Goal: Communication & Community: Ask a question

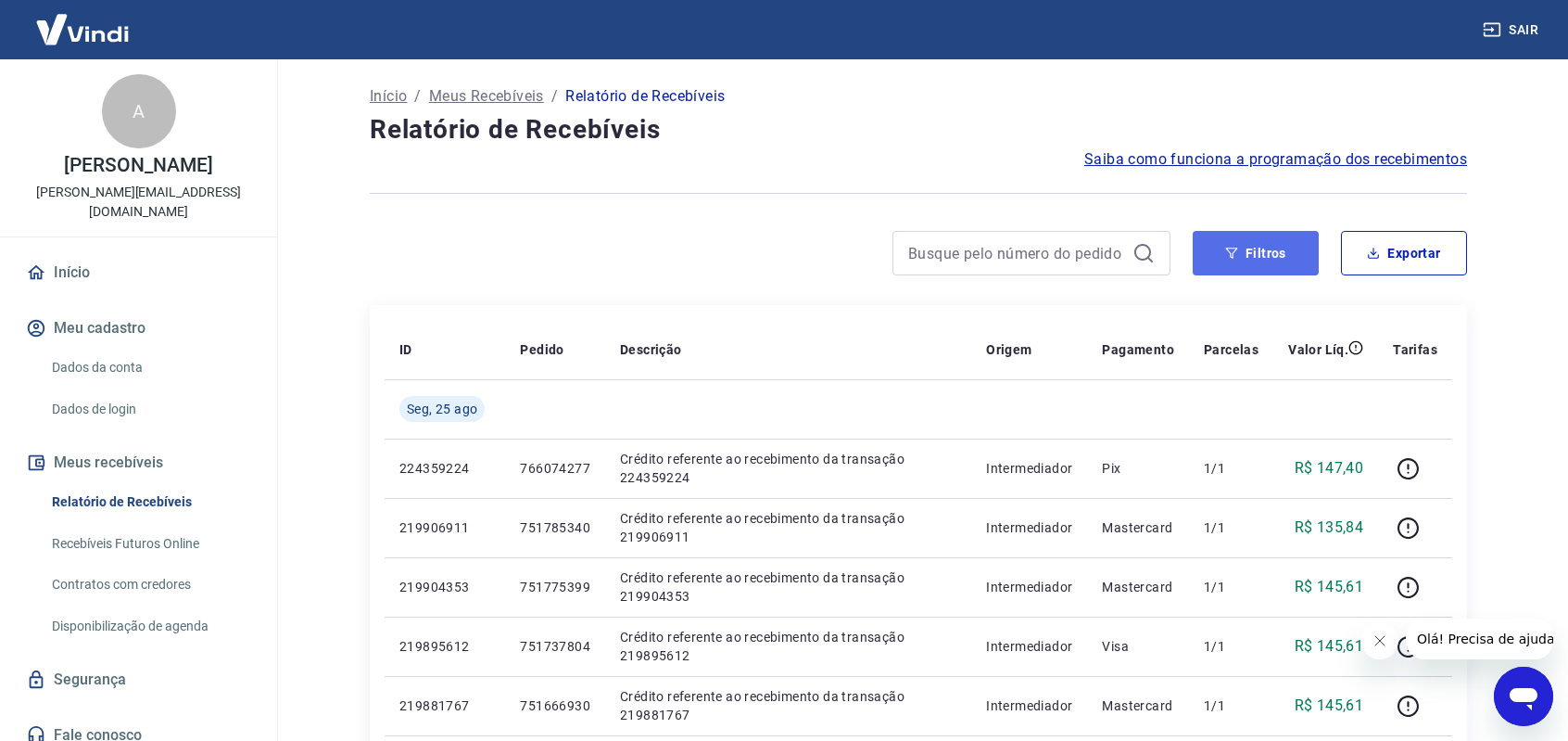
click at [1242, 249] on button "Filtros" at bounding box center [1256, 252] width 126 height 45
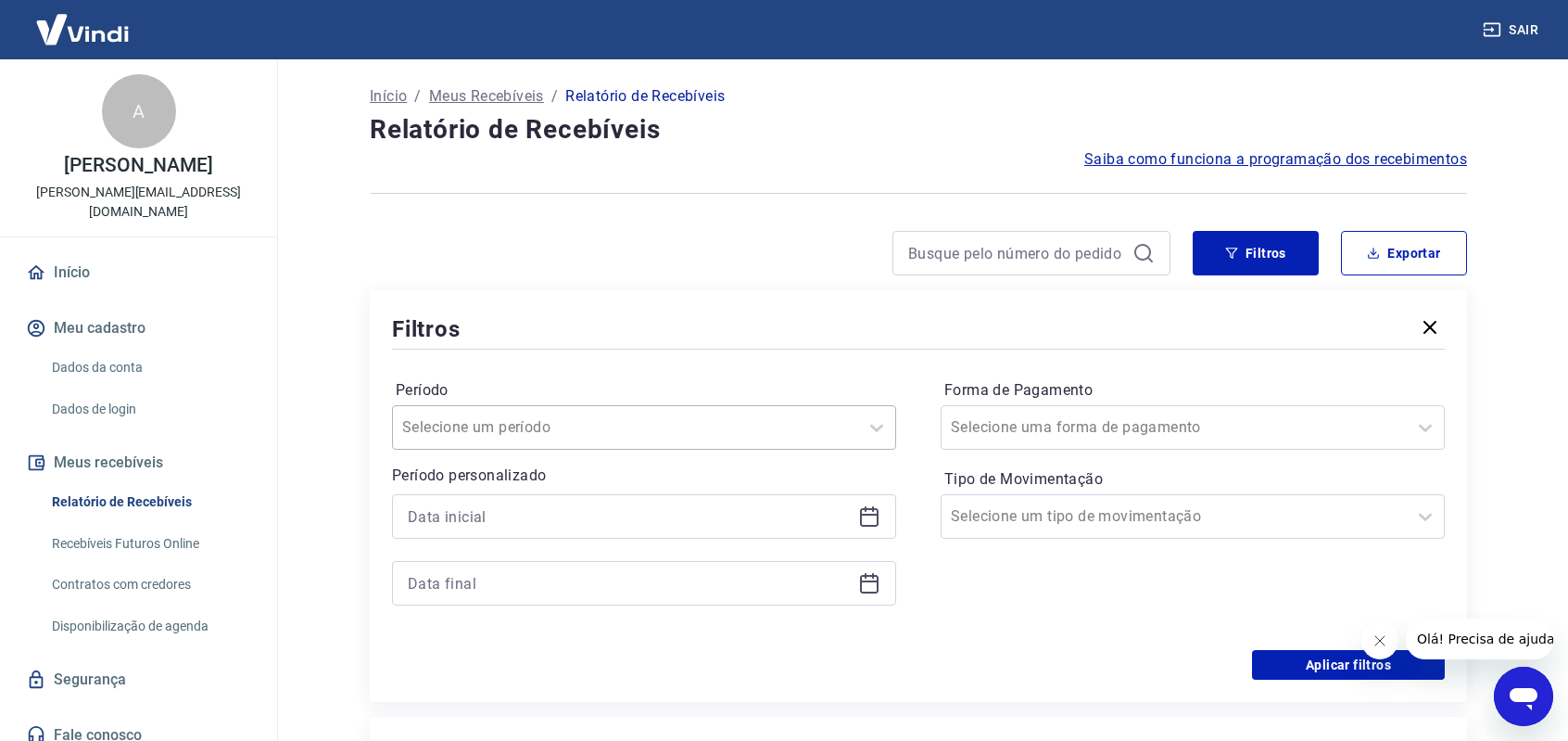
click at [627, 425] on div at bounding box center [625, 427] width 447 height 26
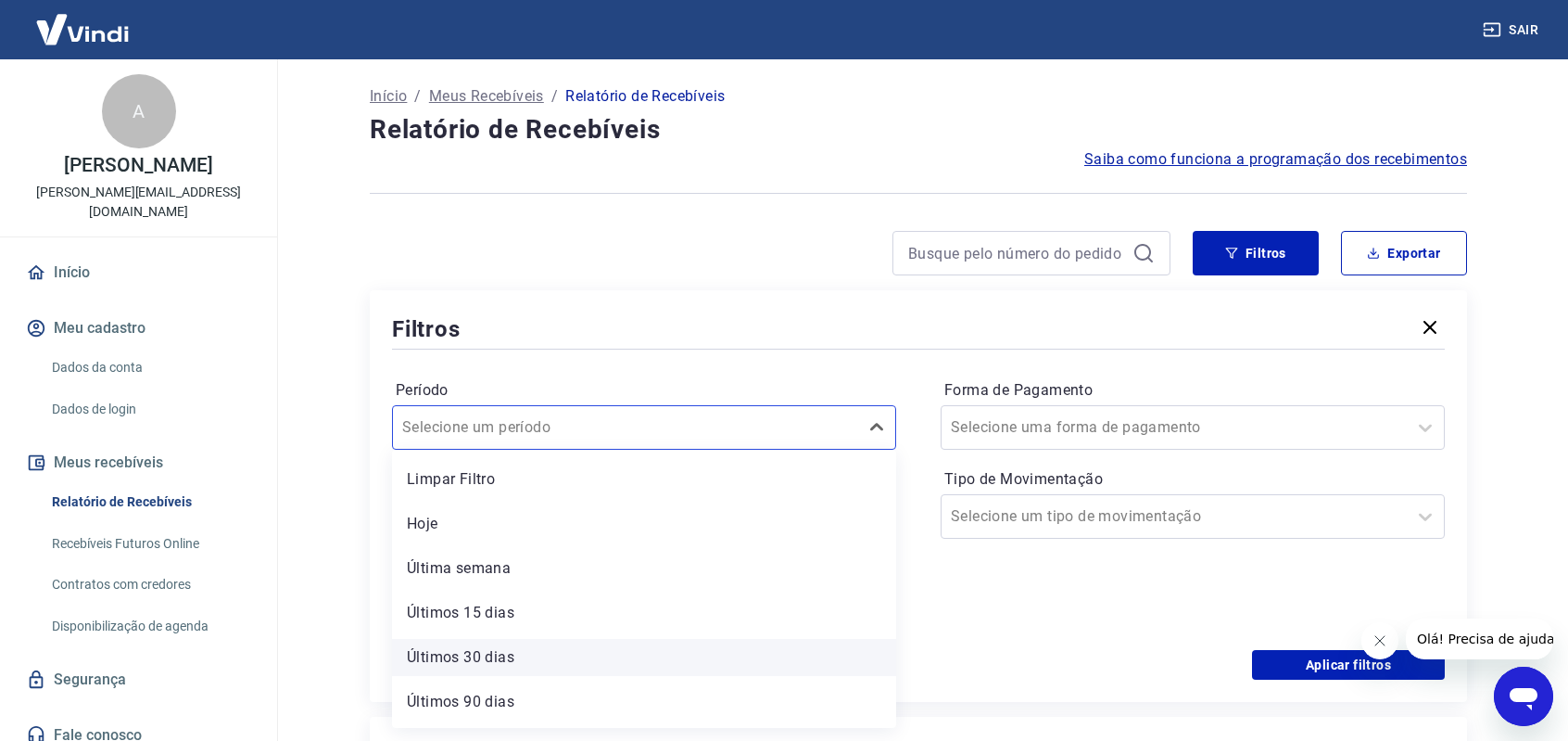
click at [499, 658] on div "Últimos 30 dias" at bounding box center [644, 656] width 505 height 37
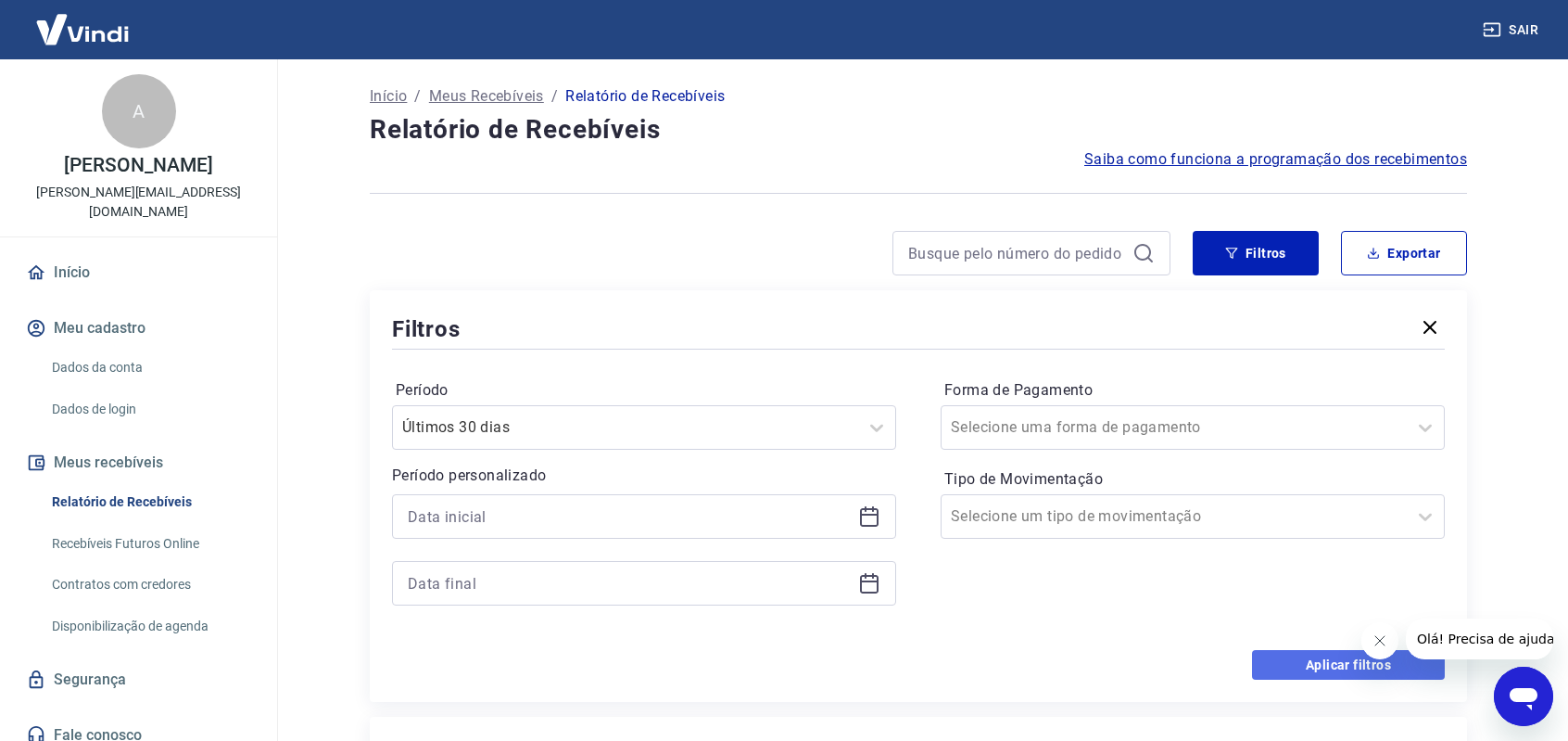
click at [1333, 663] on button "Aplicar filtros" at bounding box center [1349, 664] width 193 height 30
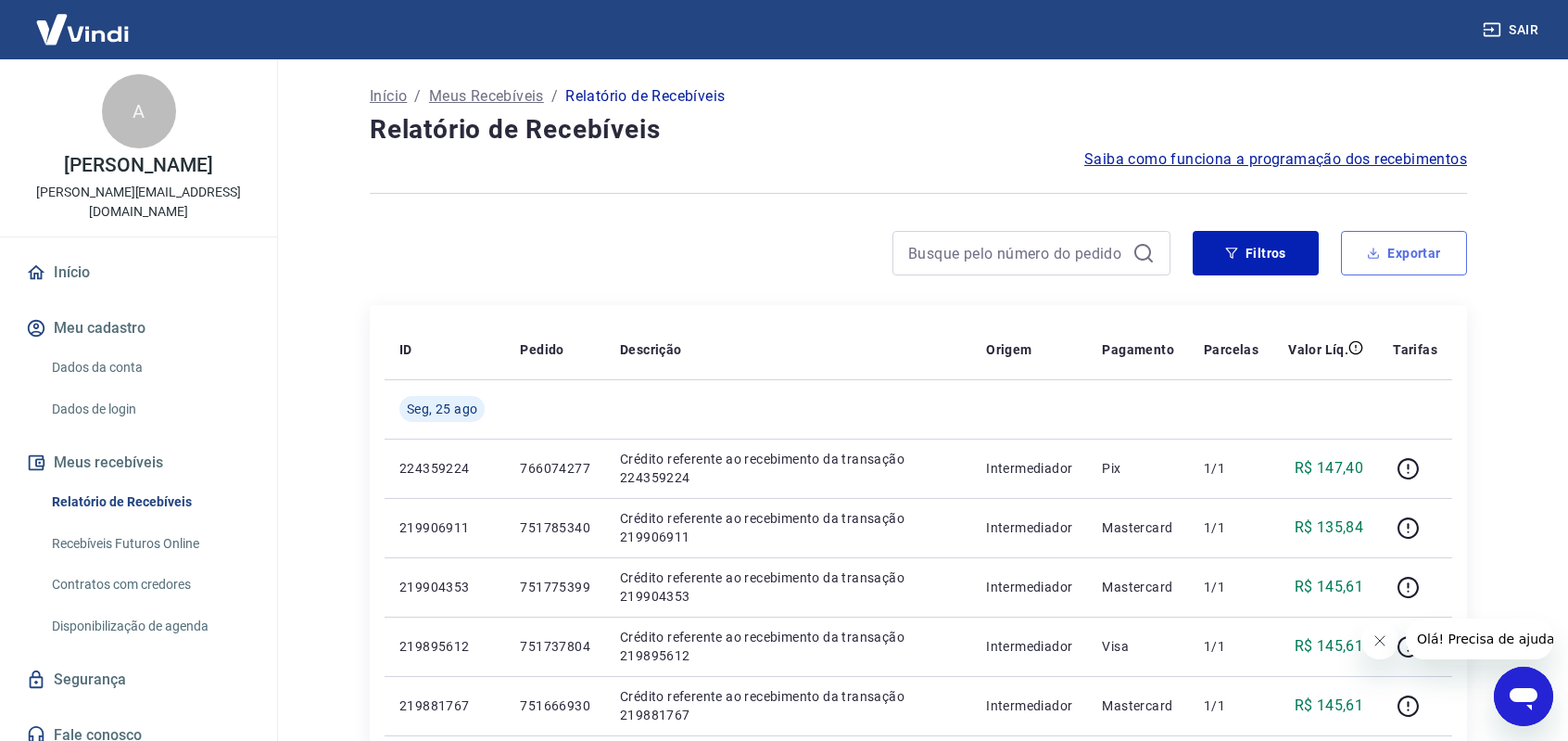
click at [1420, 243] on button "Exportar" at bounding box center [1404, 252] width 126 height 45
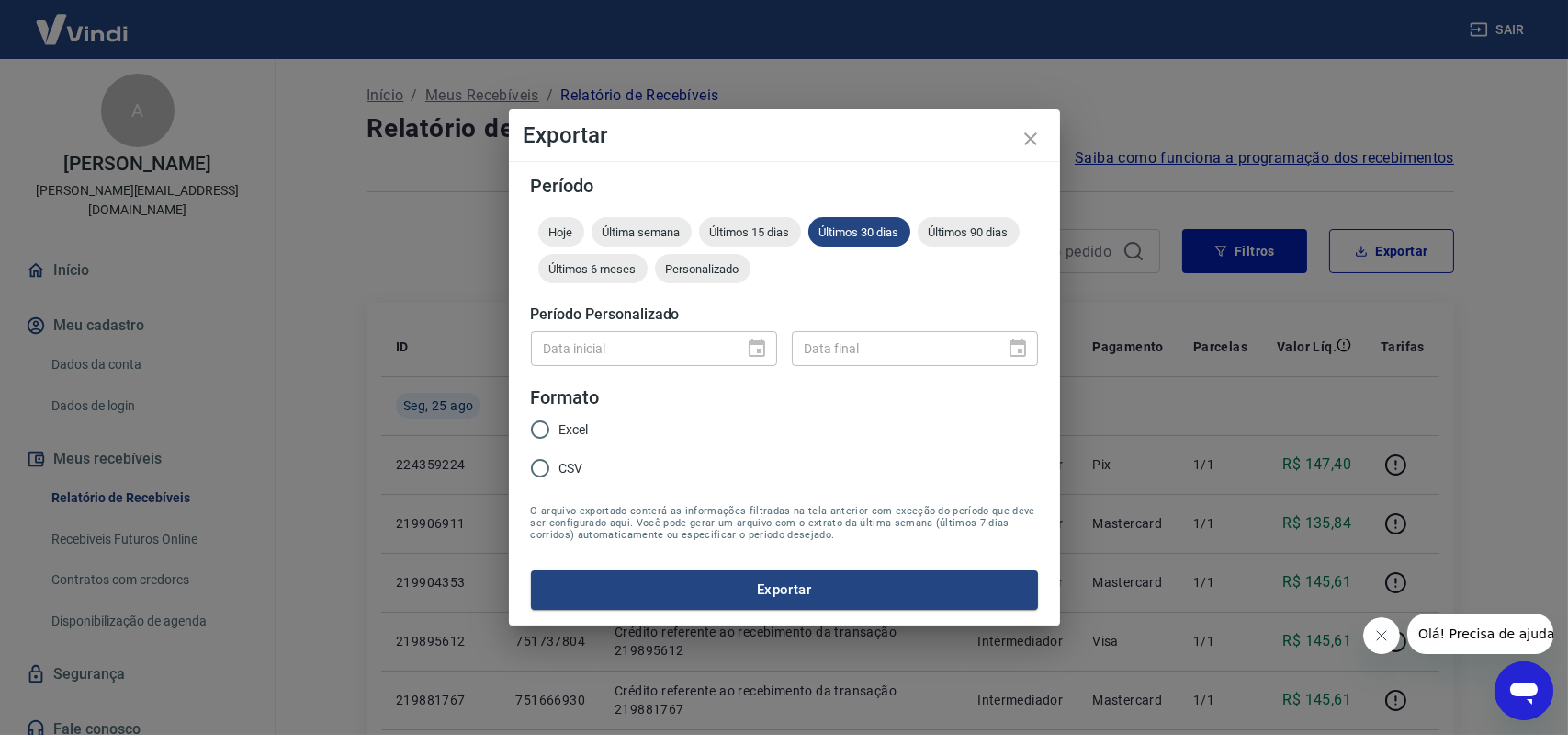
click at [568, 426] on span "Excel" at bounding box center [574, 430] width 30 height 20
click at [560, 426] on input "Excel" at bounding box center [540, 428] width 39 height 39
radio input "true"
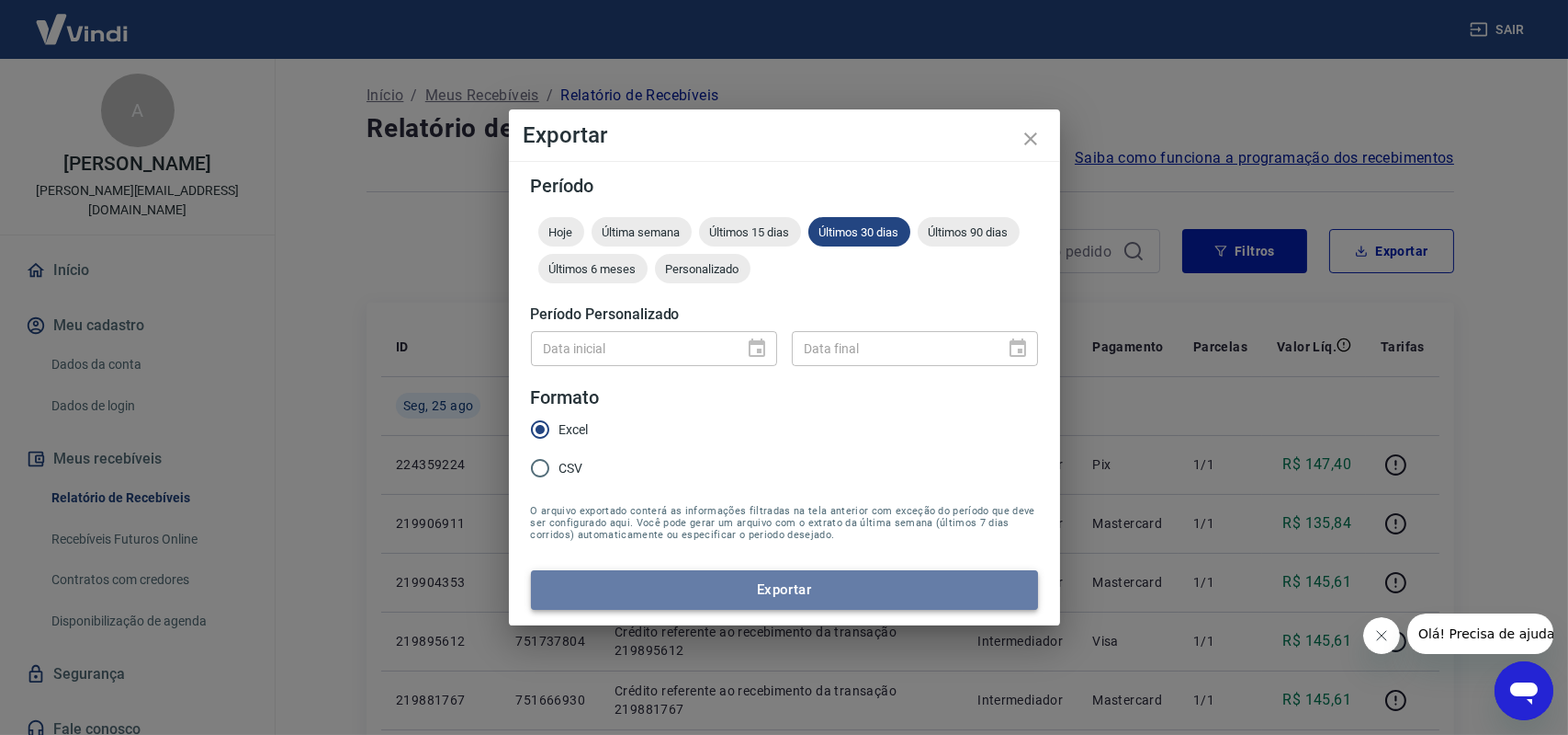
click at [779, 595] on button "Exportar" at bounding box center [784, 589] width 507 height 39
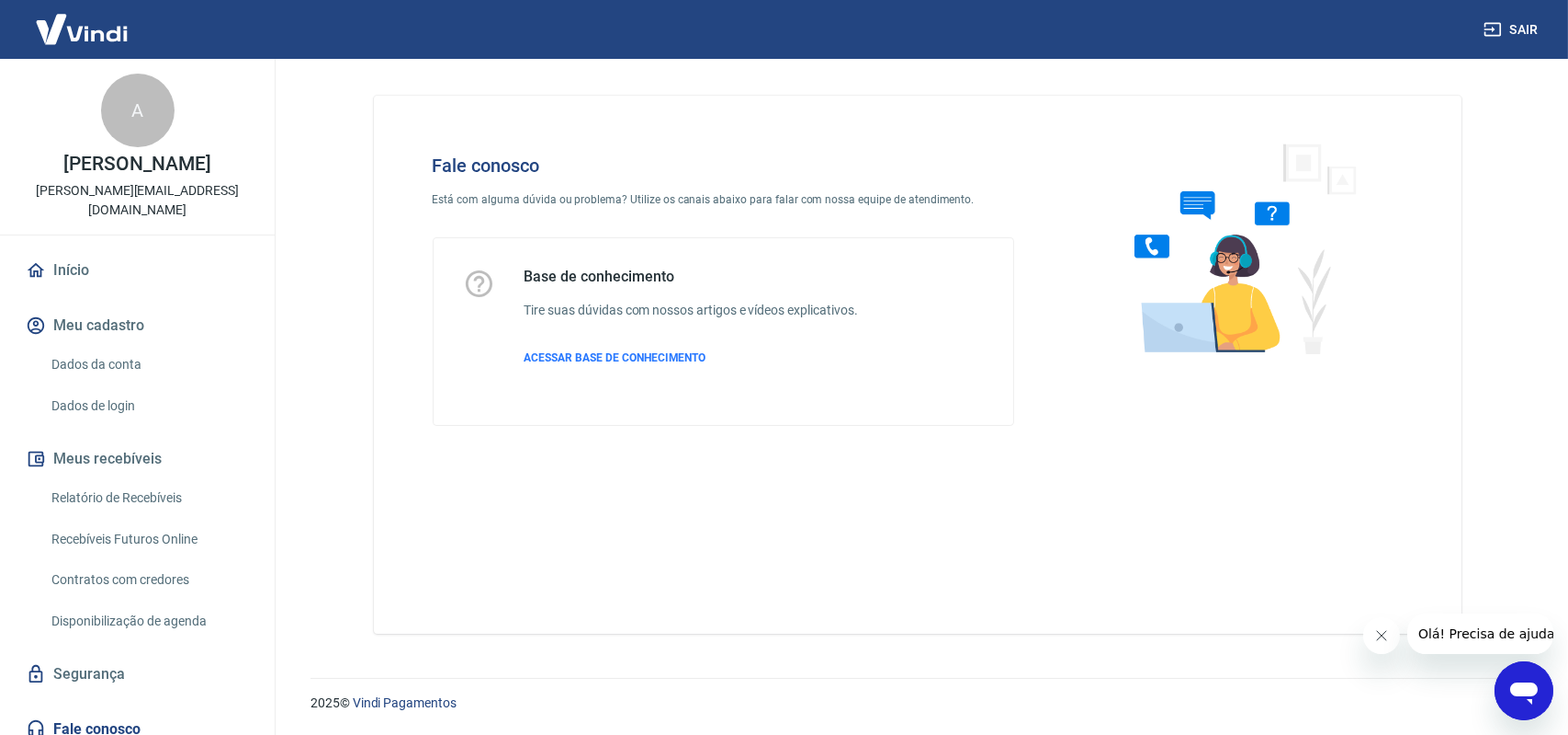
click at [1495, 631] on span "Olá! Precisa de ajuda?" at bounding box center [1489, 632] width 143 height 15
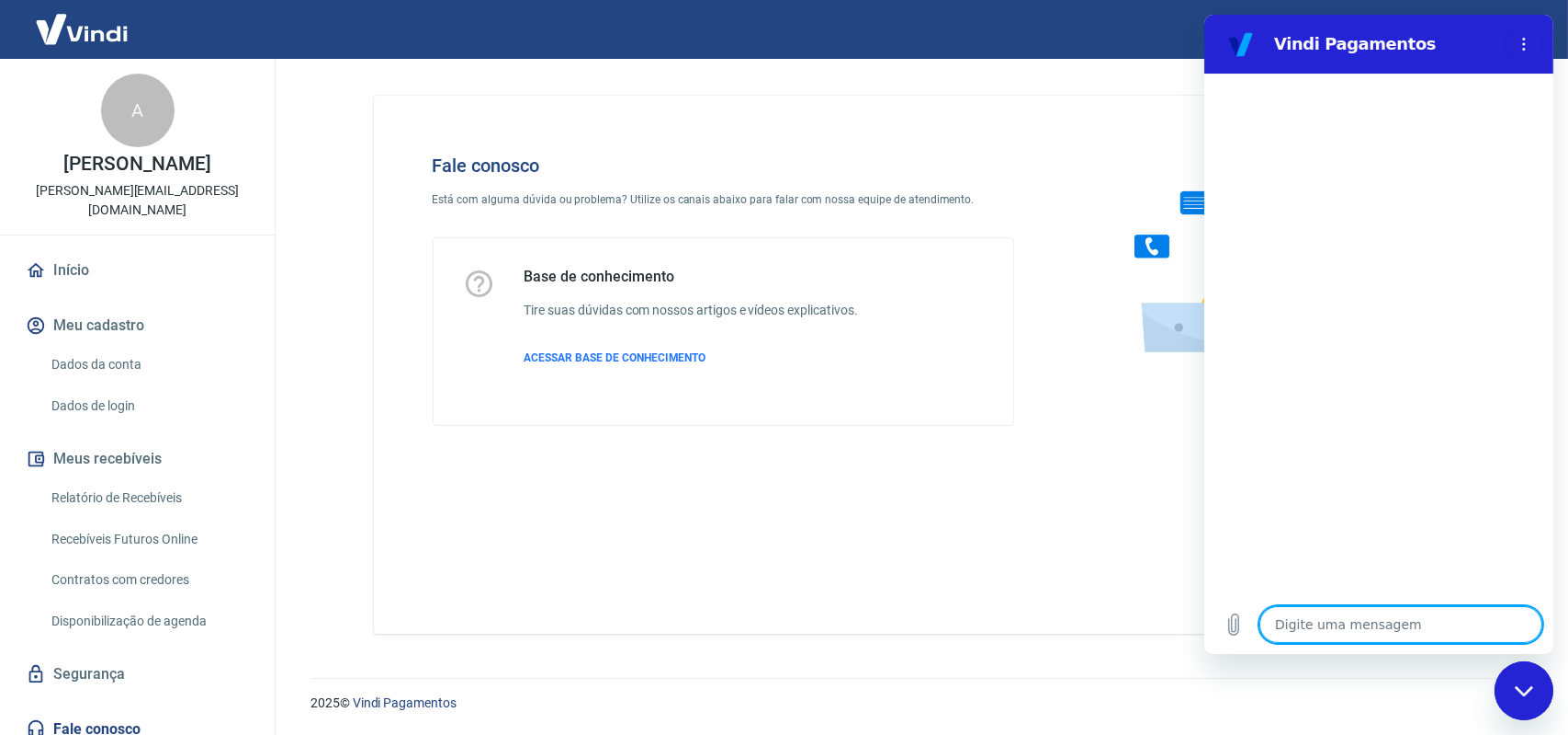
type textarea "b"
type textarea "x"
type textarea "bo"
type textarea "x"
type textarea "bom"
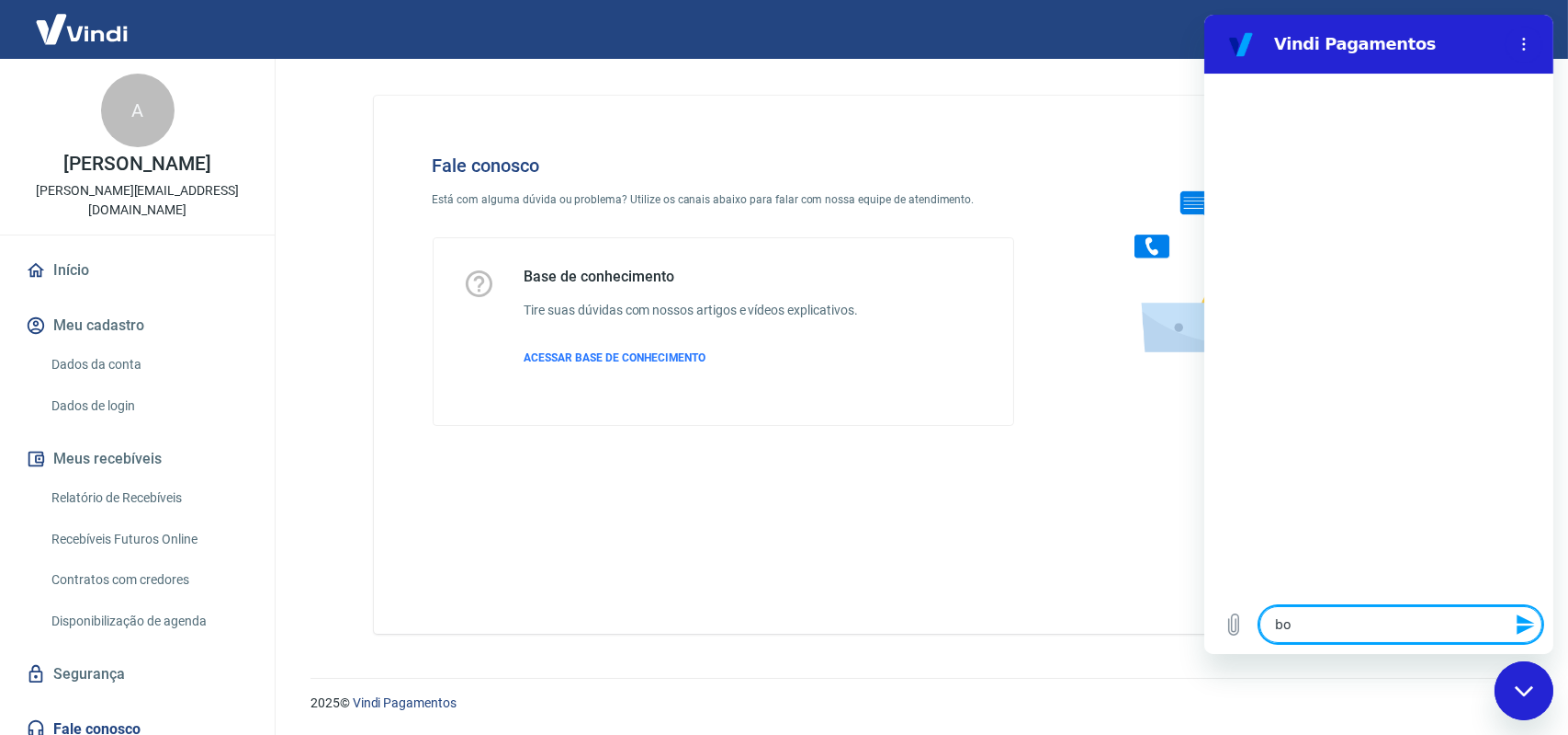
type textarea "x"
type textarea "bom"
type textarea "x"
type textarea "bom d"
type textarea "x"
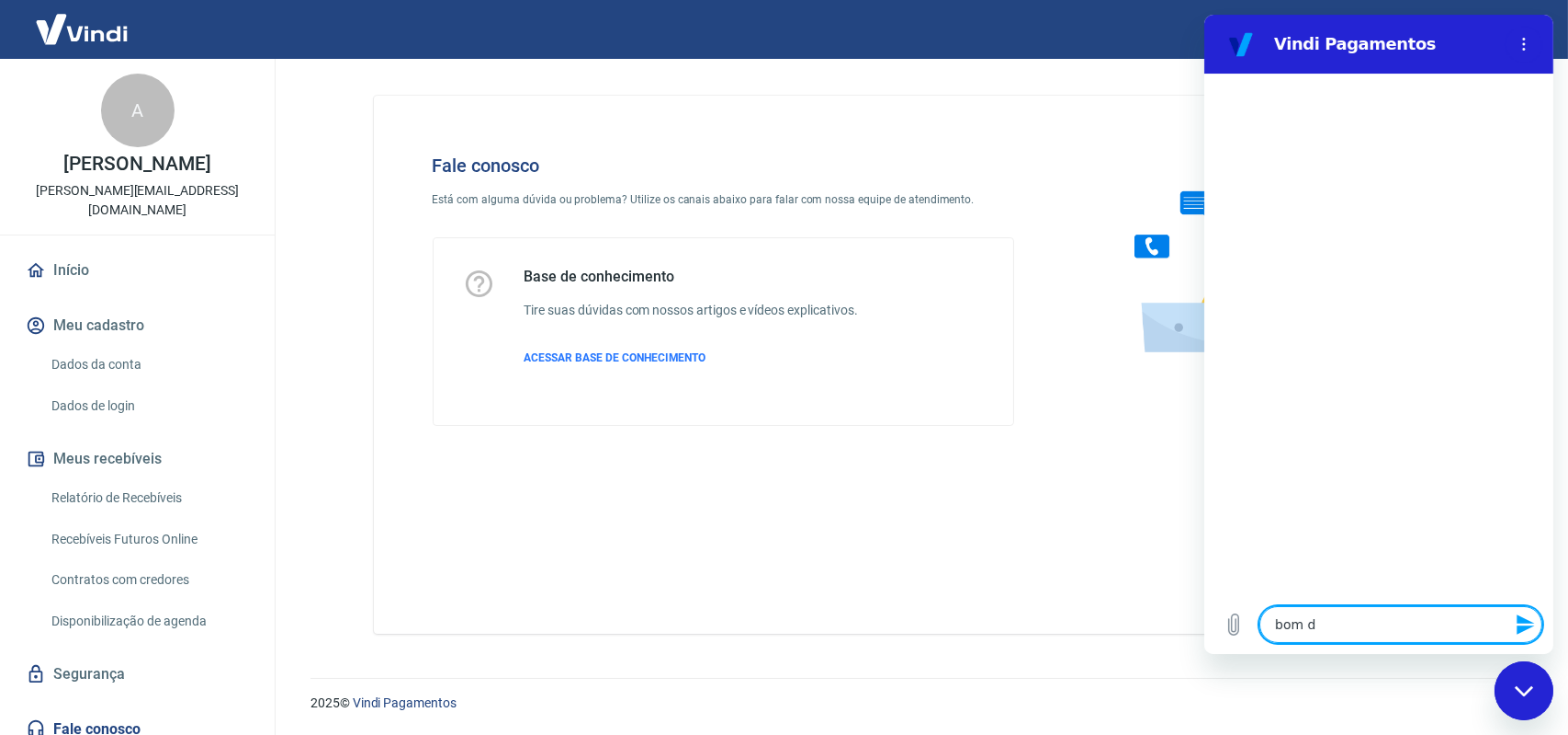
type textarea "bom di"
type textarea "x"
type textarea "bom dia"
type textarea "x"
type textarea "bom dia!"
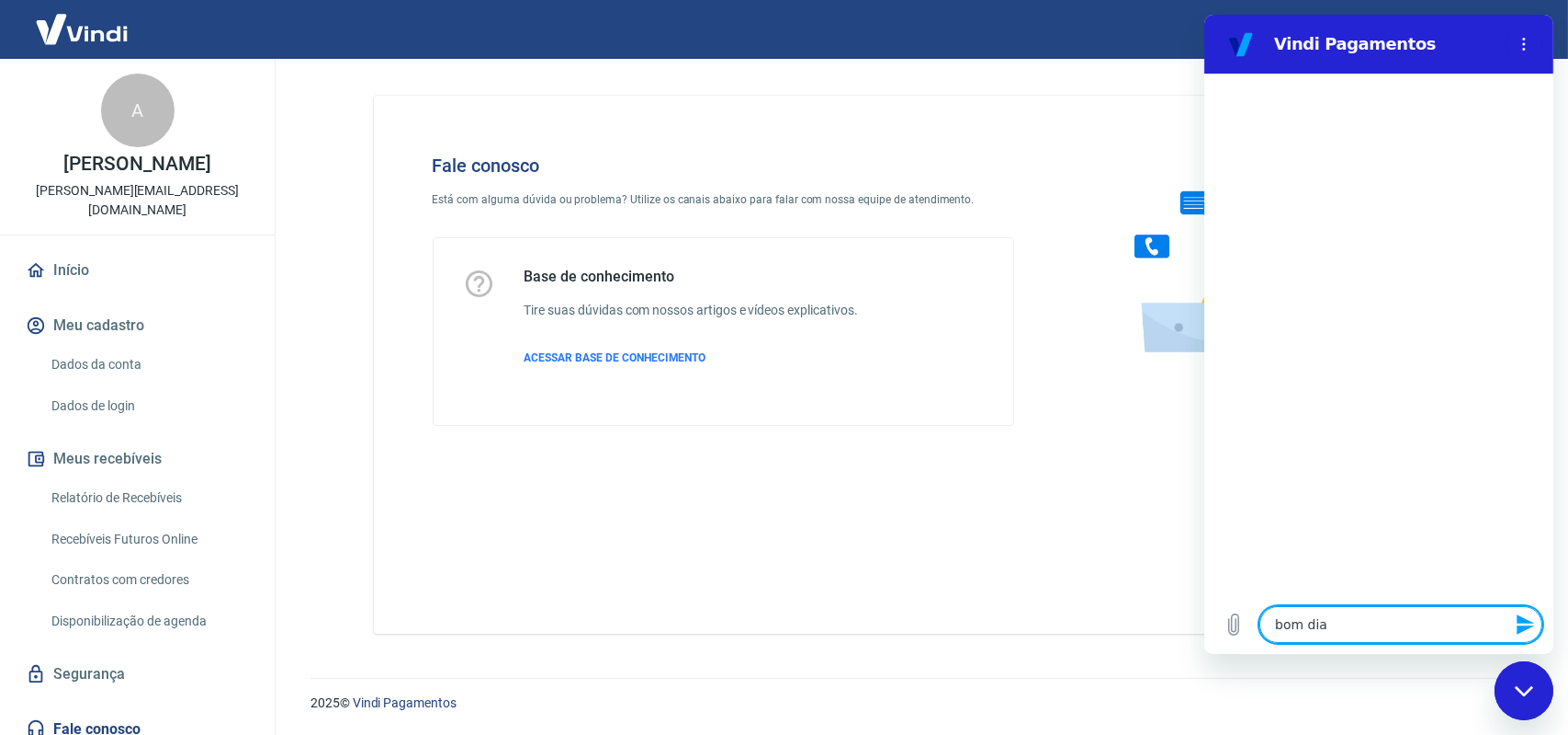
type textarea "x"
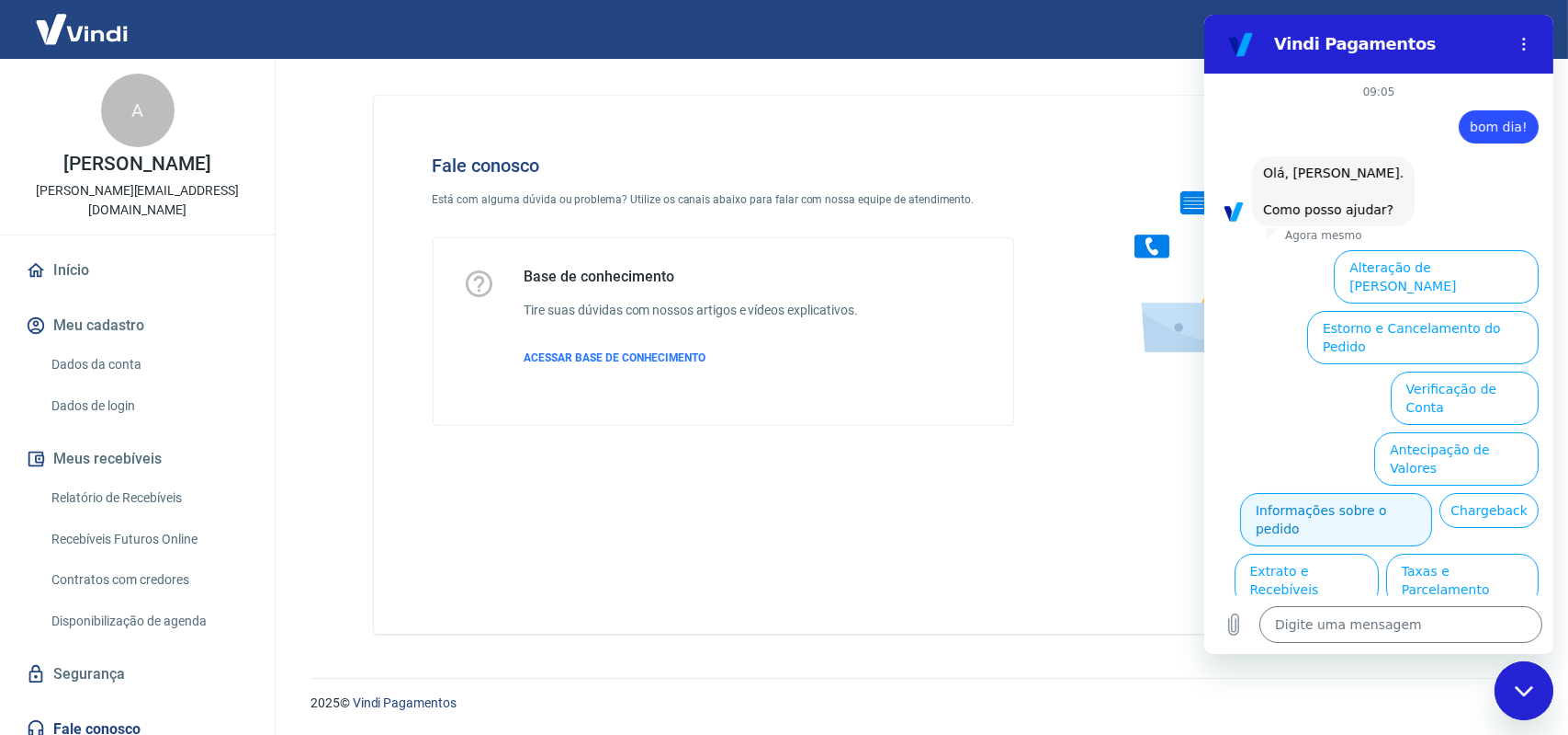
click at [1353, 493] on button "Informações sobre o pedido" at bounding box center [1336, 519] width 192 height 53
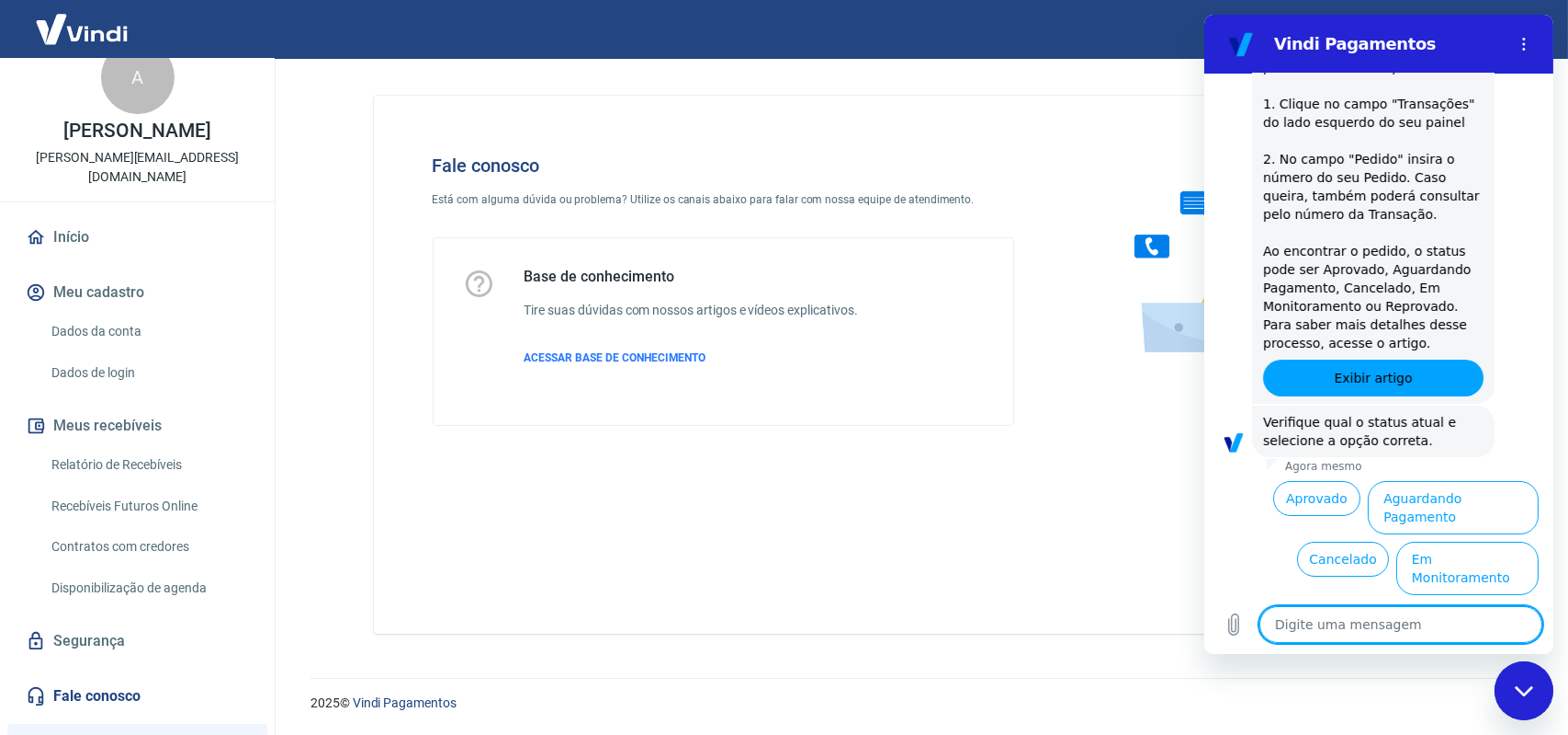
scroll to position [348, 0]
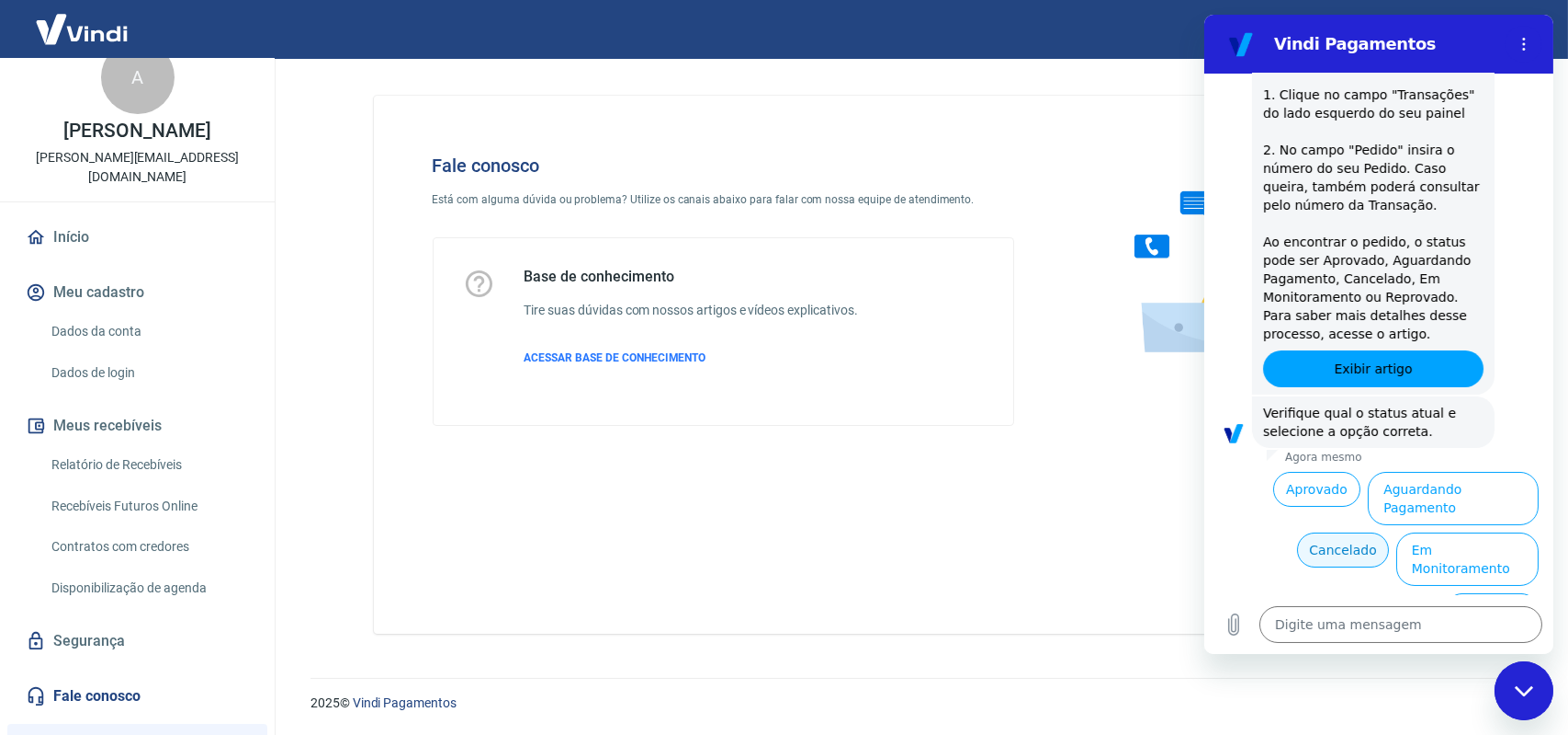
click at [1340, 532] on button "Cancelado" at bounding box center [1342, 549] width 91 height 35
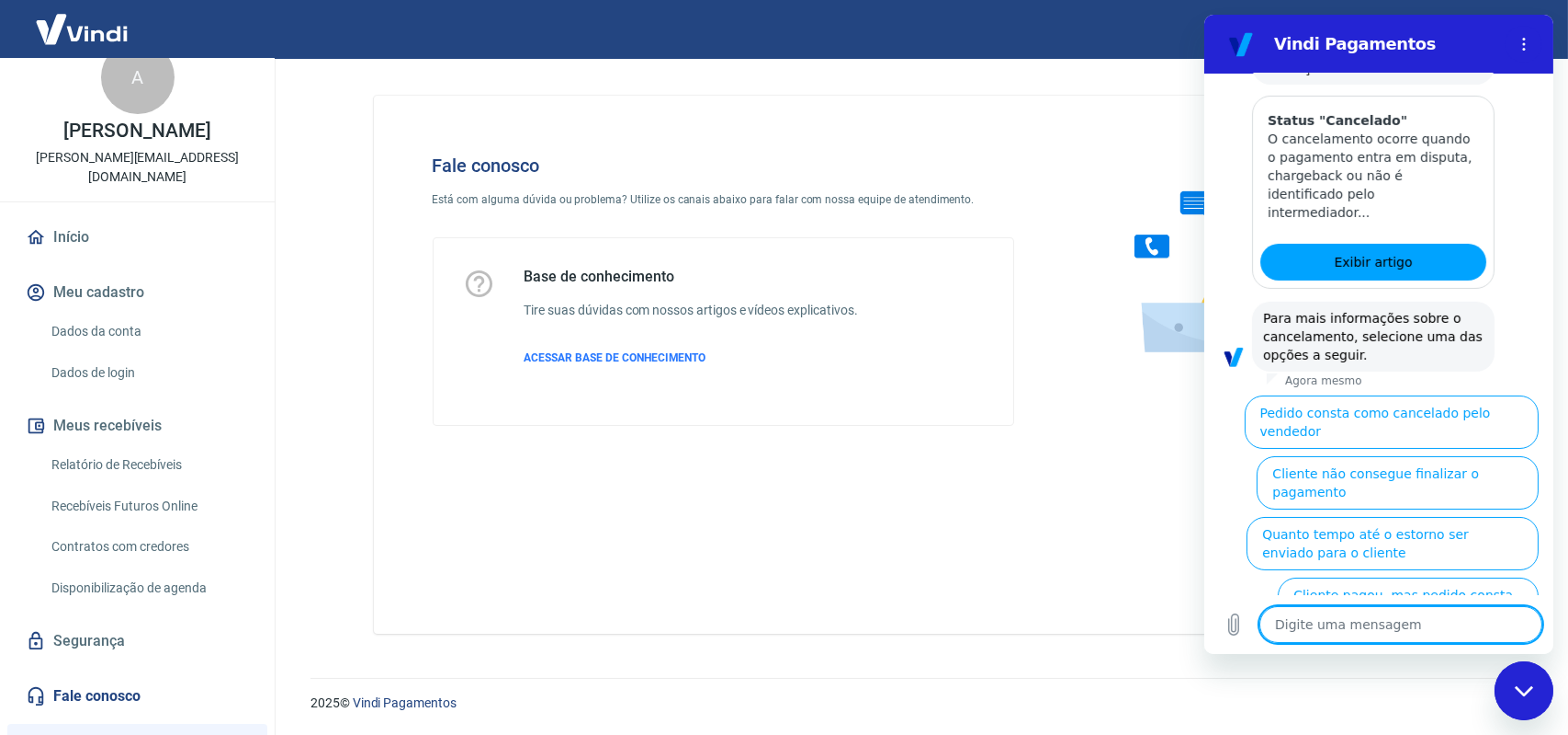
scroll to position [1191, 0]
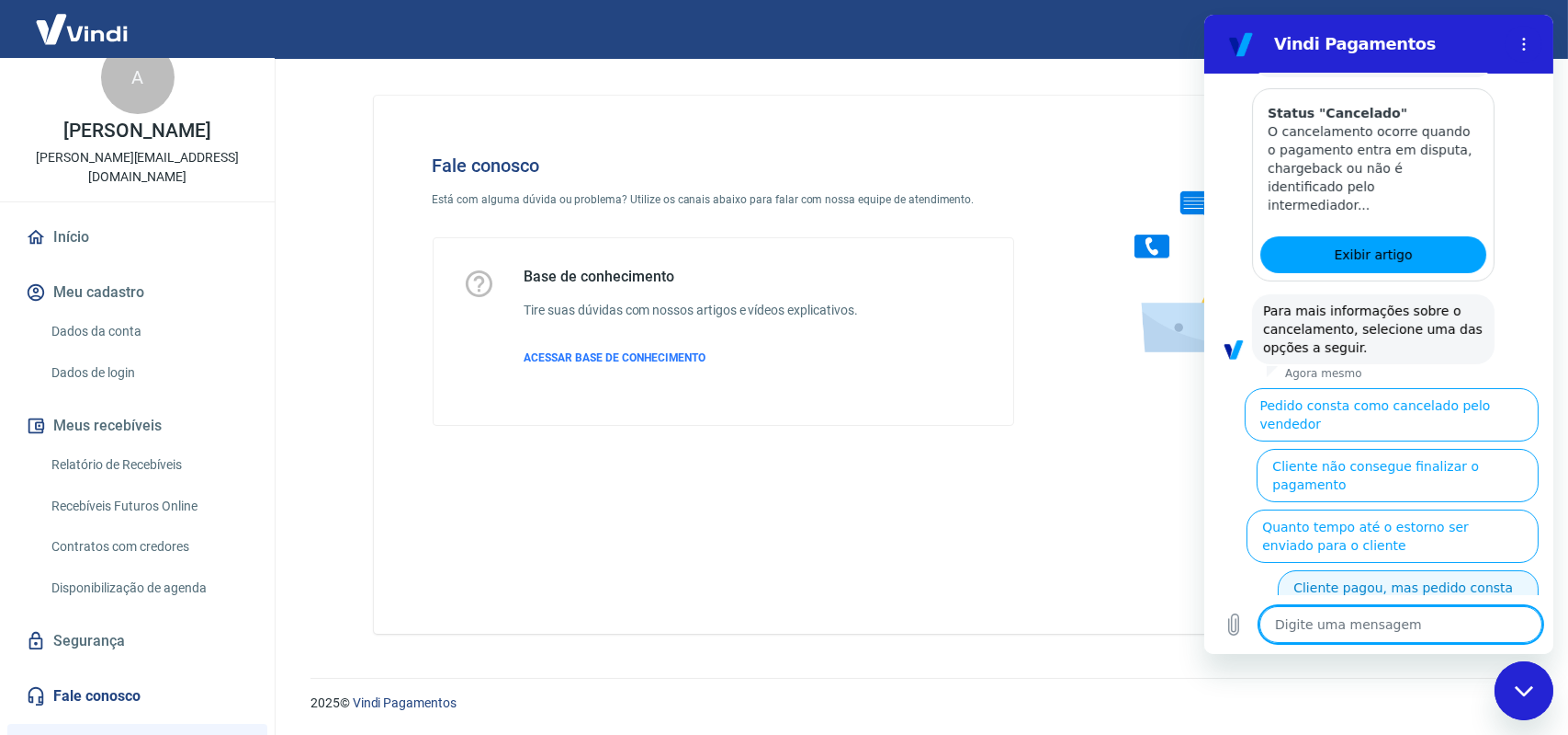
click at [1374, 570] on button "Cliente pagou, mas pedido consta como 'cancelado'" at bounding box center [1408, 597] width 261 height 53
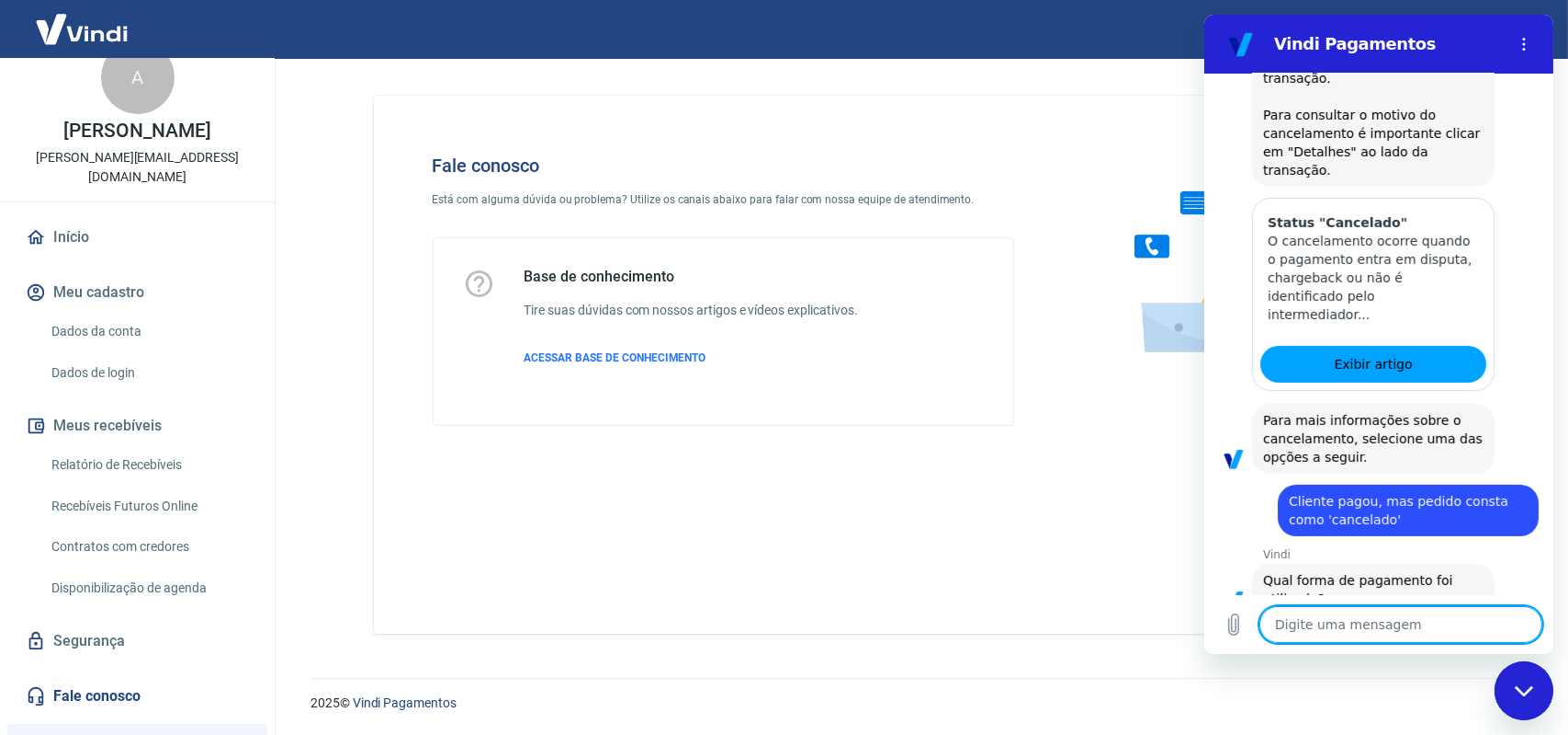
scroll to position [1213, 0]
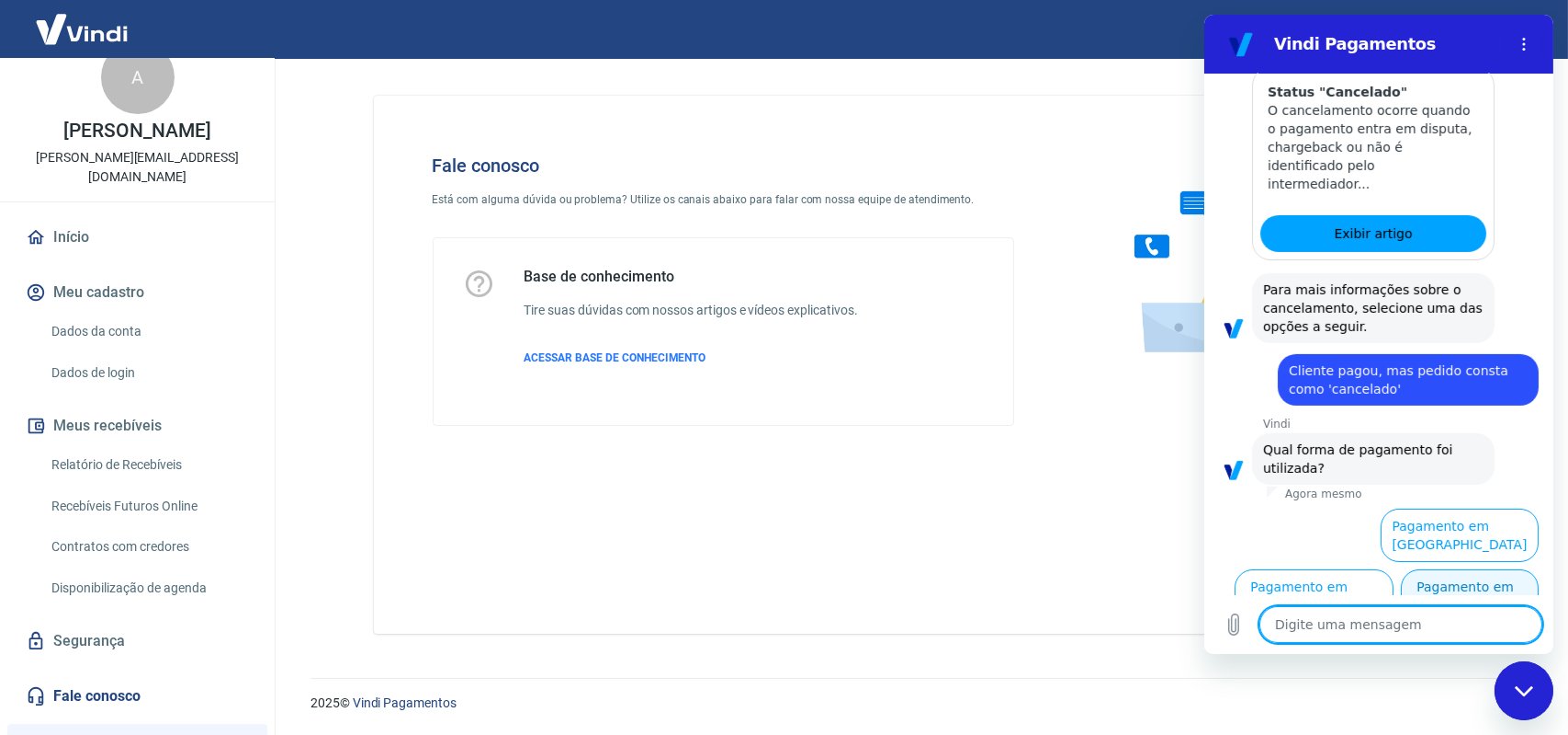
click at [1471, 578] on button "Pagamento em Pix" at bounding box center [1468, 596] width 137 height 53
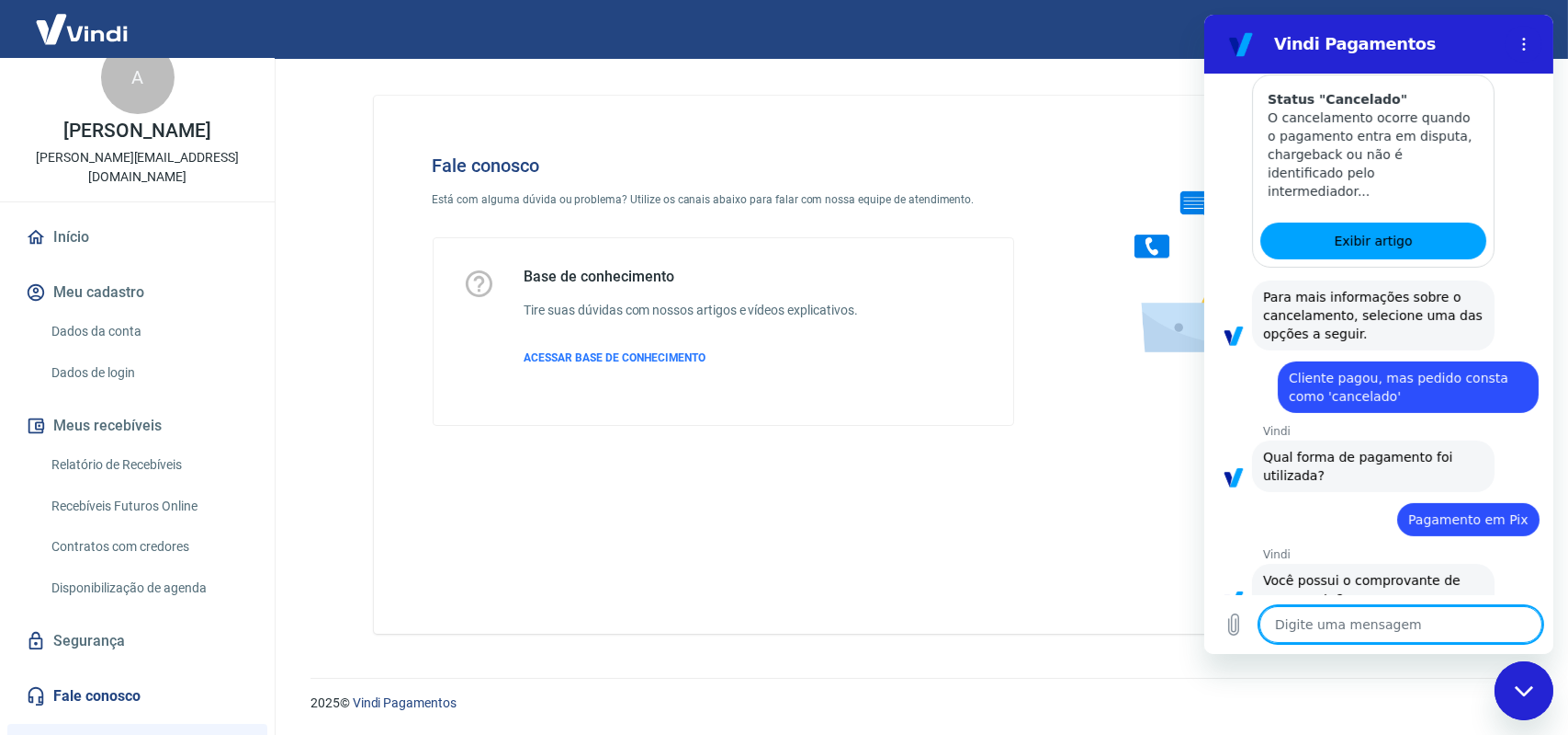
scroll to position [1251, 0]
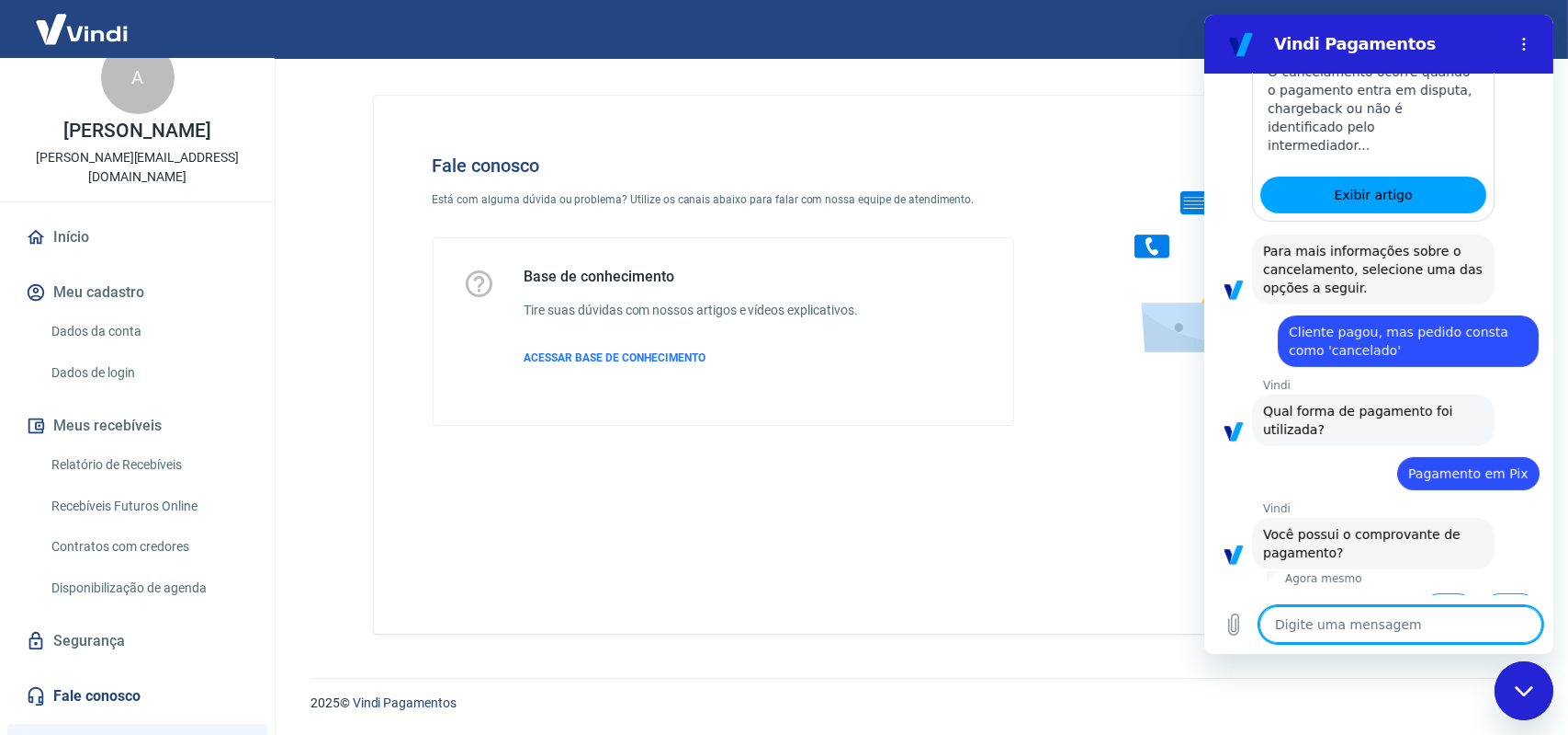
click at [1428, 593] on button "Sim" at bounding box center [1448, 609] width 53 height 35
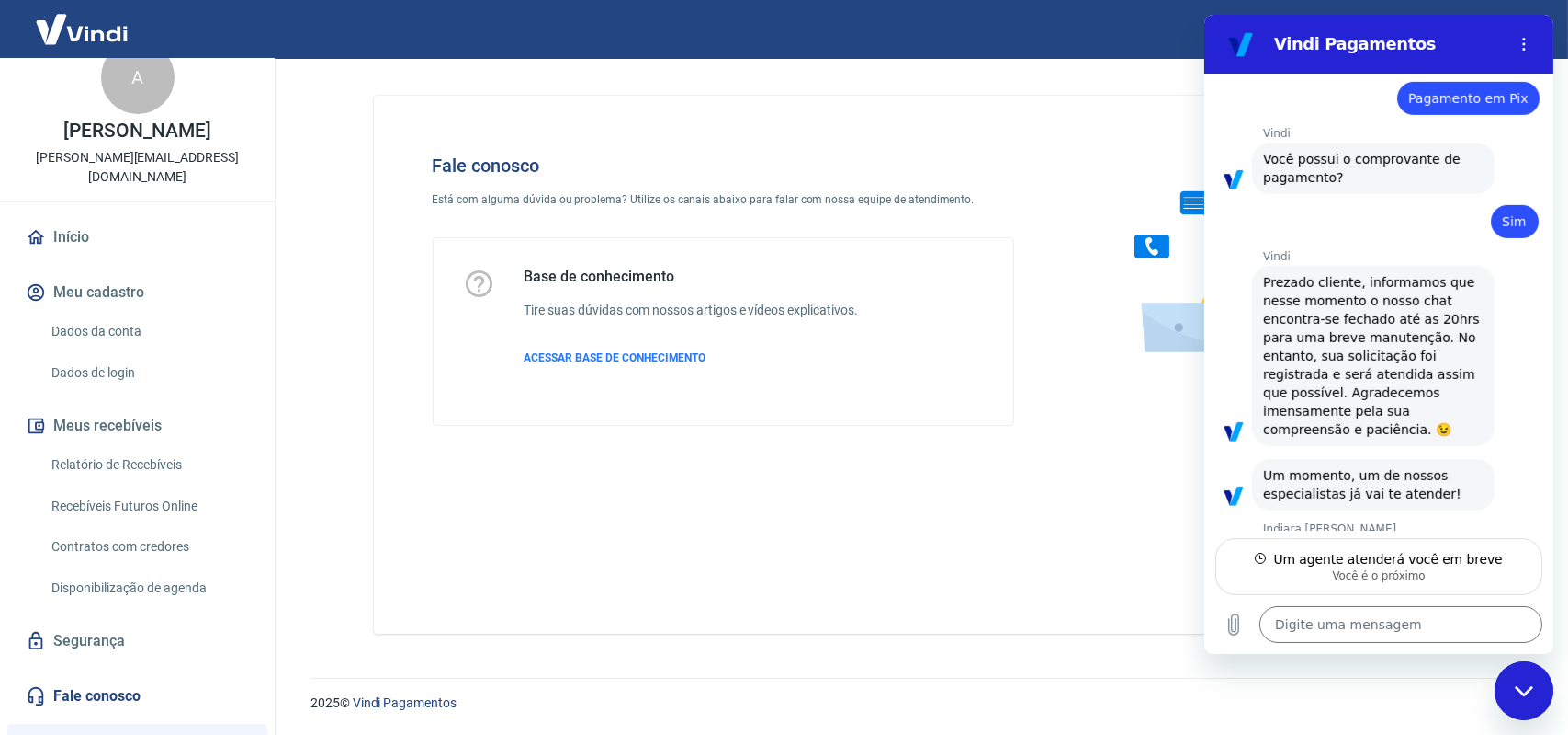
scroll to position [1624, 0]
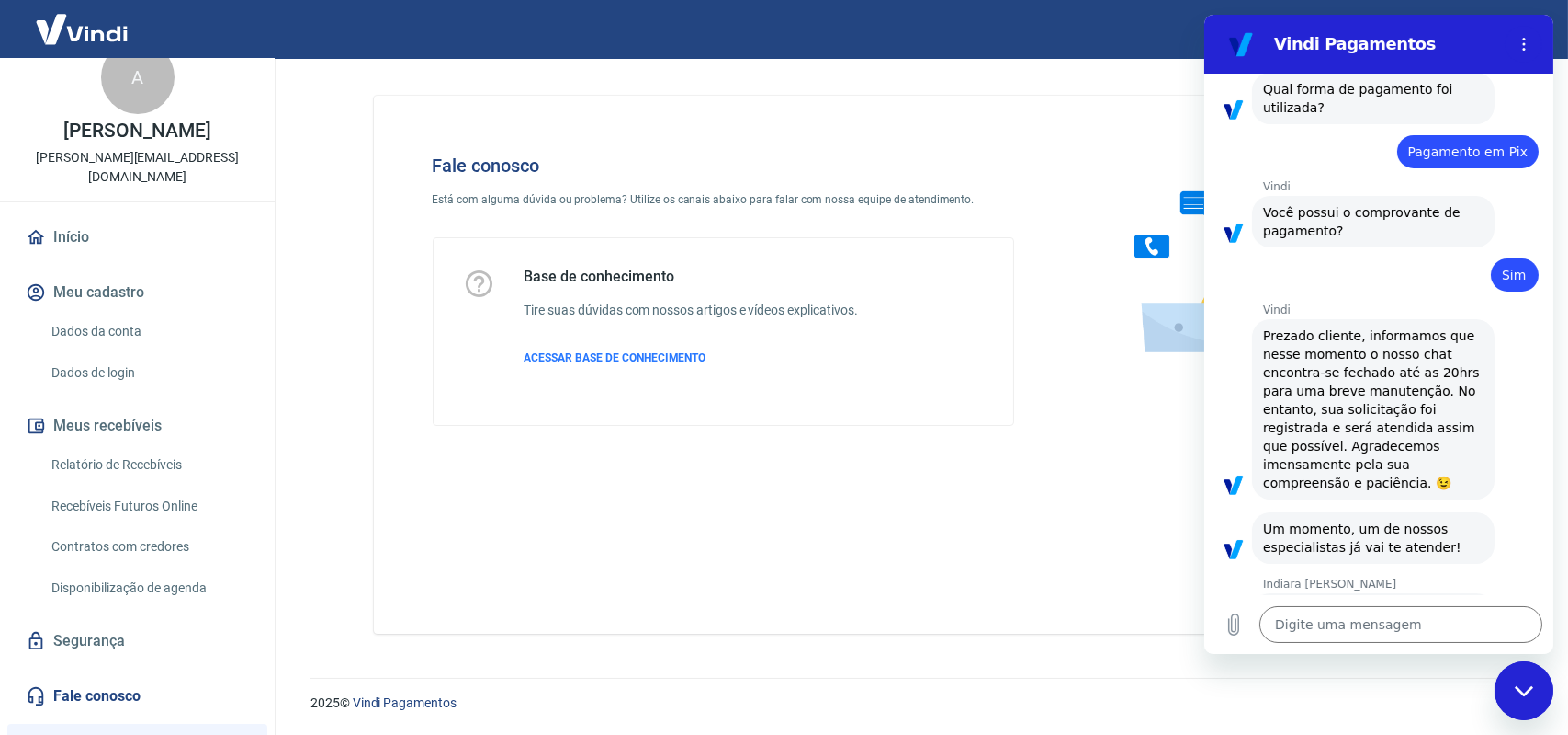
type textarea "x"
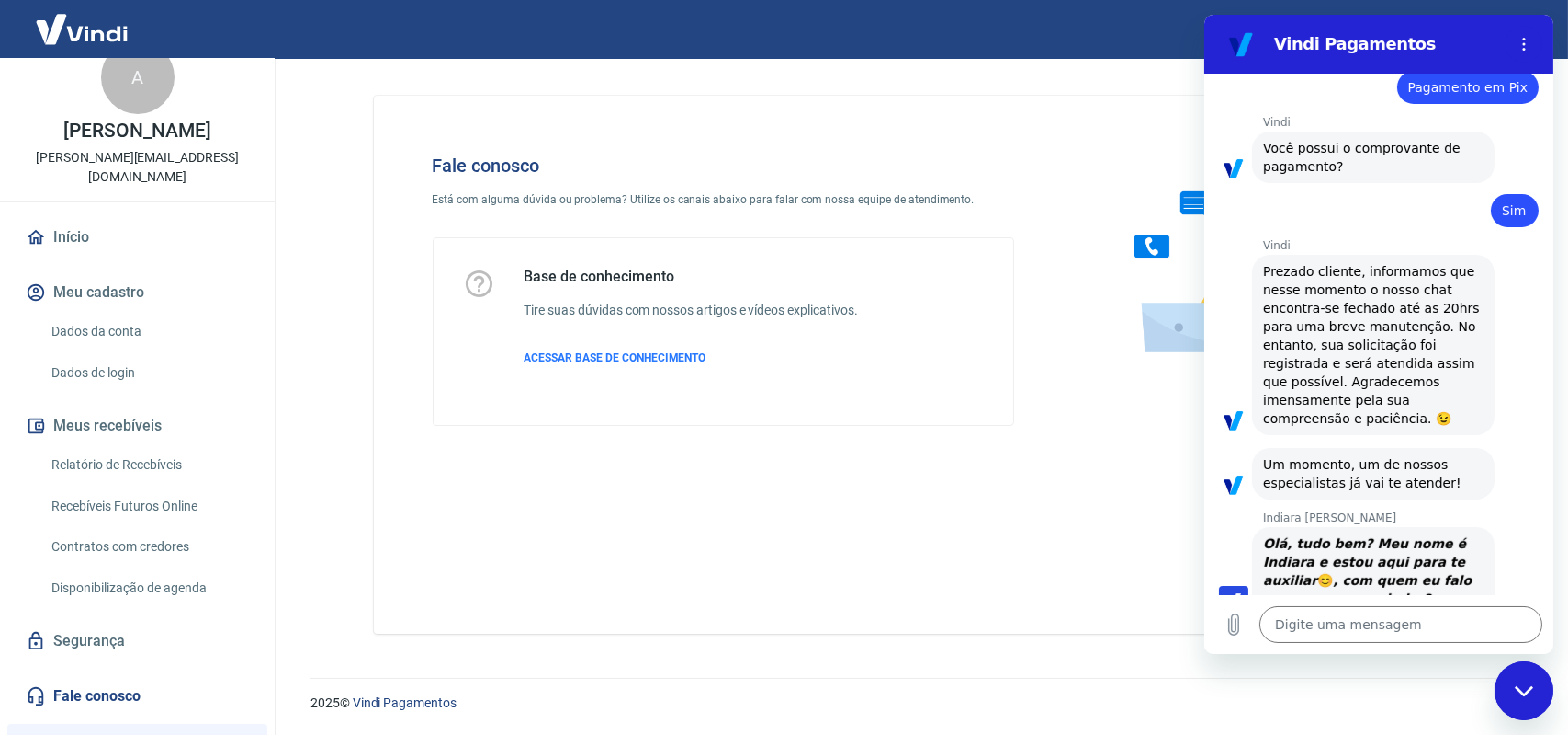
scroll to position [1641, 0]
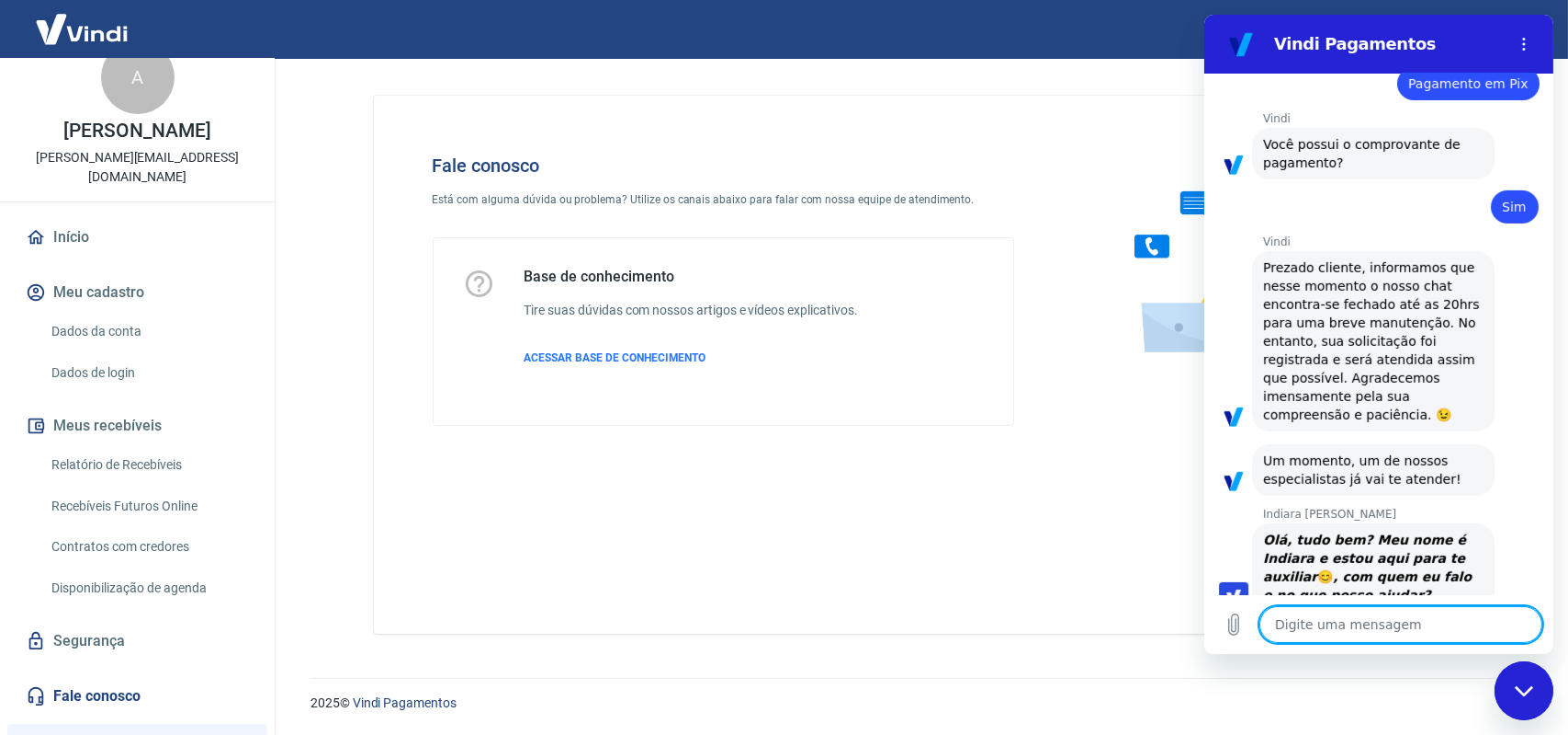
click at [1314, 628] on textarea at bounding box center [1400, 623] width 283 height 37
type textarea "O"
type textarea "x"
type textarea "Oi"
type textarea "x"
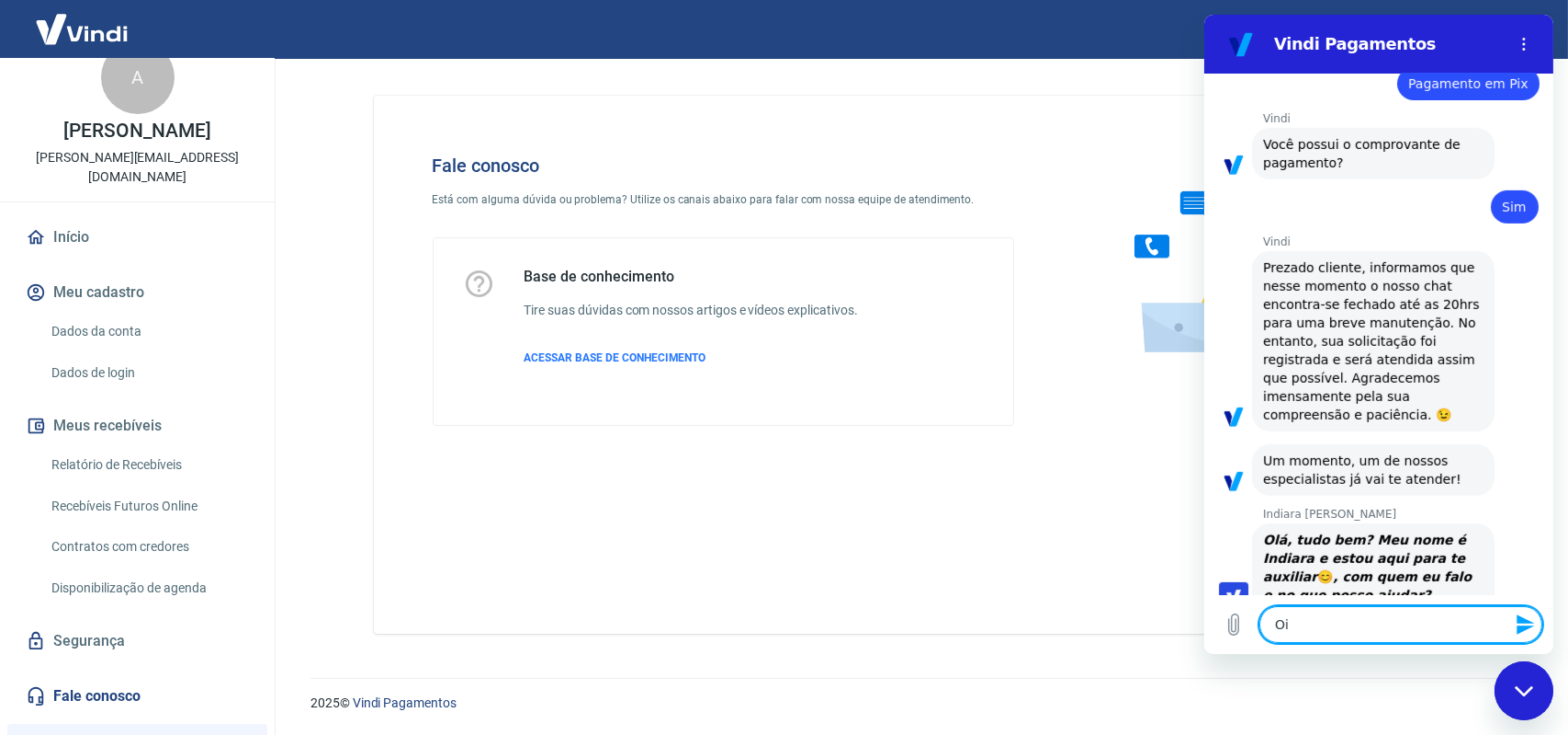
type textarea "Oi"
type textarea "x"
type textarea "Oi I"
type textarea "x"
type textarea "Oi In"
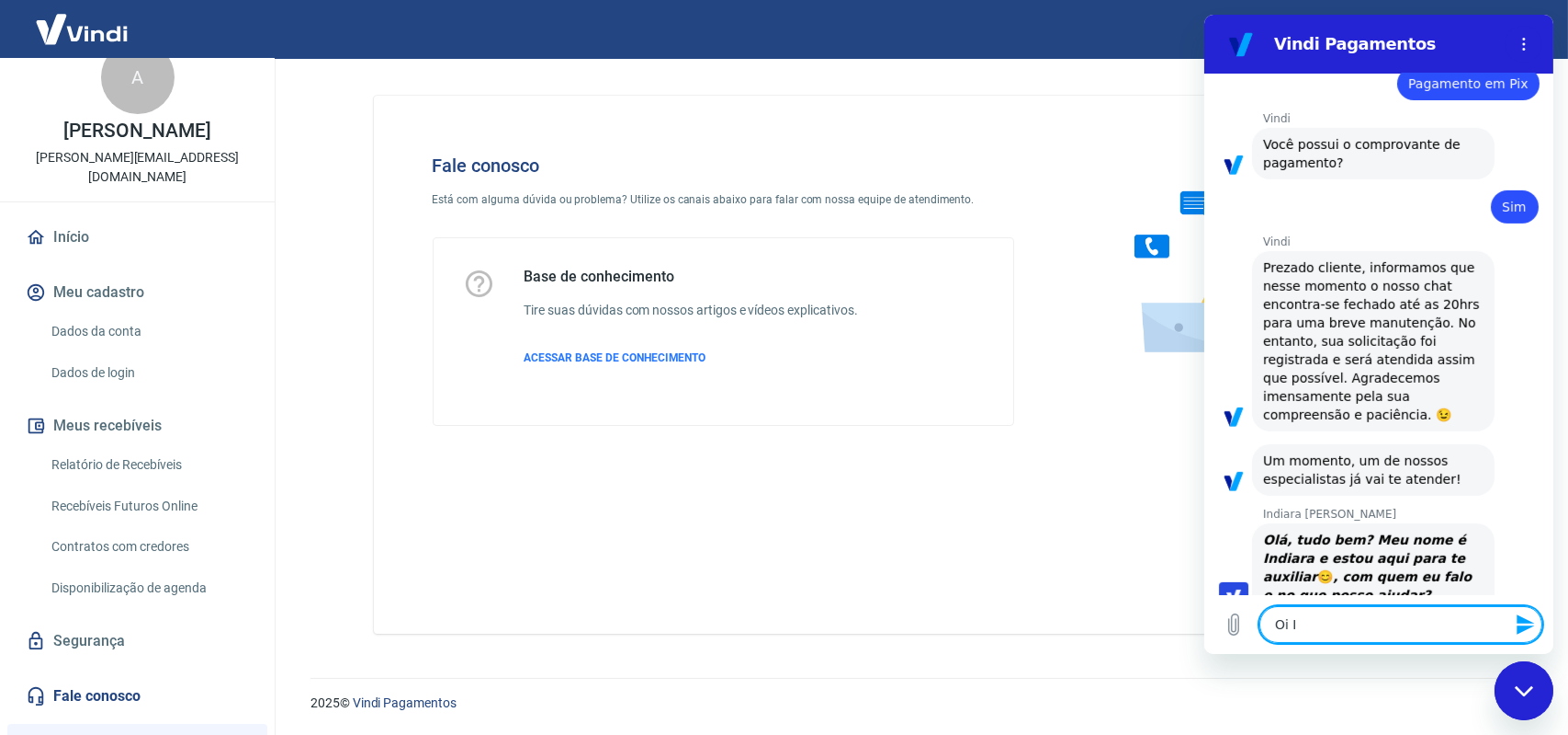
type textarea "x"
type textarea "Oi Ind"
type textarea "x"
type textarea "Oi Indi"
type textarea "x"
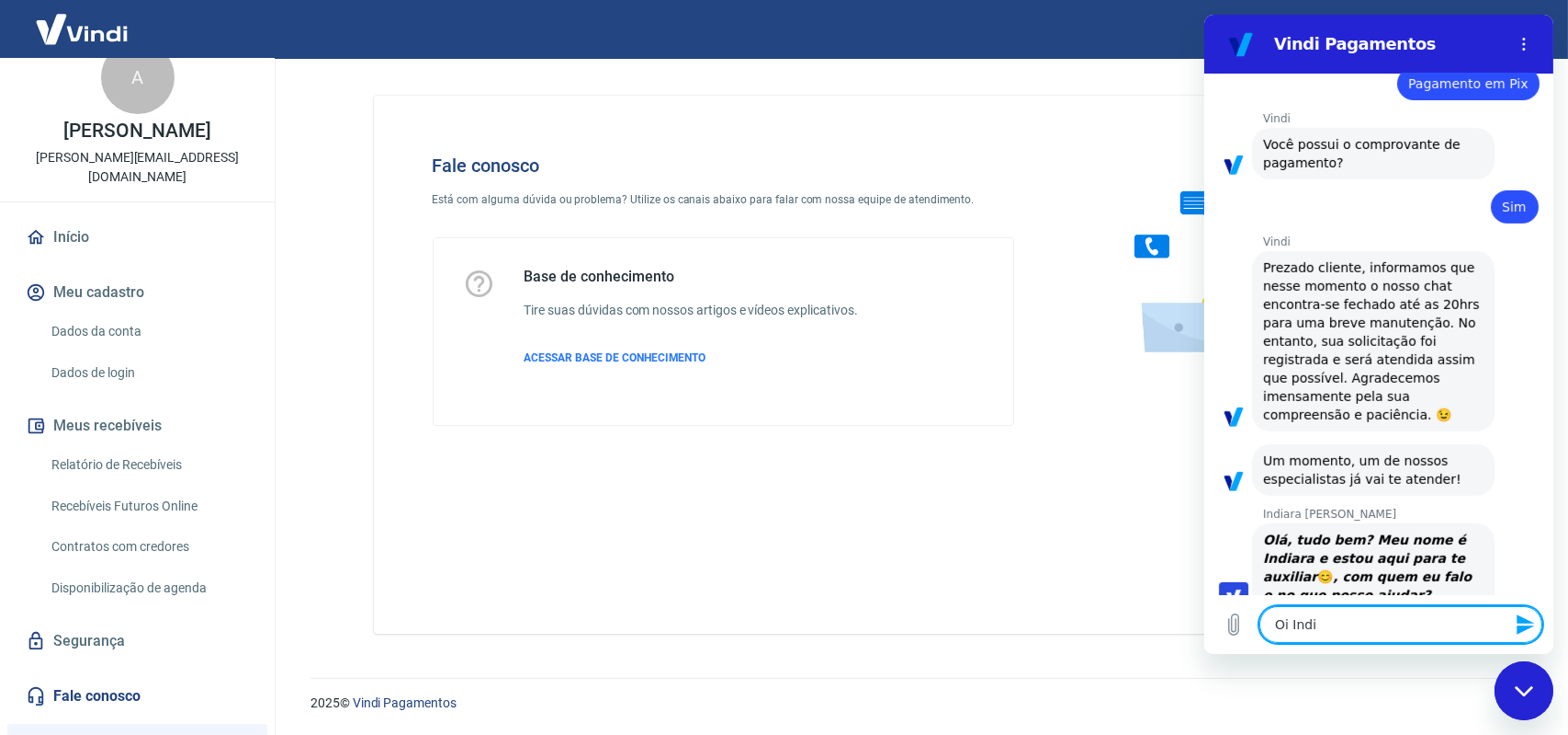
type textarea "Oi [GEOGRAPHIC_DATA]"
type textarea "x"
type textarea "Oi Indiar"
type textarea "x"
type textarea "Oi Indiara"
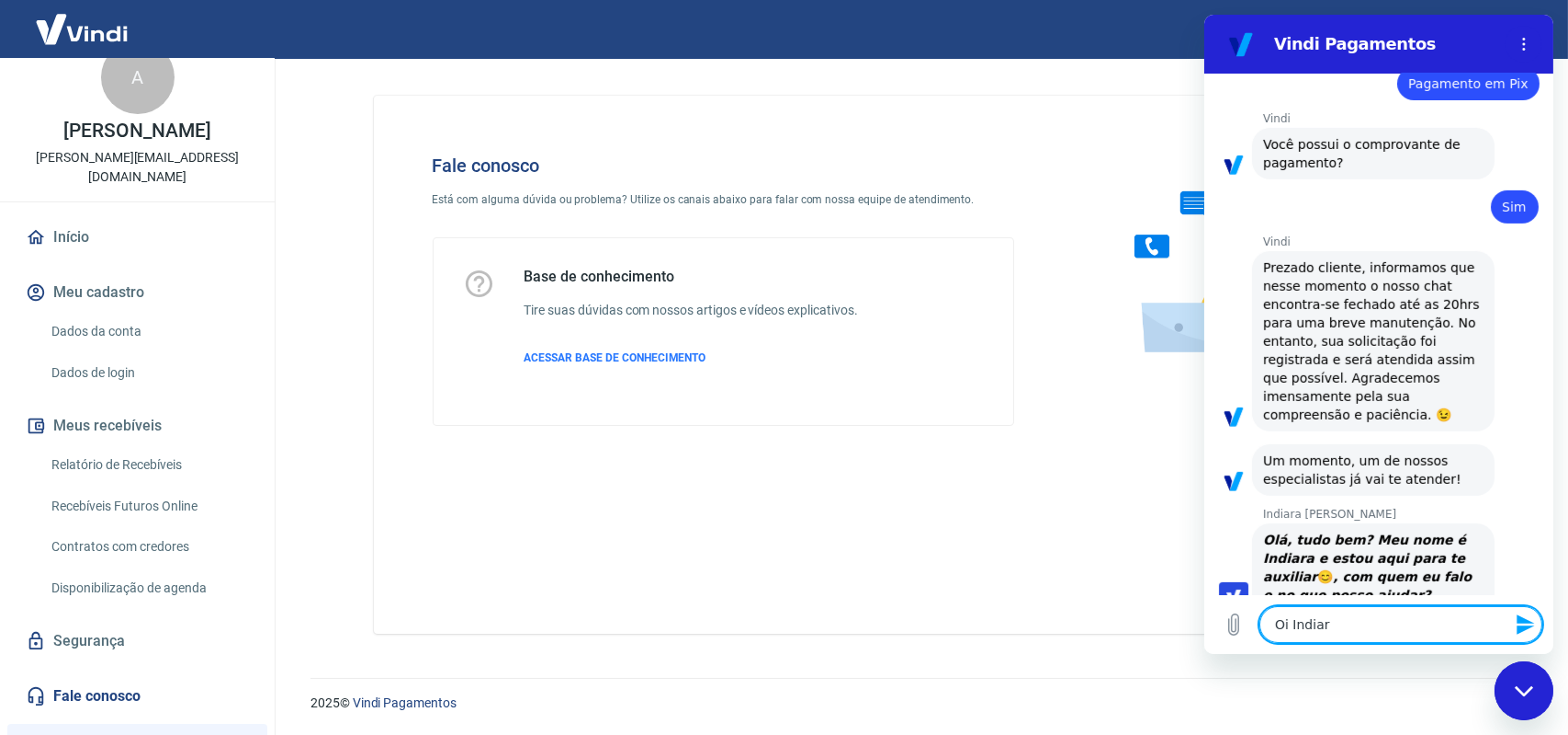
type textarea "x"
type textarea "Oi Indiara,"
type textarea "x"
type textarea "Oi Indiara,"
type textarea "x"
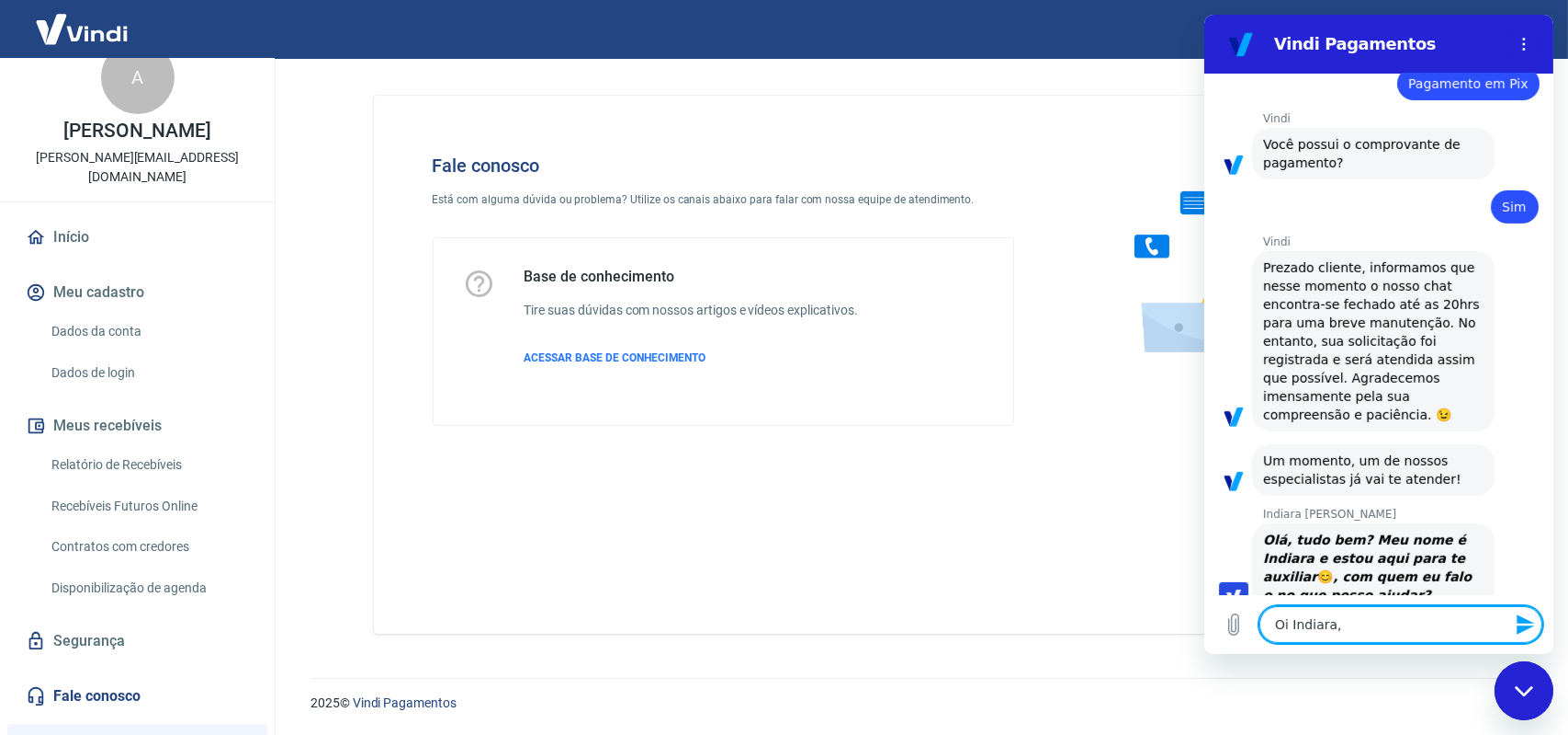
type textarea "Oi Indiara, b"
type textarea "x"
type textarea "Oi Indiara, bo"
type textarea "x"
type textarea "Oi Indiara, [GEOGRAPHIC_DATA]"
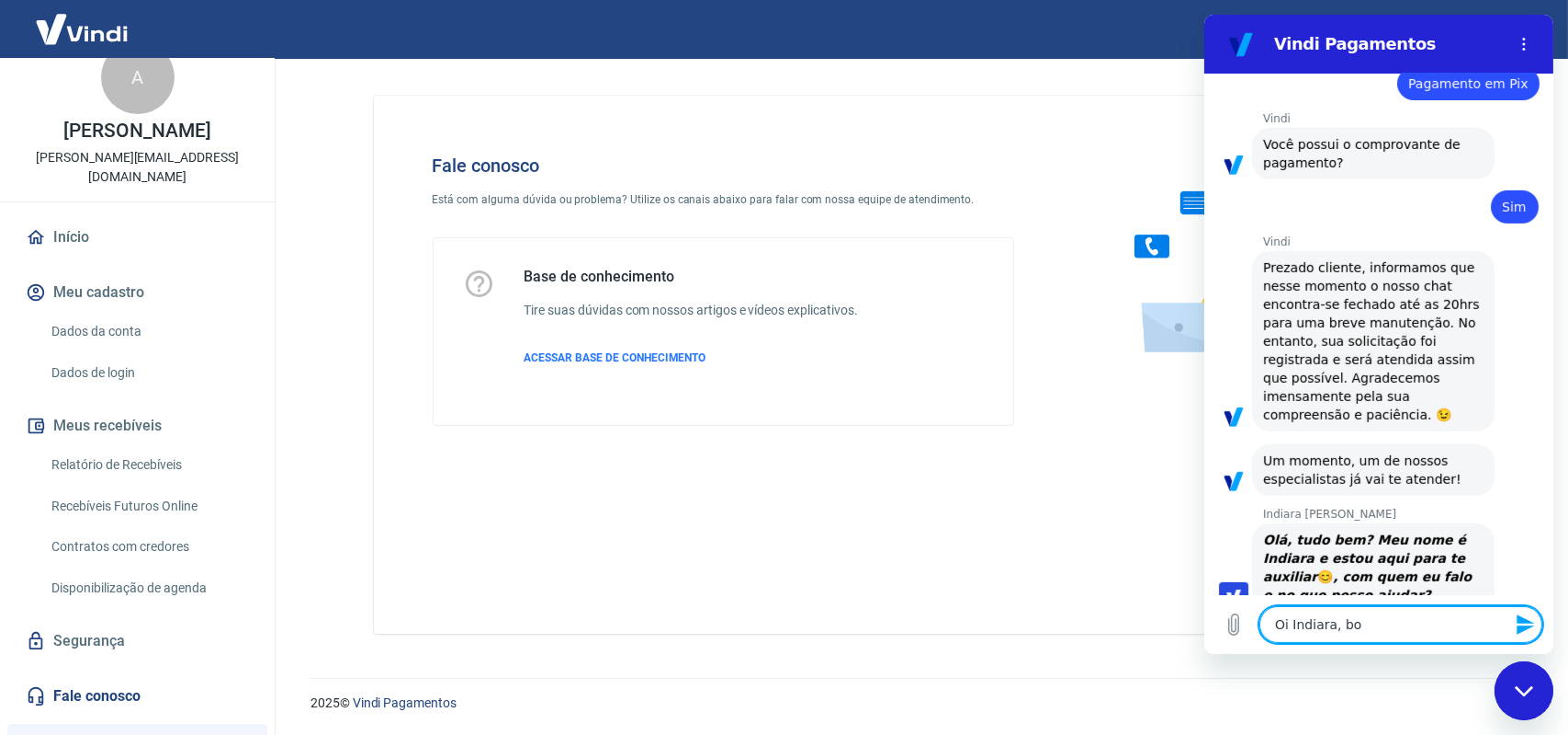
type textarea "x"
type textarea "Oi Indiara, [GEOGRAPHIC_DATA]"
type textarea "x"
type textarea "Oi Indiara, bom d"
type textarea "x"
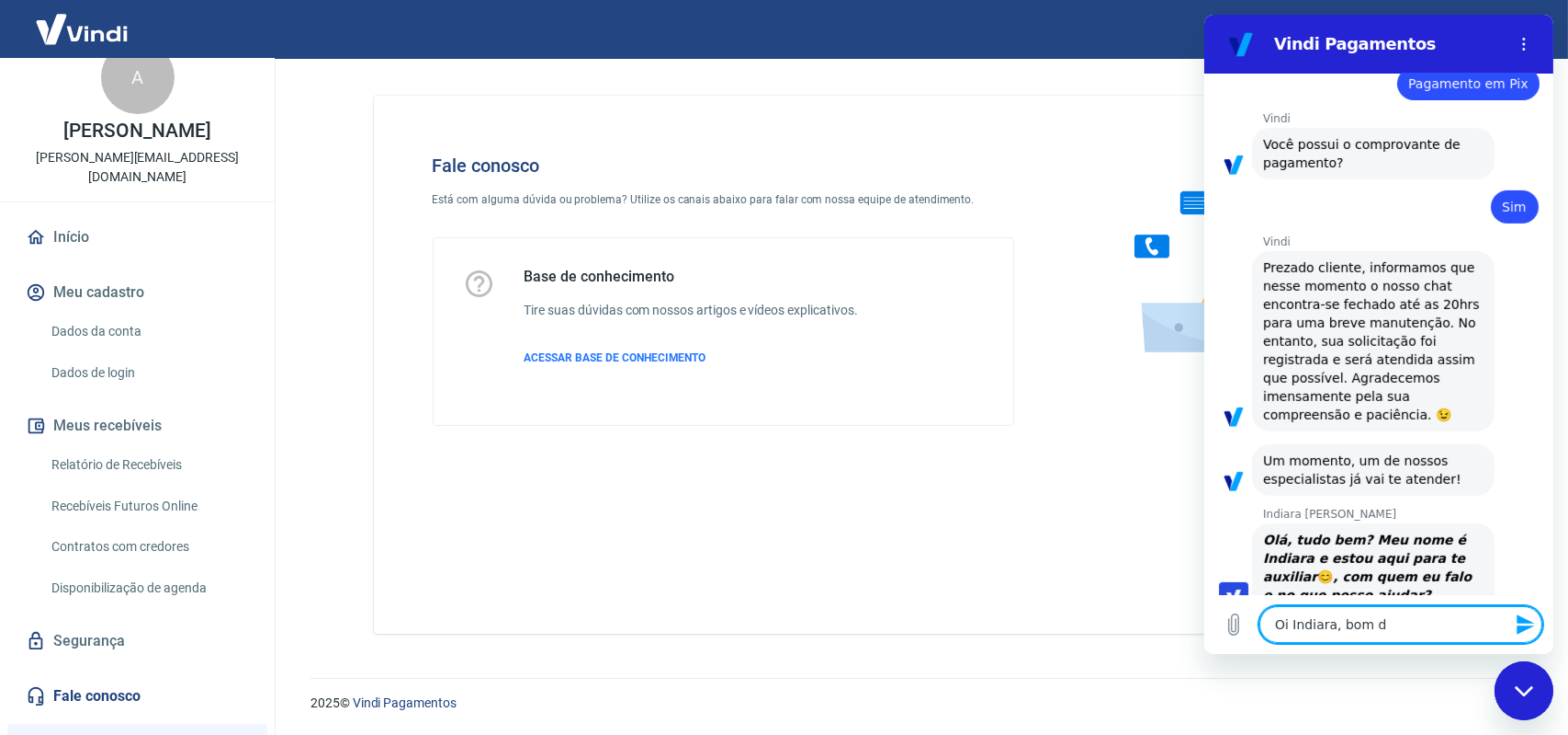
type textarea "Oi Indiara, bom di"
type textarea "x"
type textarea "Oi Indiara, bom dia"
type textarea "x"
type textarea "Oi Indiara, bom dia!"
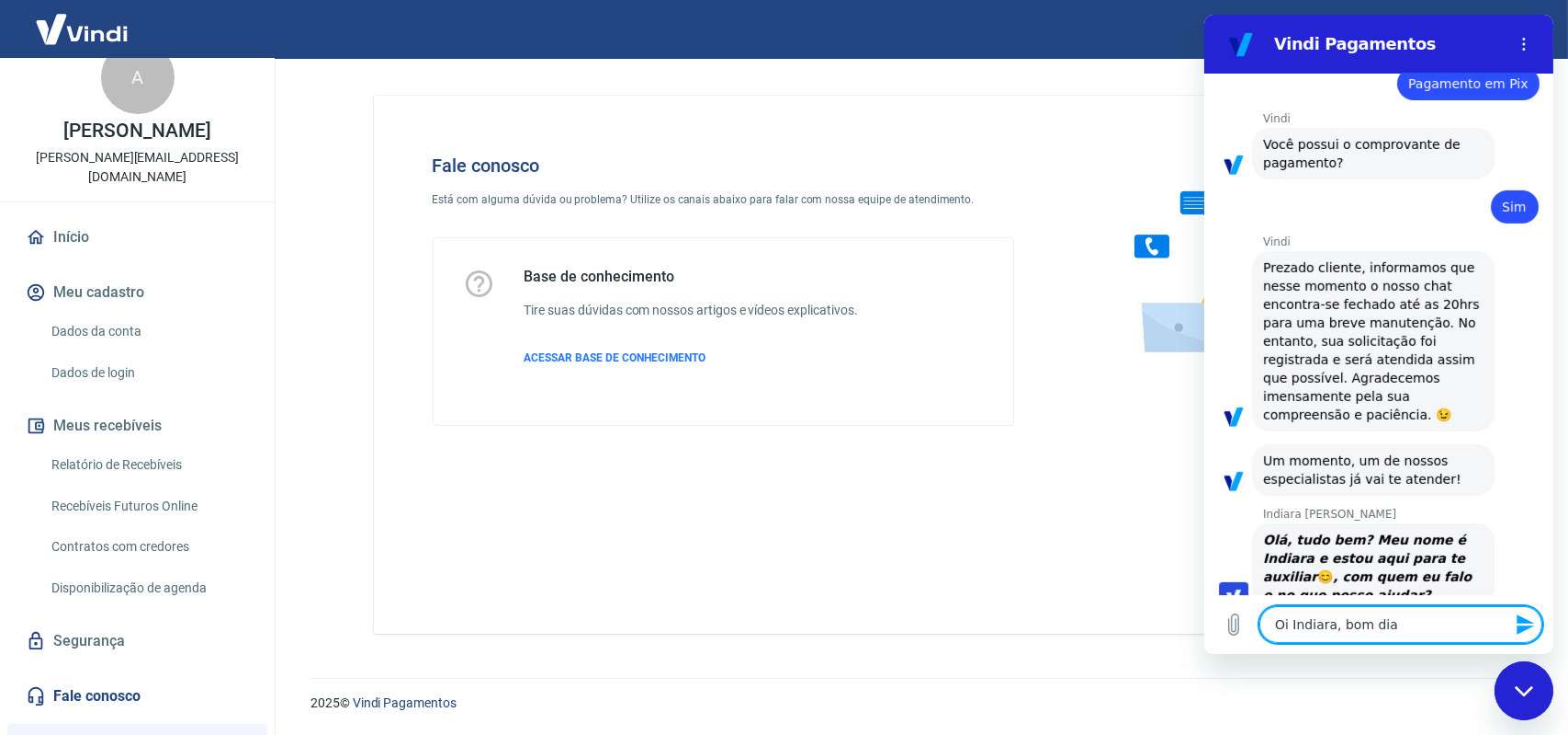
type textarea "x"
type textarea "Oi Indiara, bom dia!"
type textarea "x"
type textarea "Oi Indiara, bom dia! V"
type textarea "x"
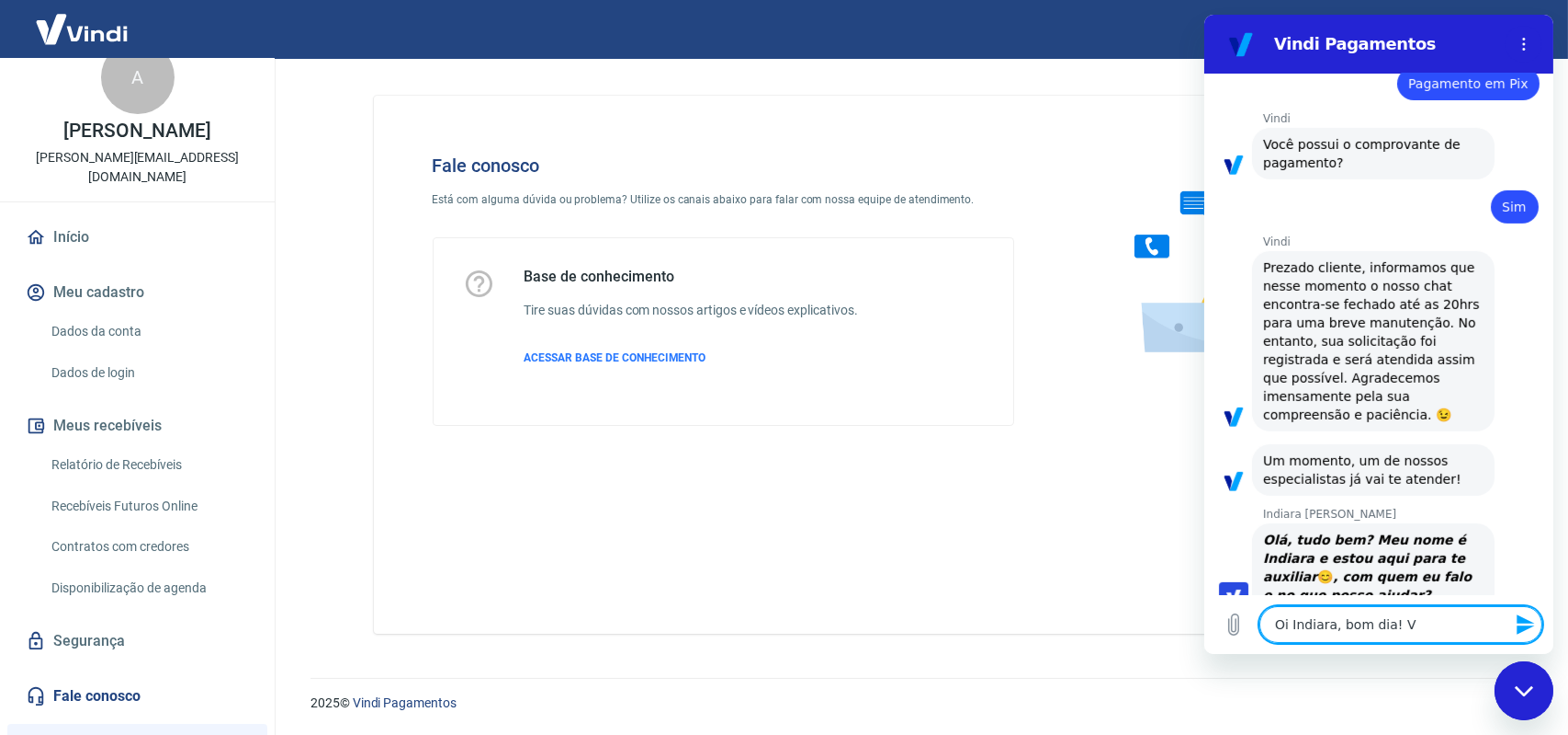
type textarea "Oi Indiara, bom dia! Vo"
type textarea "x"
type textarea "Oi Indiara, bom dia! Voc"
type textarea "x"
type textarea "Oi Indiara, bom dia! Você"
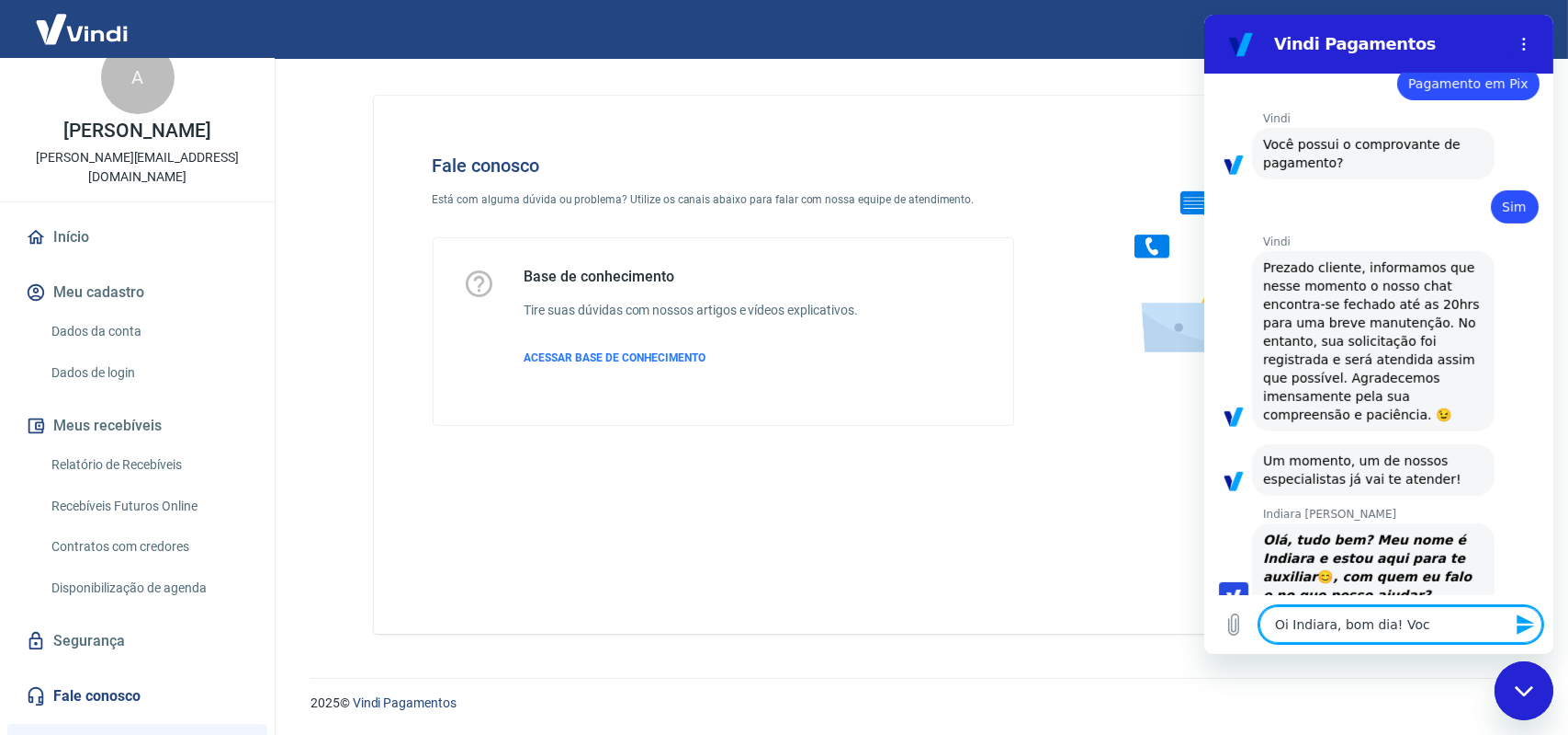
type textarea "x"
type textarea "Oi Indiara, bom dia! Você"
type textarea "x"
type textarea "Oi Indiara, bom dia! Você f"
type textarea "x"
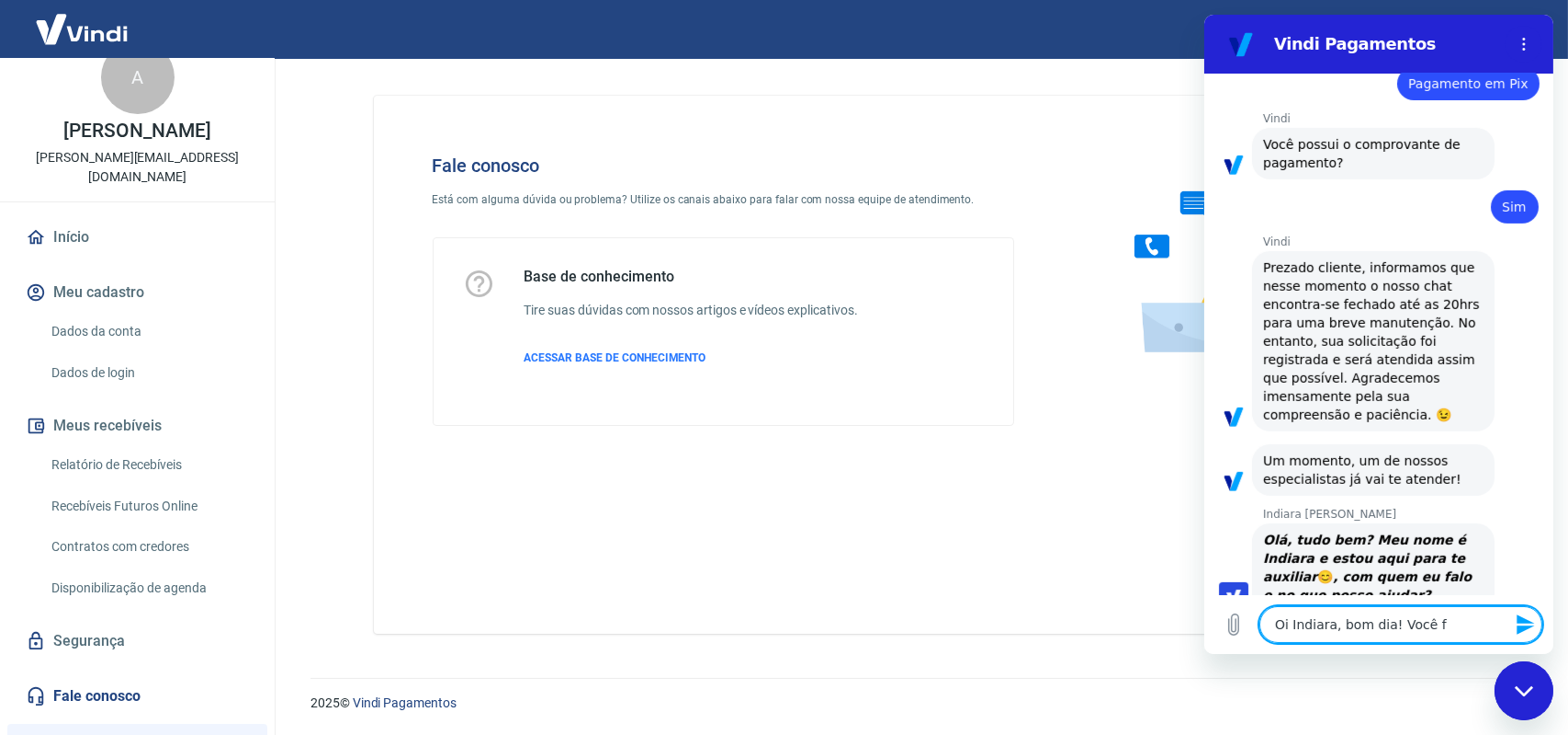
type textarea "Oi Indiara, bom dia! Você fa"
type textarea "x"
type textarea "Oi Indiara, bom dia! Você fal"
type textarea "x"
type textarea "Oi Indiara, bom dia! Você fala"
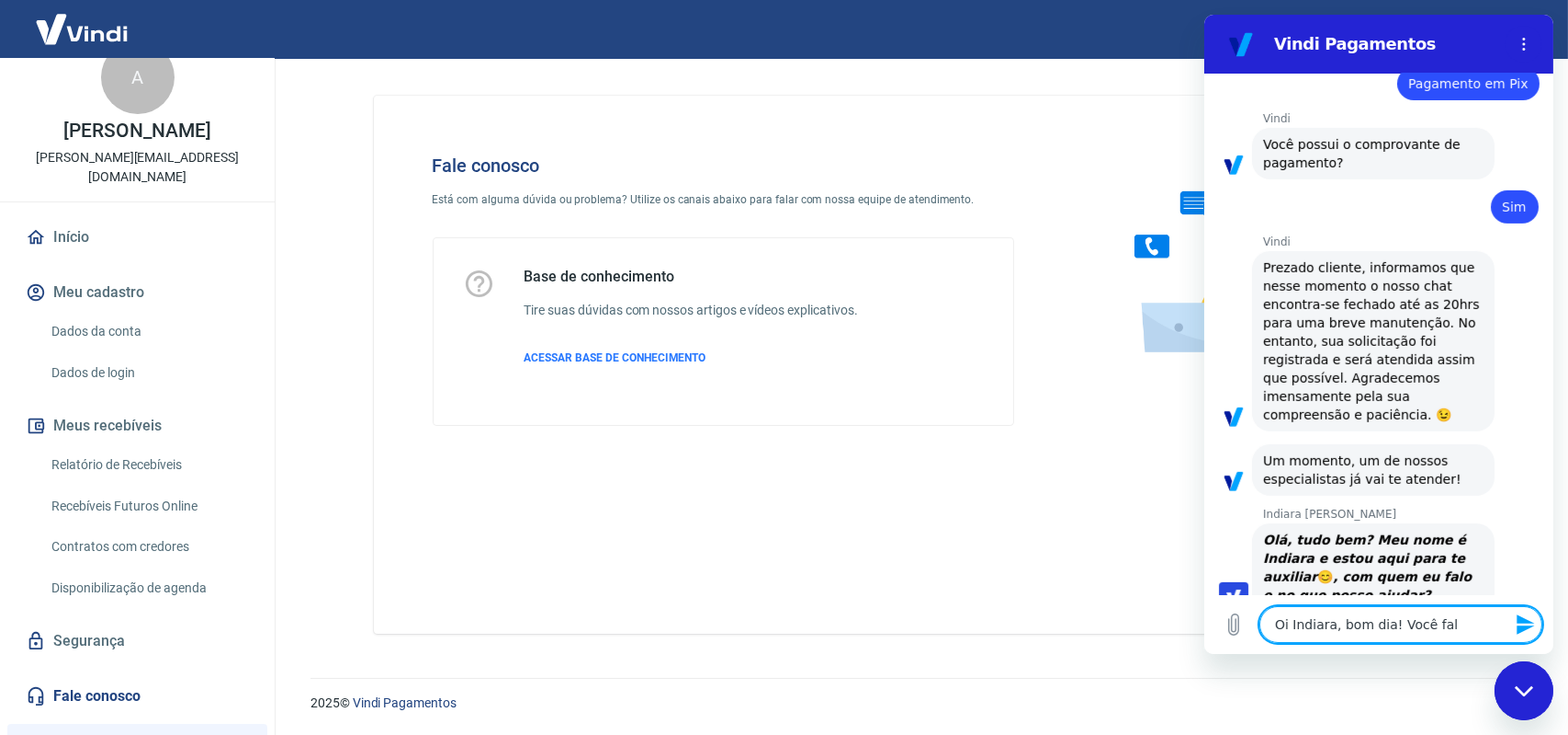
type textarea "x"
type textarea "Oi Indiara, bom dia! Você fala"
type textarea "x"
type textarea "Oi Indiara, bom dia! Você fala c"
type textarea "x"
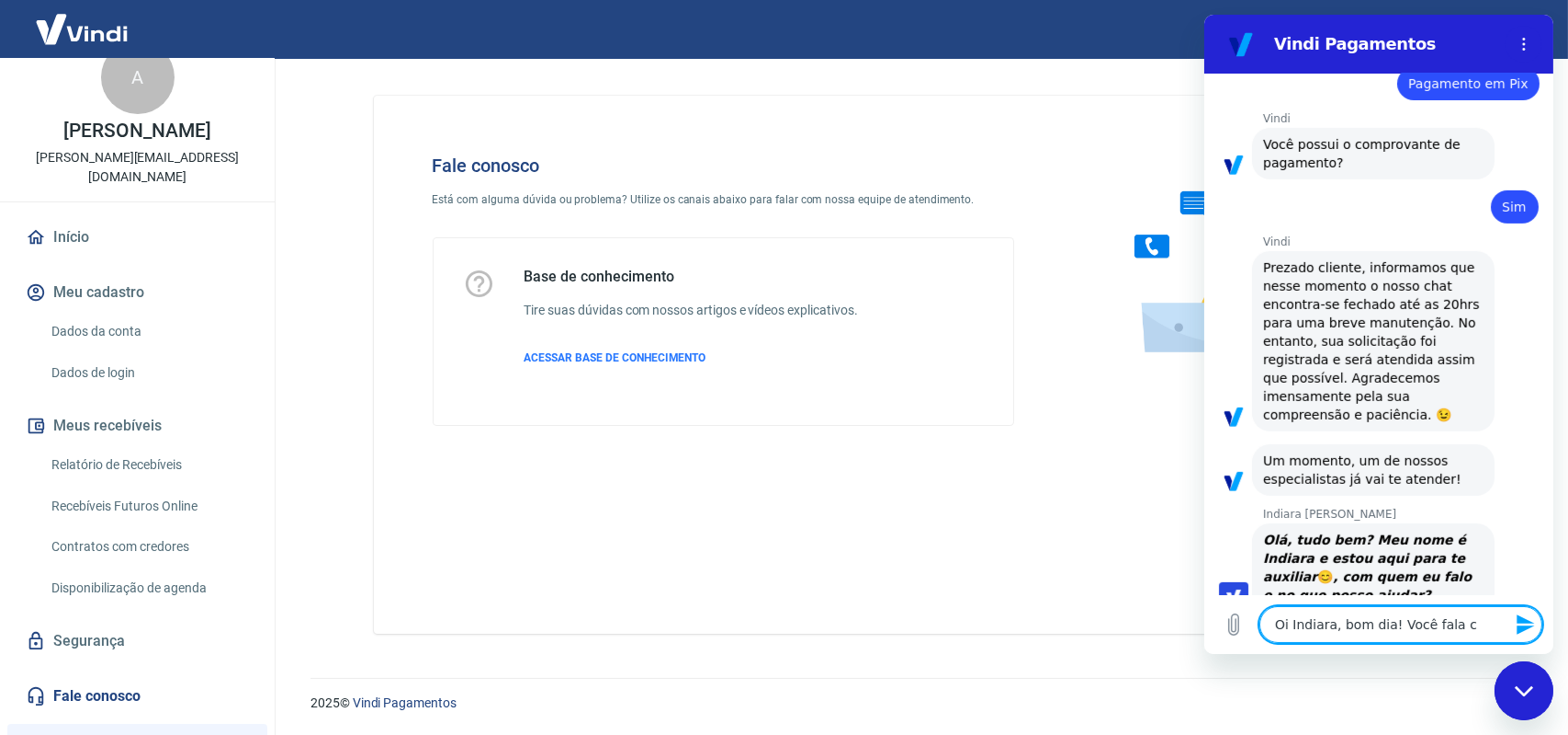
type textarea "Oi Indiara, bom dia! Você fala co"
type textarea "x"
type textarea "Oi Indiara, bom dia! Você fala com"
type textarea "x"
type textarea "Oi Indiara, bom dia! Você fala com"
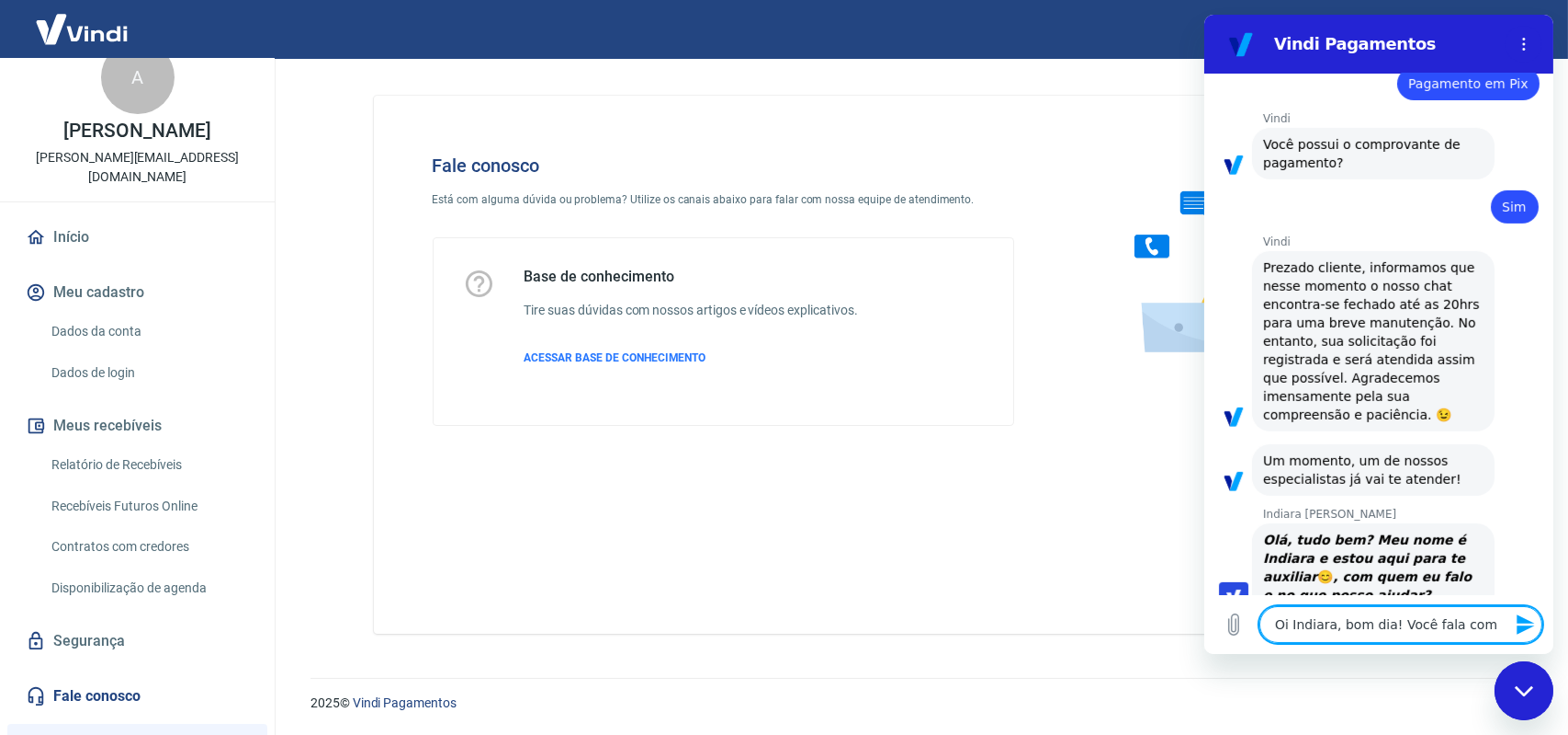
type textarea "x"
type textarea "Oi Indiara, bom dia! Você fala com H"
type textarea "x"
type textarea "Oi Indiara, bom dia! Você fala com He"
type textarea "x"
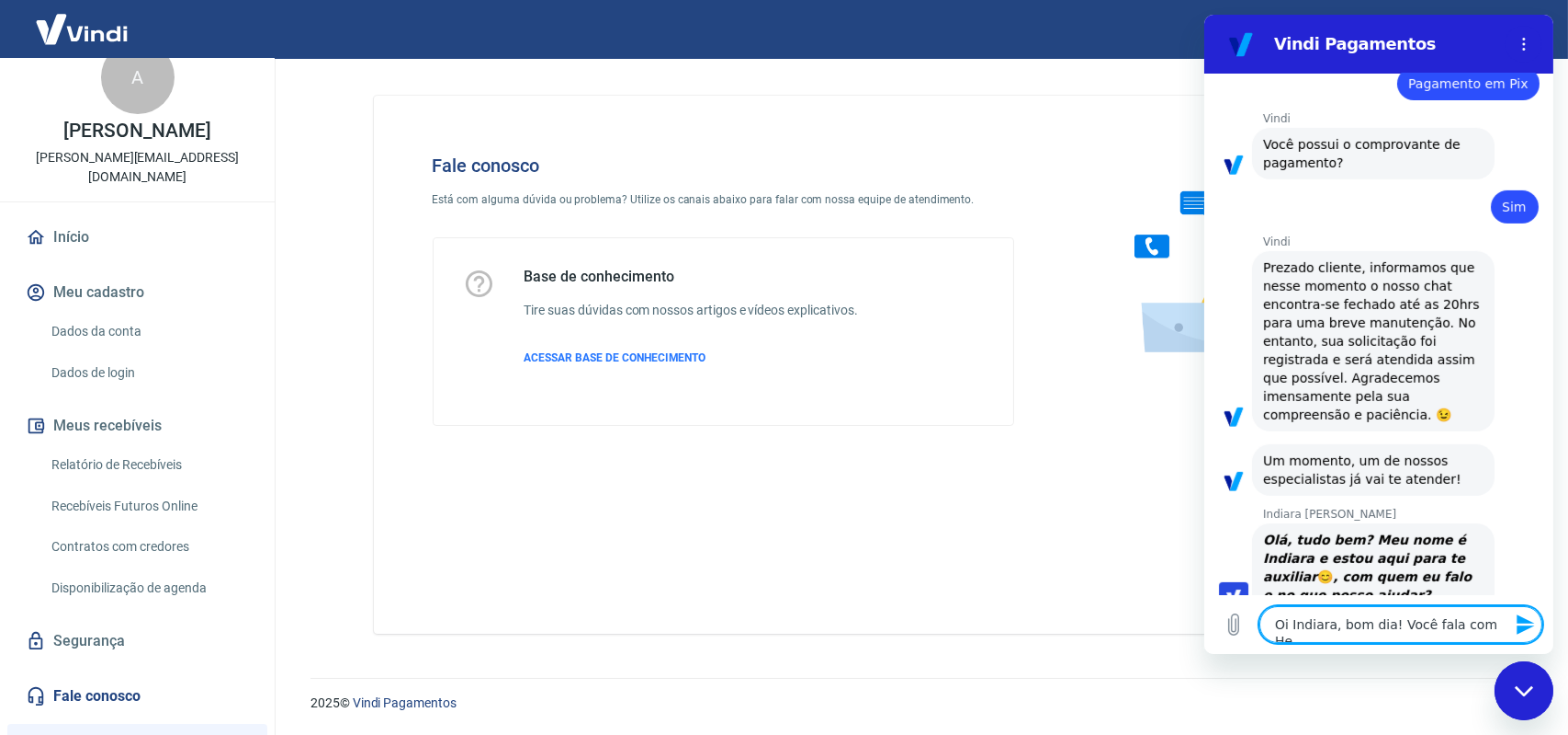
type textarea "Oi Indiara, bom dia! Você fala com Hei"
type textarea "x"
type textarea "Oi Indiara, bom dia! Você fala com Heit"
type textarea "x"
type textarea "Oi Indiara, bom dia! Você fala com Heito"
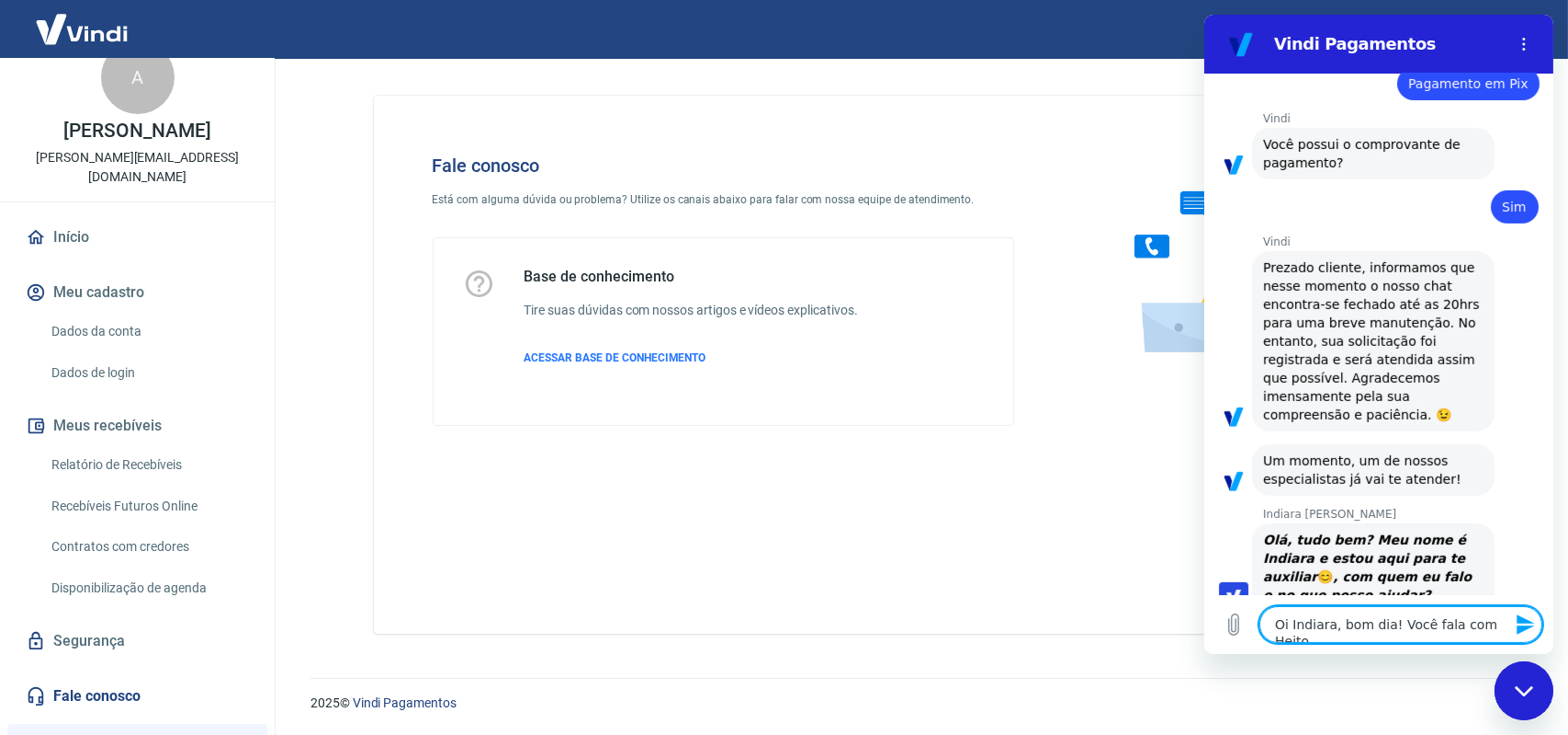
type textarea "x"
type textarea "Oi Indiara, bom dia! Você fala com Heitor"
type textarea "x"
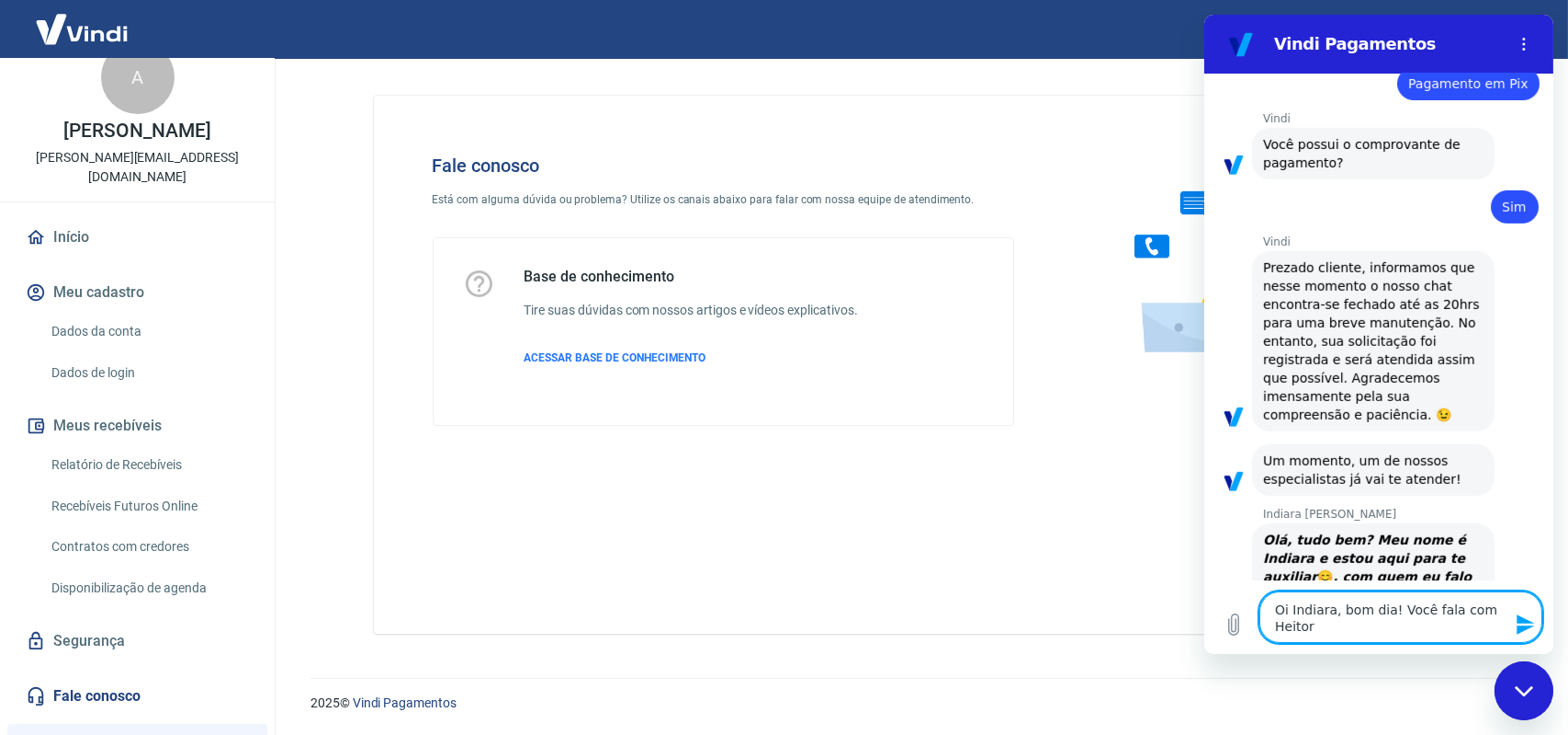
type textarea "Oi Indiara, bom dia! Você fala com Heitor."
type textarea "x"
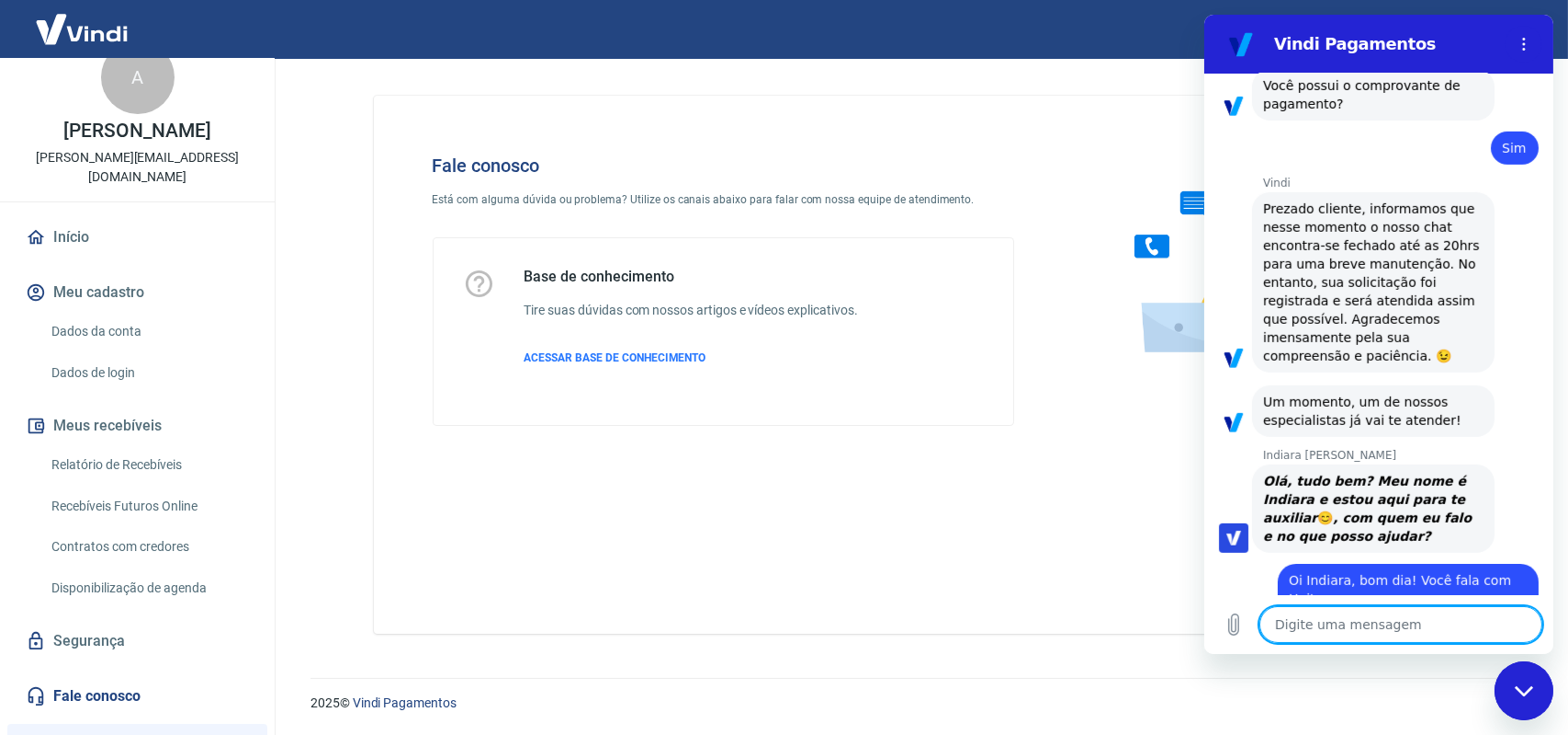
scroll to position [1703, 0]
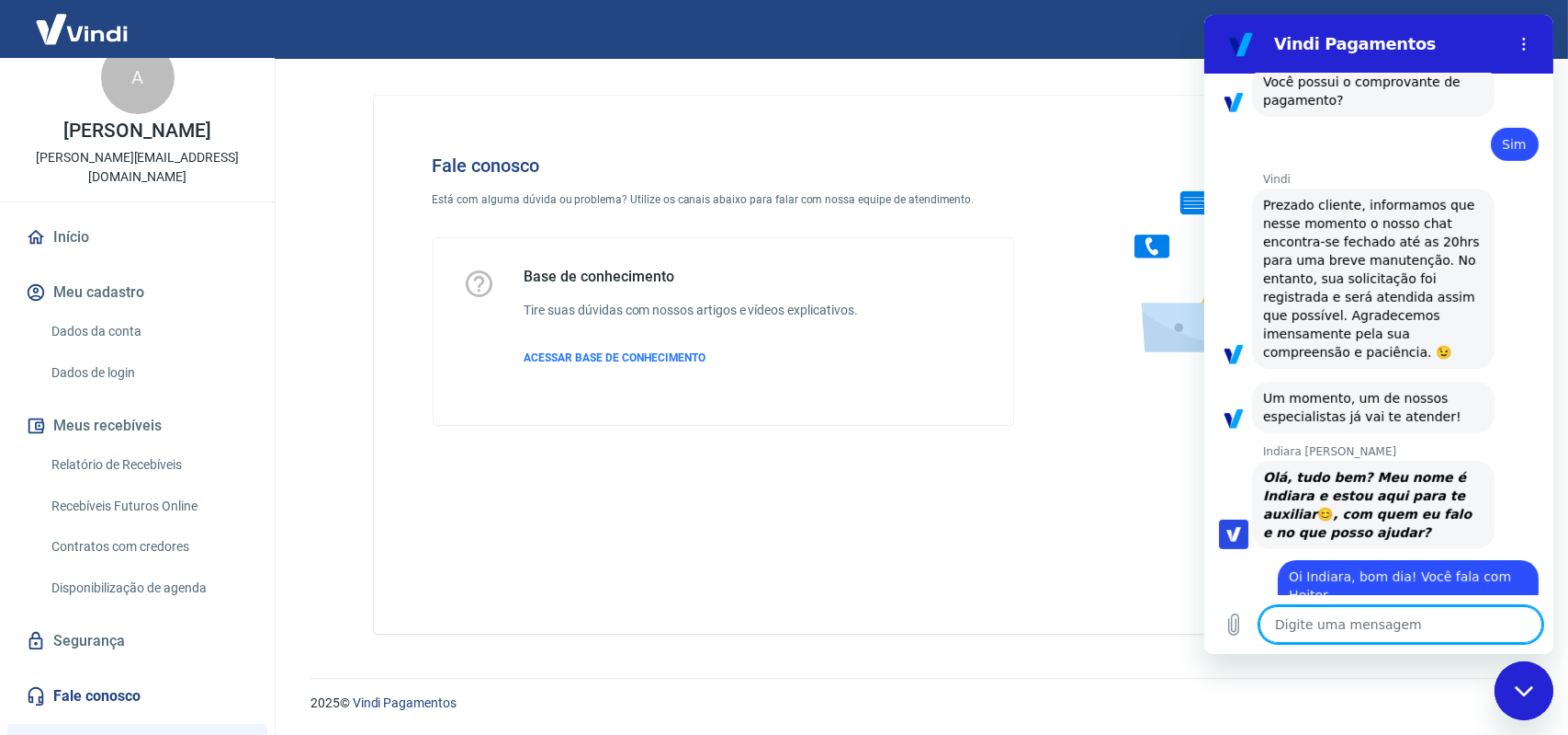
type textarea "N"
type textarea "x"
type textarea "No"
type textarea "x"
type textarea "No"
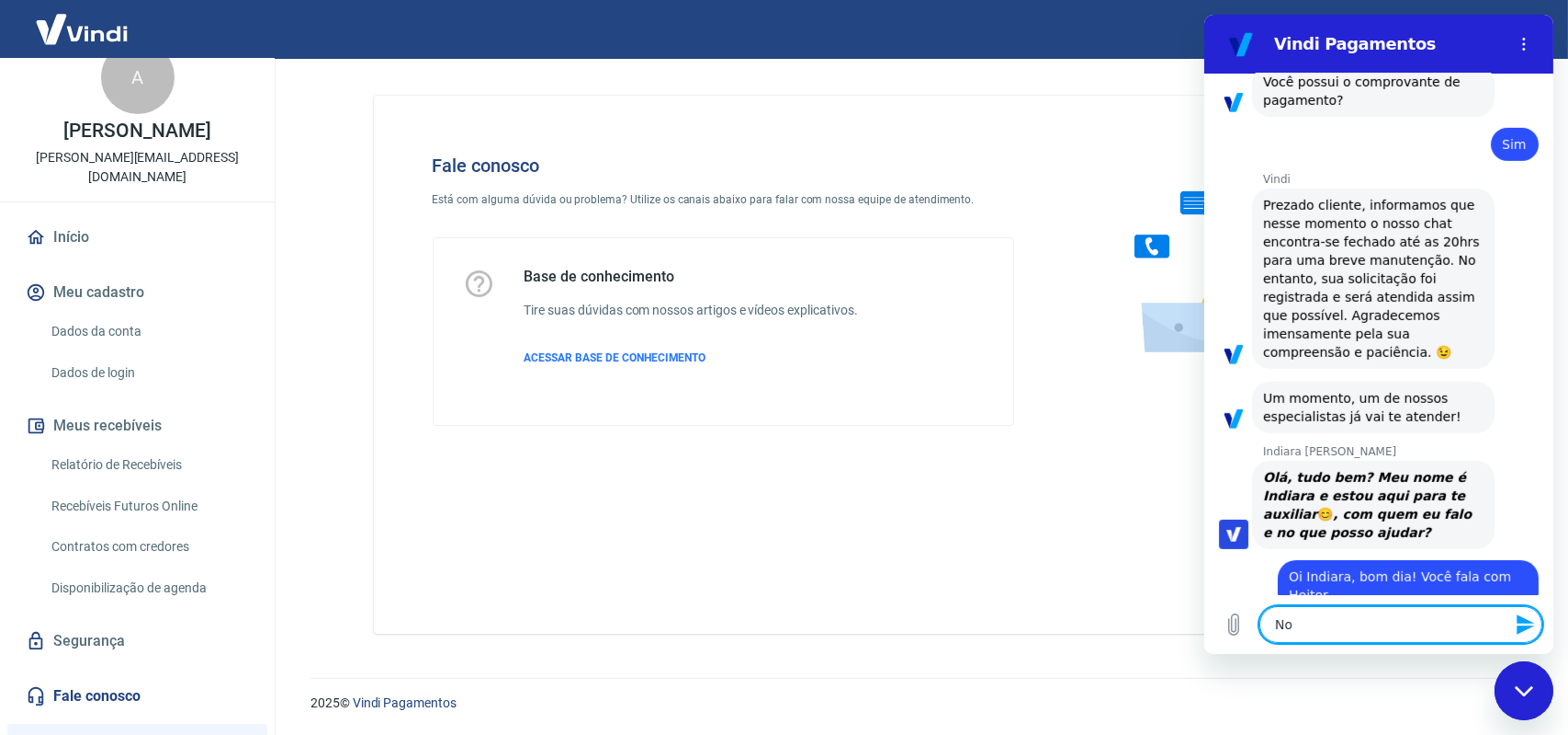
type textarea "x"
type textarea "No d"
type textarea "x"
type textarea "No di"
type textarea "x"
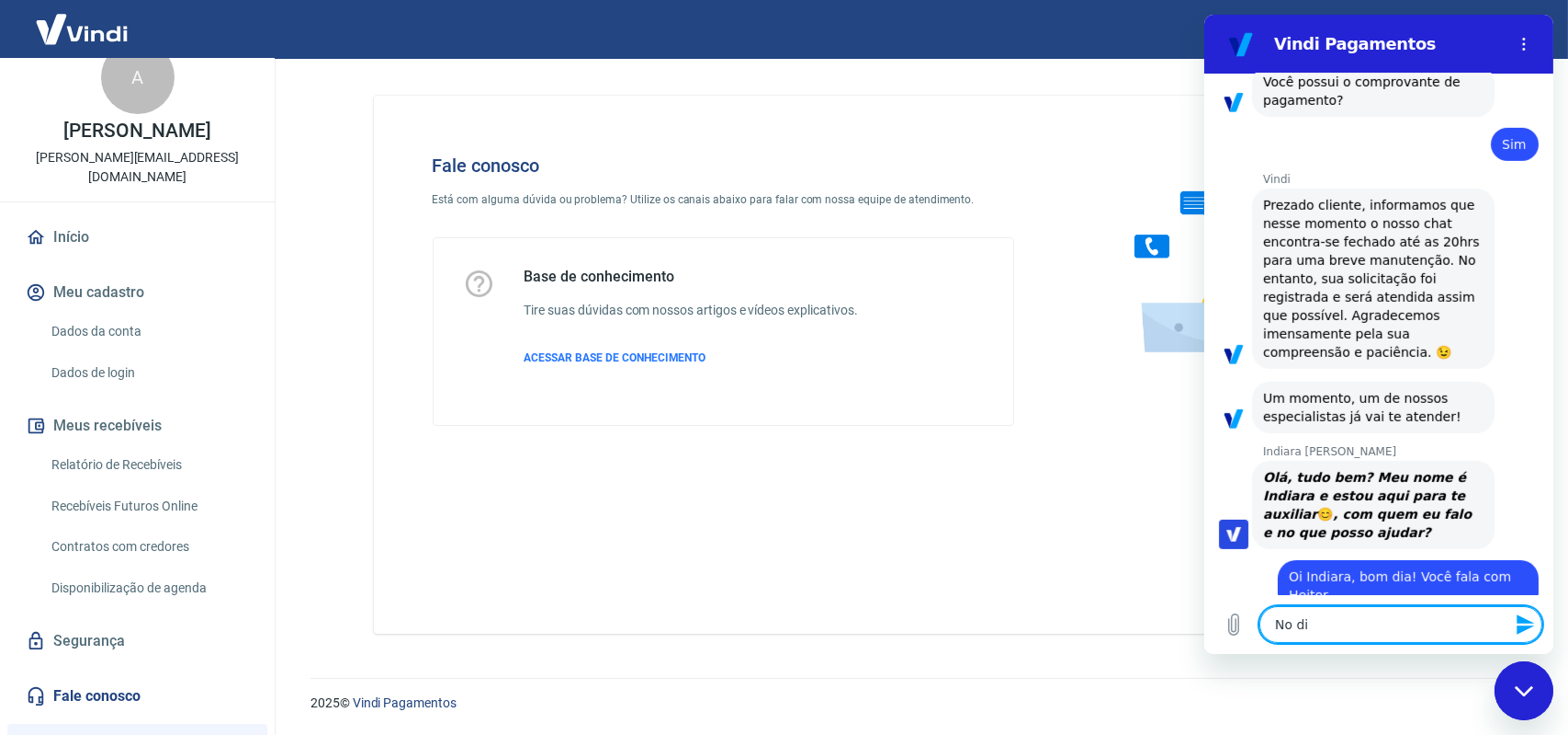
type textarea "No dia"
type textarea "x"
type textarea "No dia"
type textarea "x"
type textarea "No dia 2"
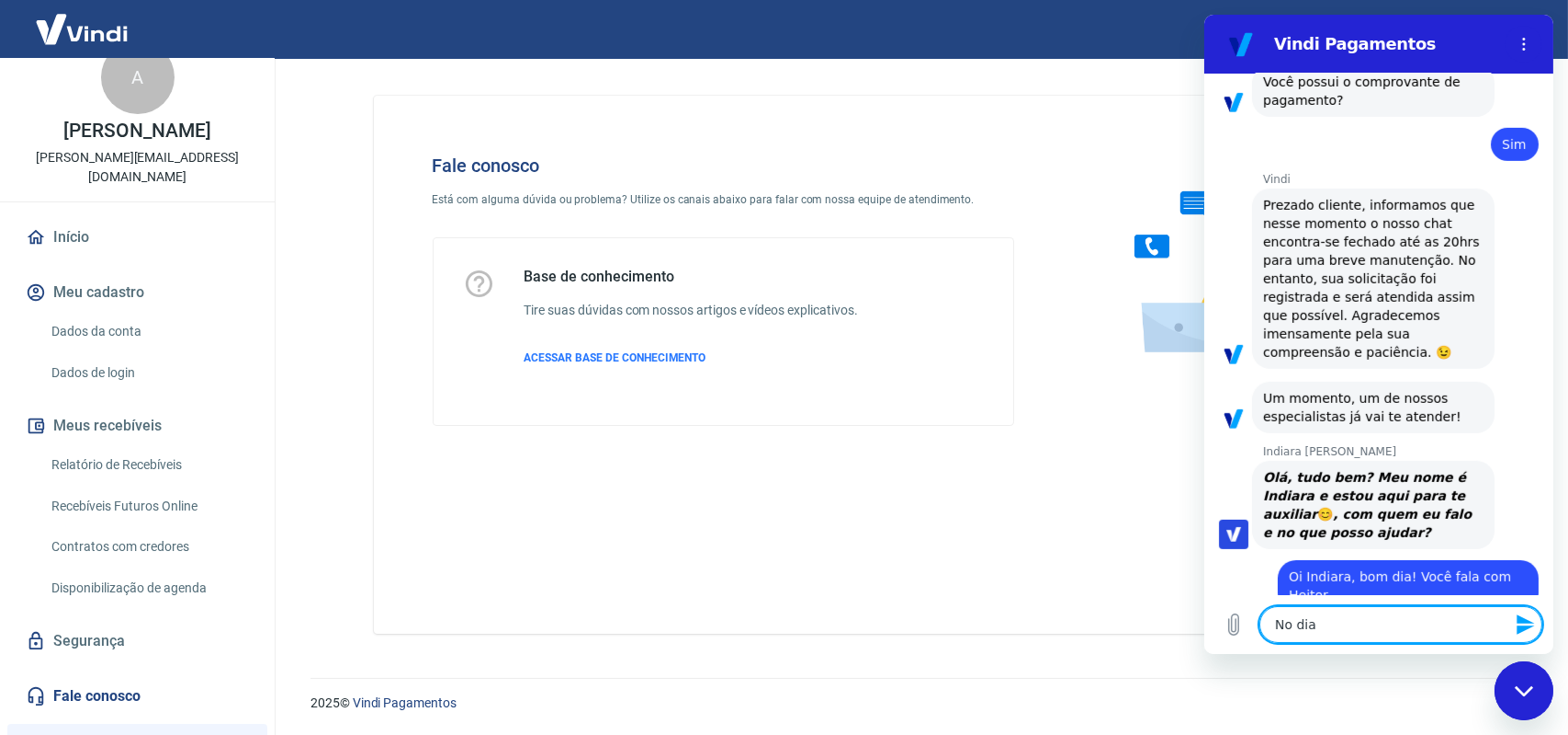
type textarea "x"
type textarea "No dia 20"
type textarea "x"
type textarea "No dia 20/"
type textarea "x"
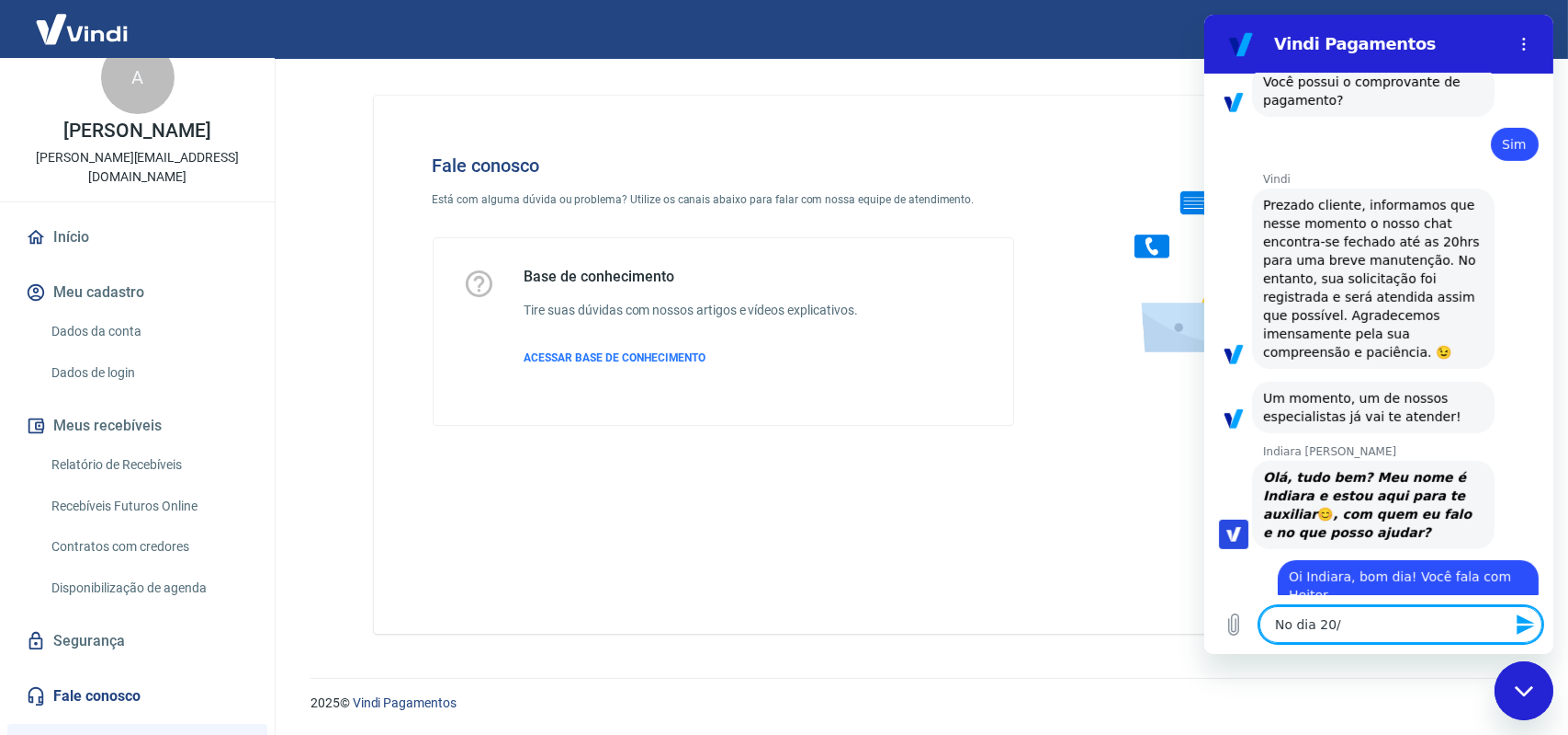
type textarea "No dia 20/0"
type textarea "x"
type textarea "No dia 20/08"
type textarea "x"
type textarea "No dia 20/08"
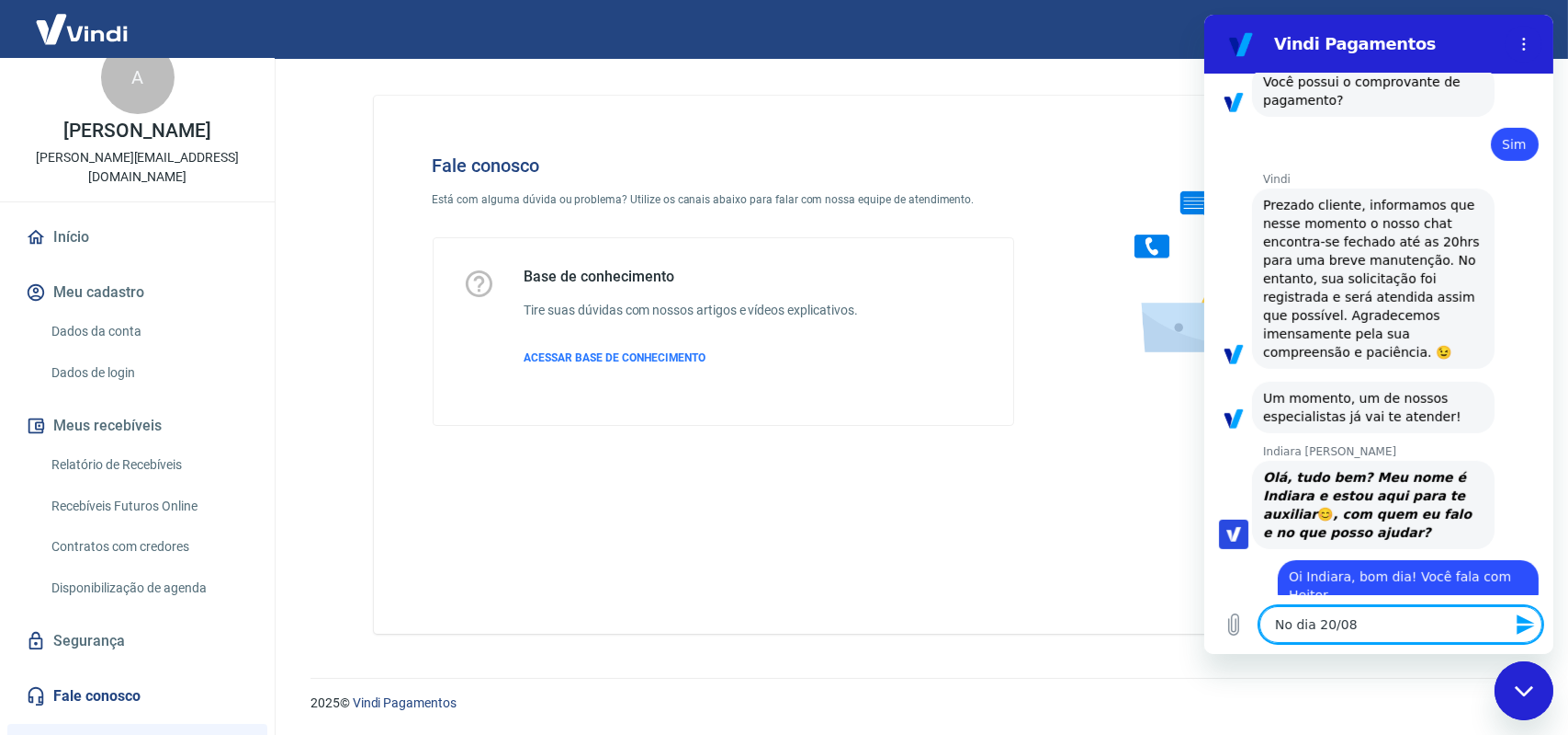
type textarea "x"
type textarea "No dia 20/08 u"
type textarea "x"
type textarea "No dia 20/08 um"
type textarea "x"
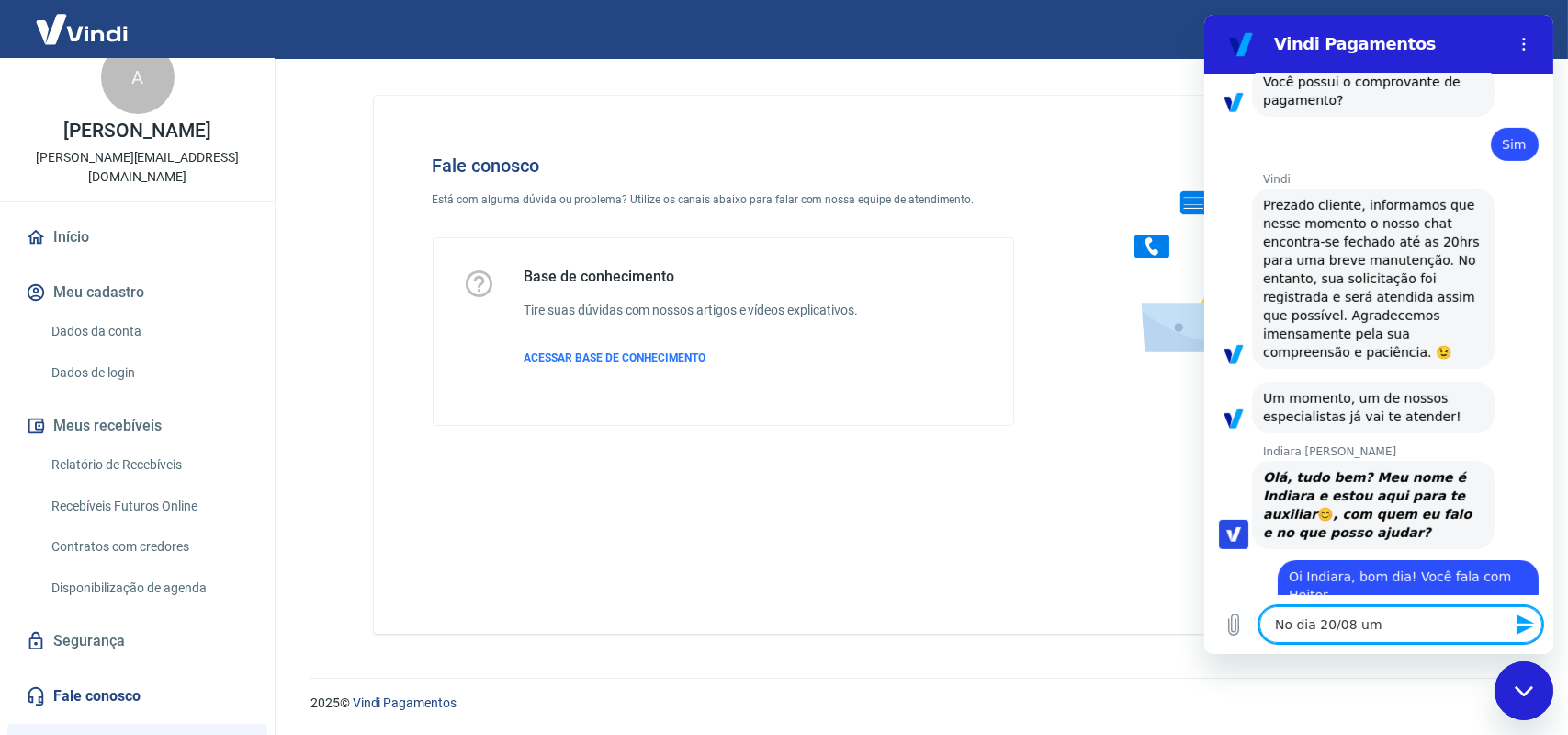
type textarea "No dia 20/08 um"
type textarea "x"
type textarea "No dia 20/08 um c"
type textarea "x"
type textarea "No dia 20/08 um cl"
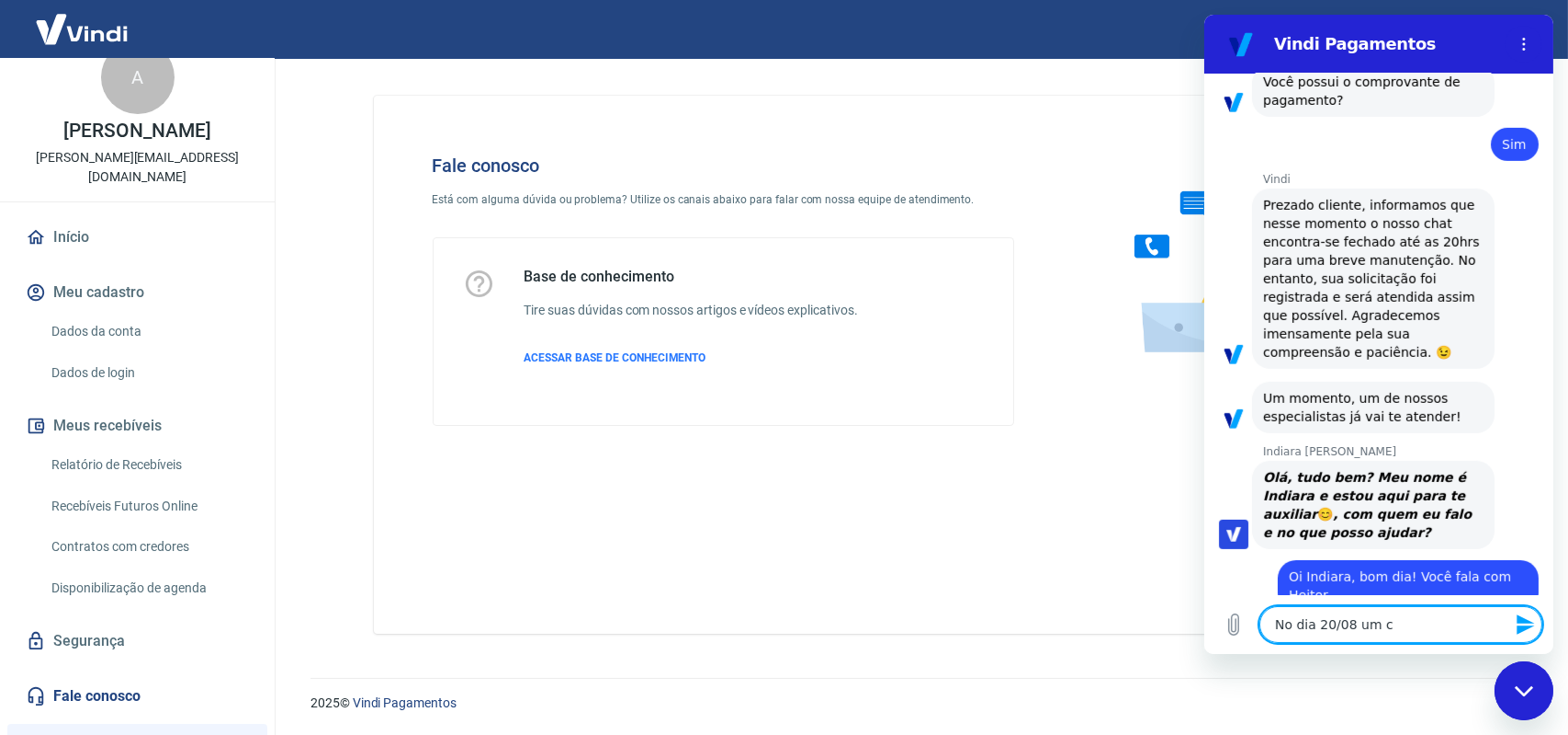
type textarea "x"
type textarea "No dia 20/08 um cli"
type textarea "x"
type textarea "No dia 20/08 um clie"
type textarea "x"
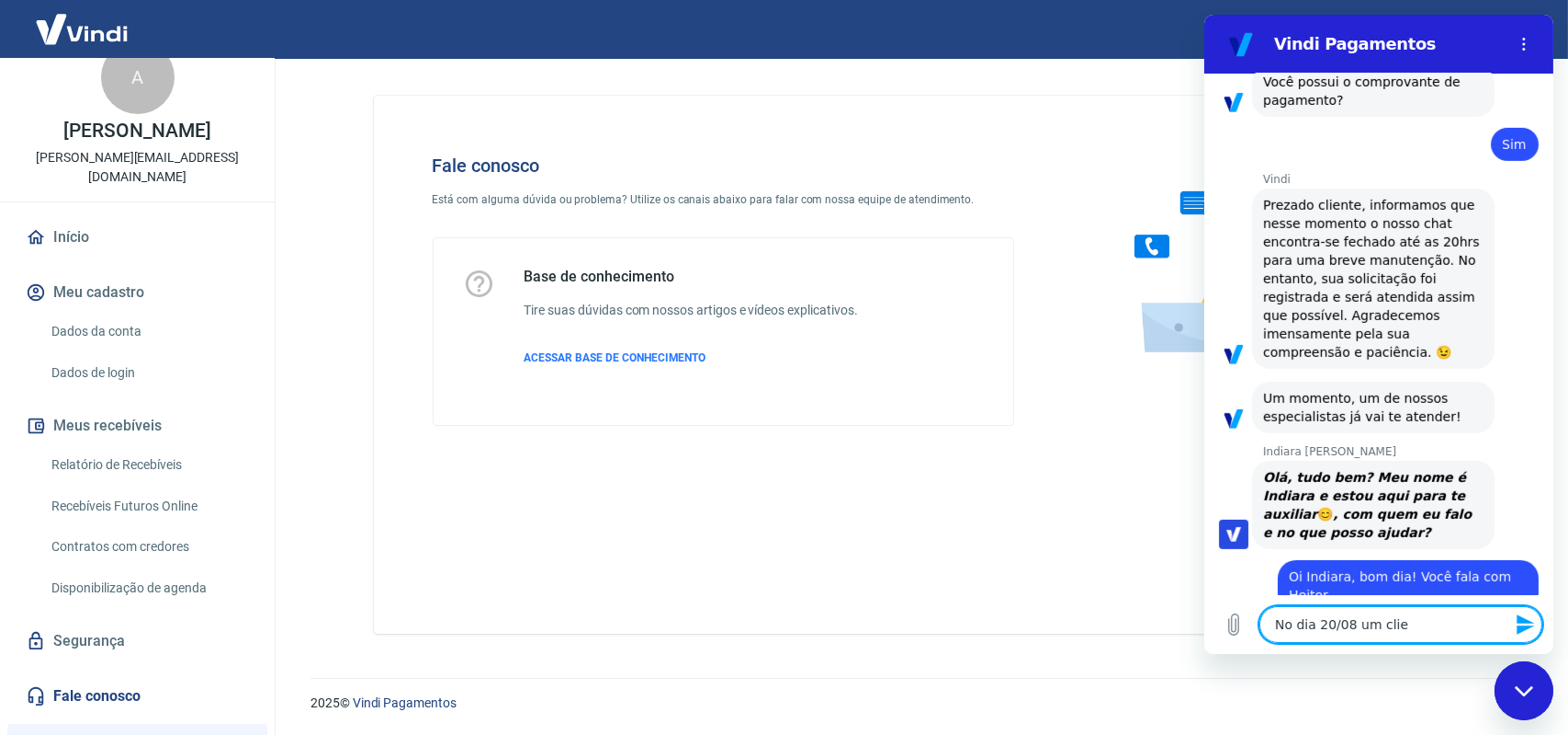
type textarea "No dia 20/08 um clien"
type textarea "x"
type textarea "No dia 20/08 um client"
type textarea "x"
type textarea "No dia 20/08 um cliente"
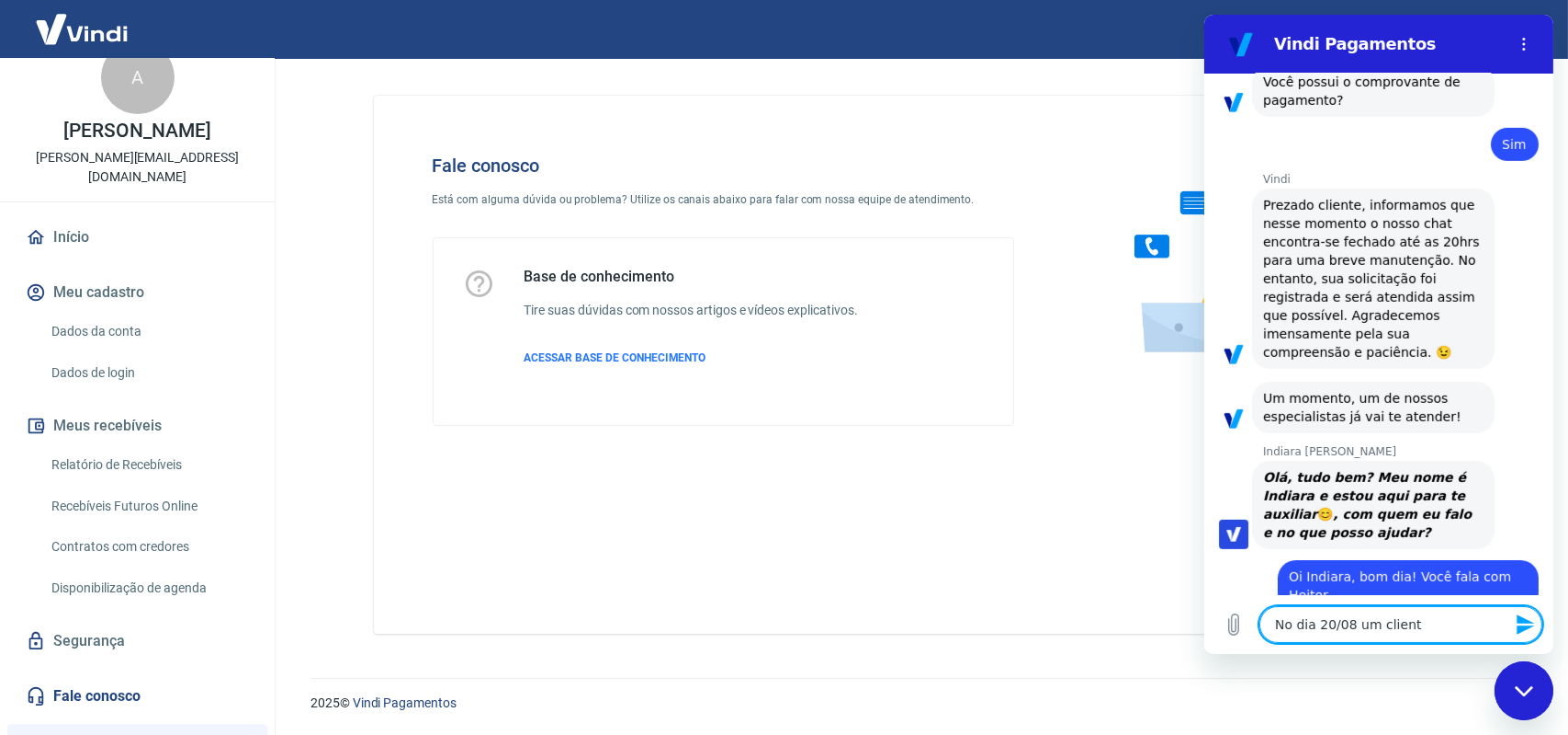
type textarea "x"
type textarea "No dia 20/08 um cliente"
type textarea "x"
type textarea "No dia 20/08 um cliente f"
type textarea "x"
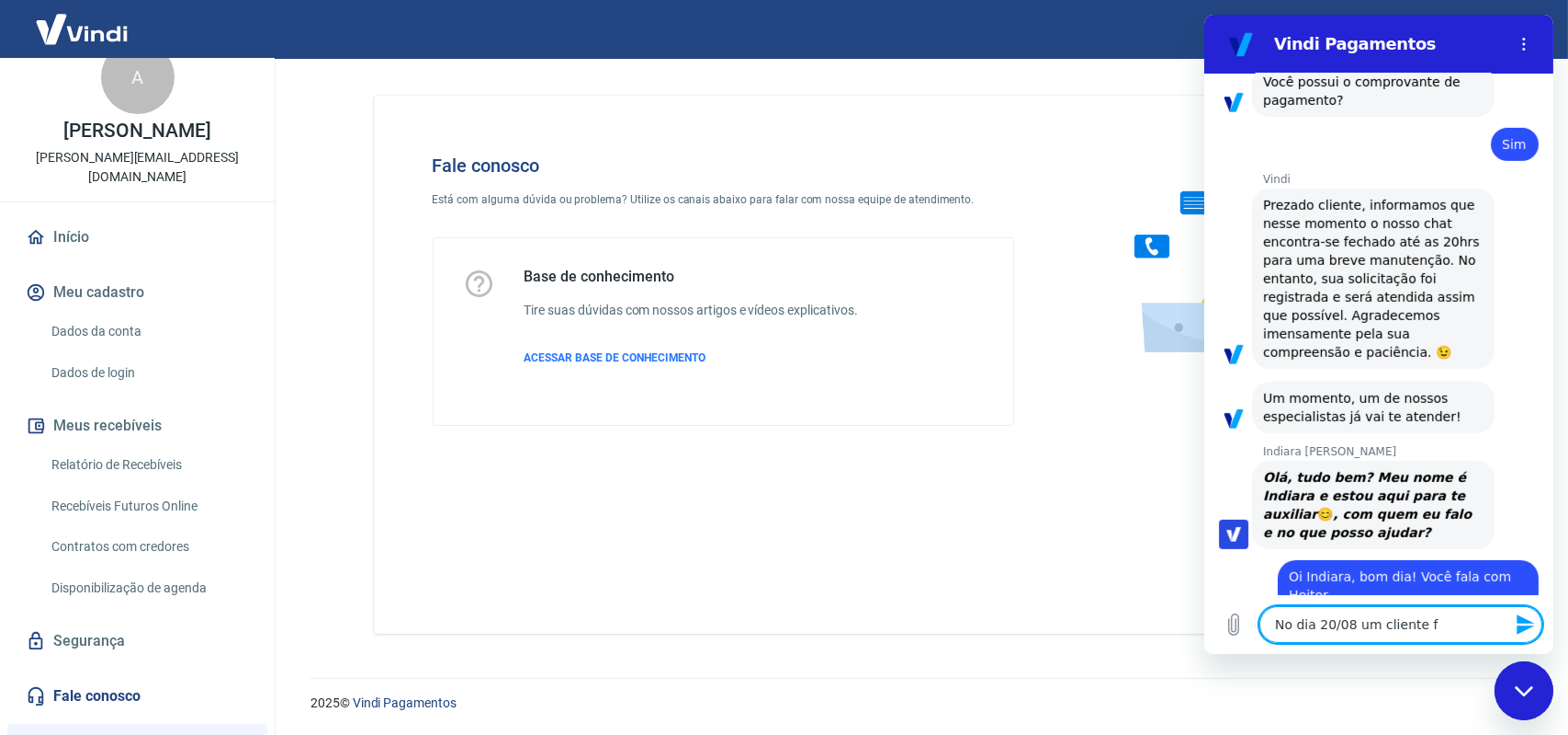
type textarea "No dia 20/08 um cliente fe"
type textarea "x"
type textarea "No dia 20/08 um cliente fez"
type textarea "x"
type textarea "No dia 20/08 um cliente fez"
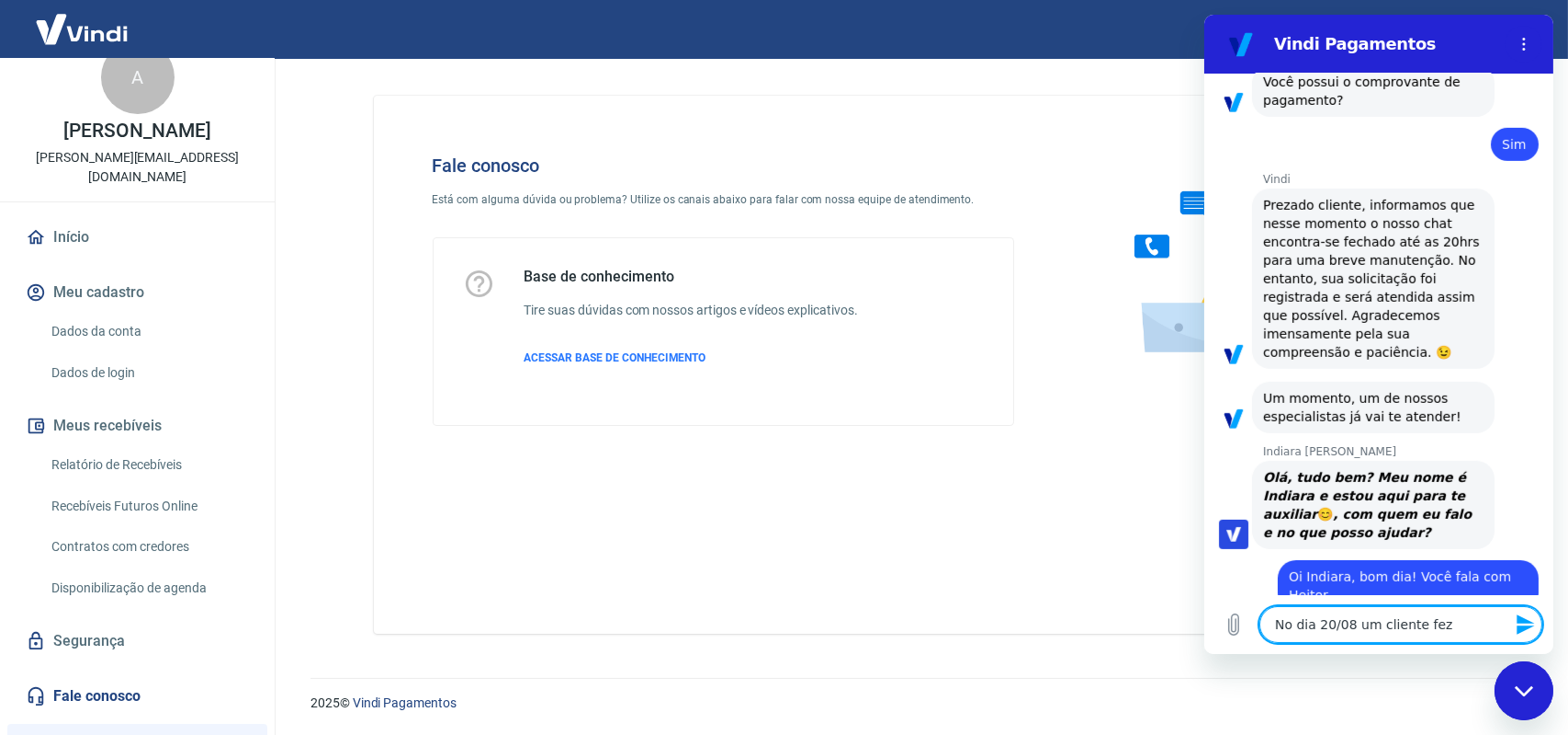
type textarea "x"
type textarea "No dia 20/08 um cliente fez u"
type textarea "x"
type textarea "No dia 20/08 um cliente fez um"
type textarea "x"
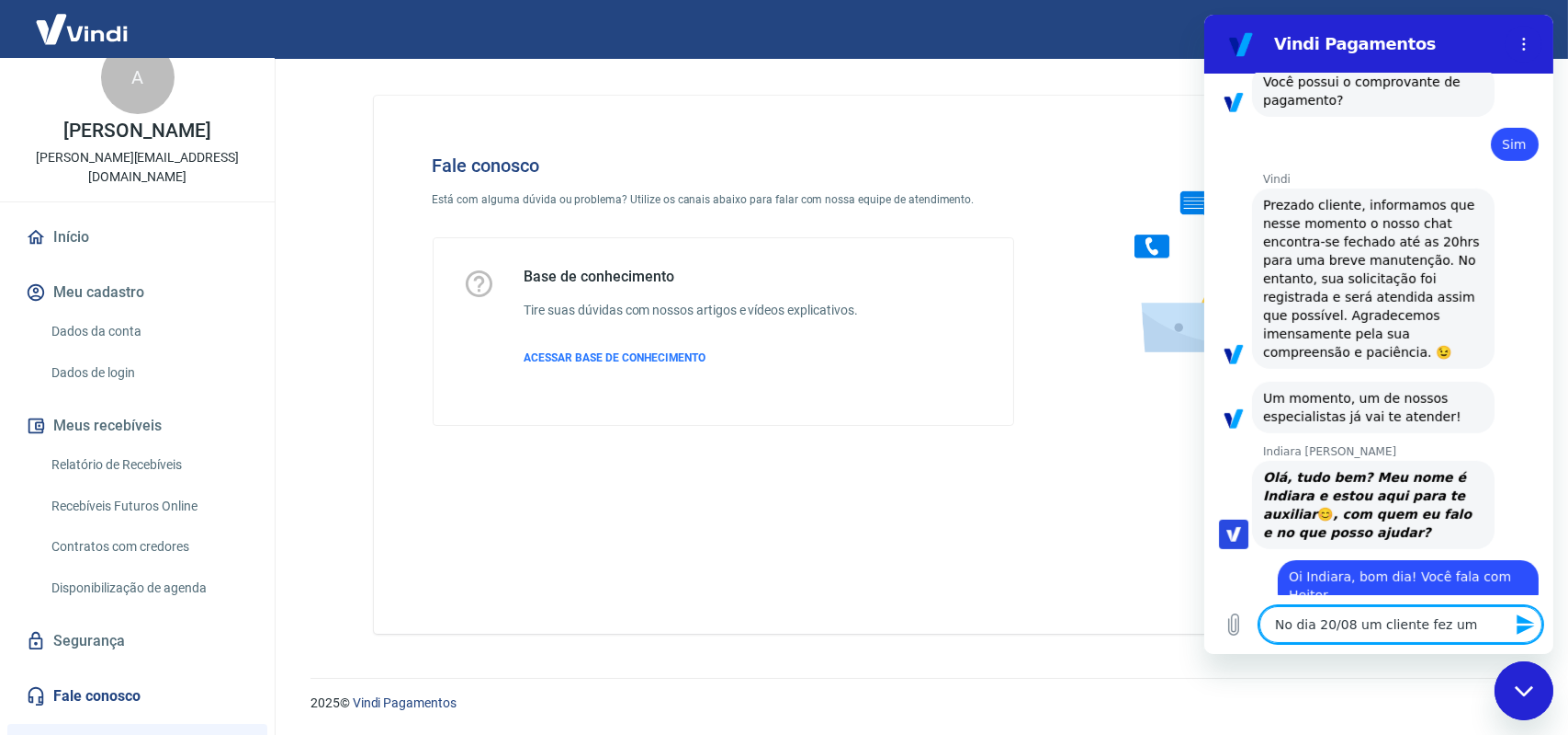
type textarea "No dia 20/08 um cliente fez um"
type textarea "x"
type textarea "No dia 20/08 um cliente fez um P"
type textarea "x"
type textarea "No dia 20/08 um cliente fez um Pi"
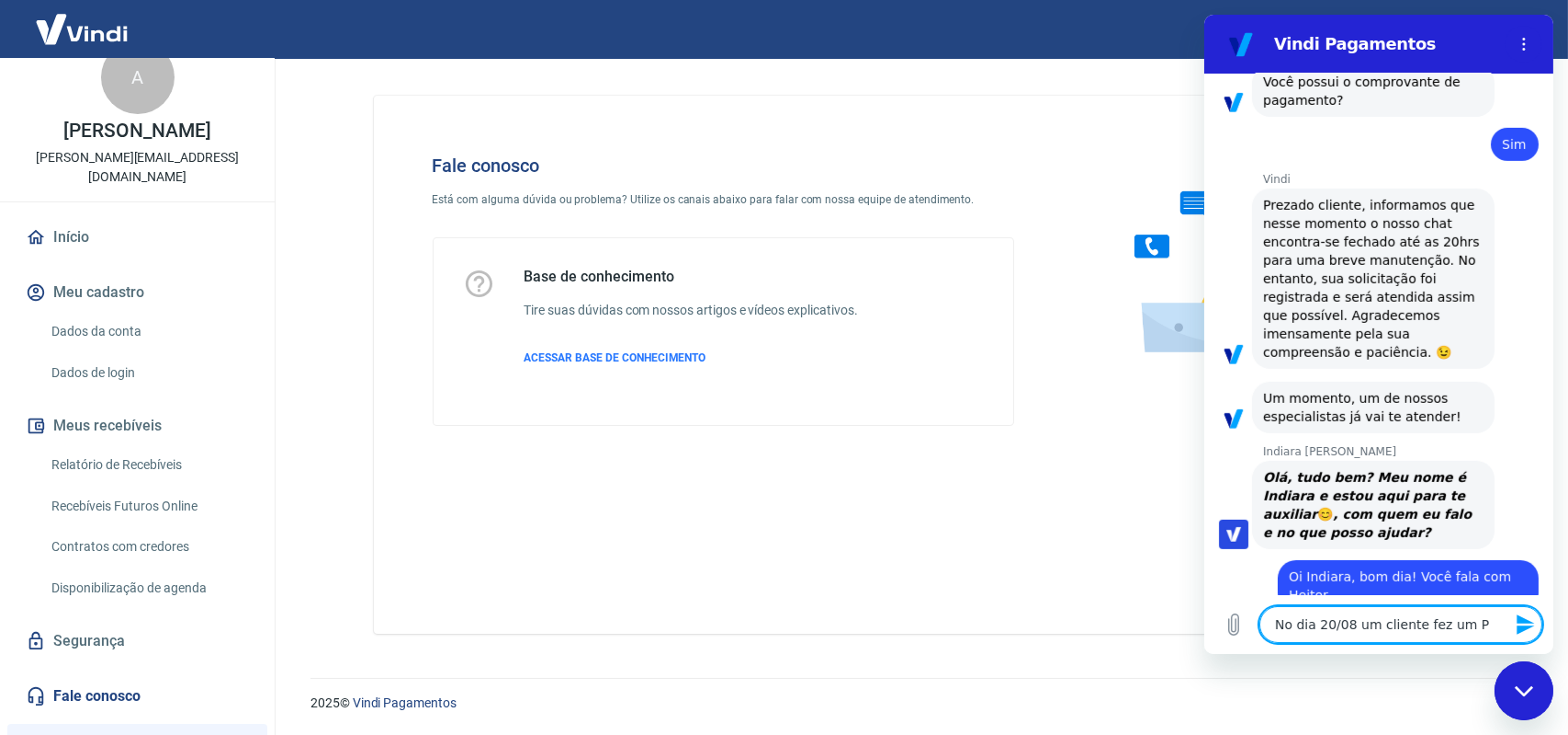
type textarea "x"
type textarea "No dia 20/08 um cliente fez um Pix"
type textarea "x"
type textarea "No dia 20/08 um cliente fez um Pix,"
type textarea "x"
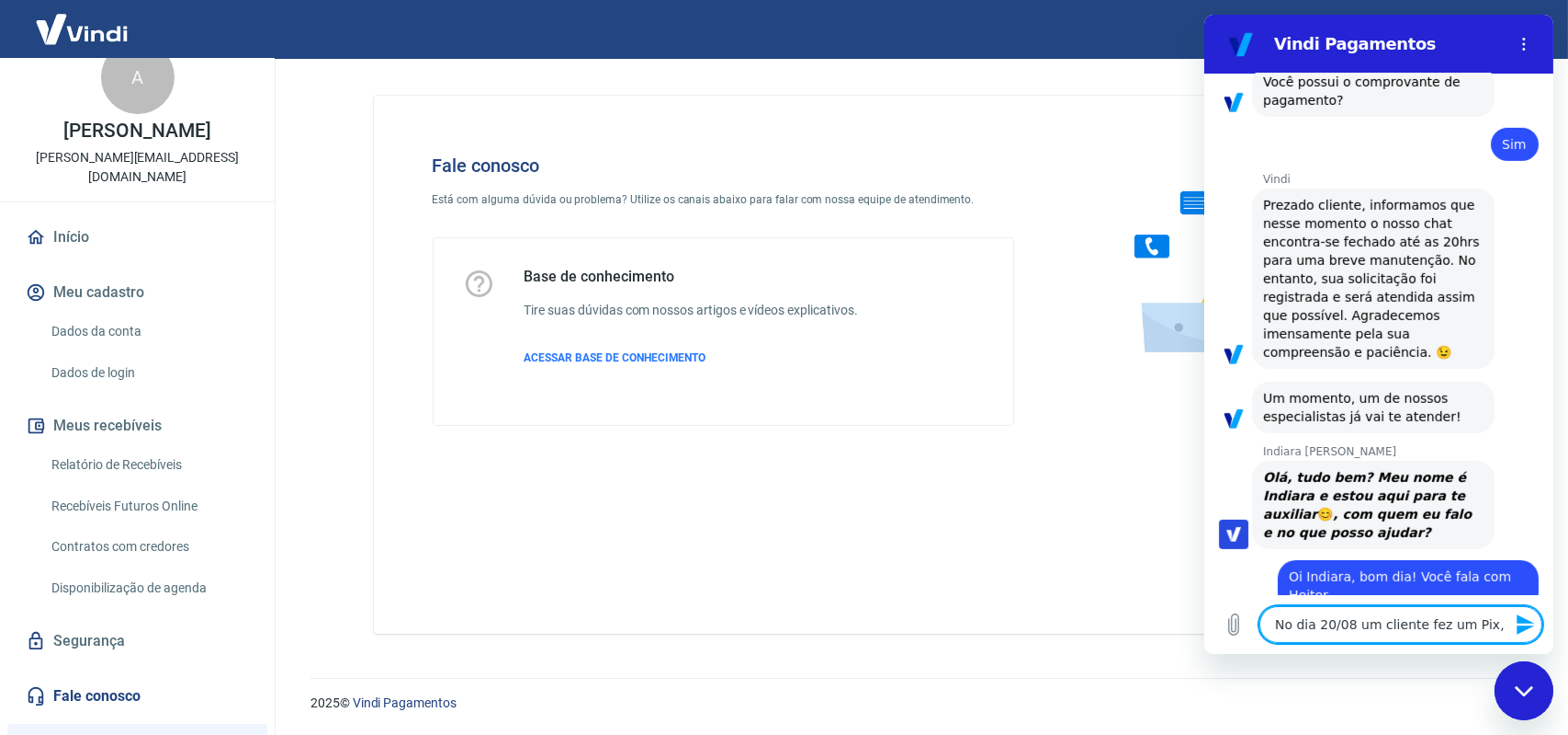
type textarea "No dia 20/08 um cliente fez um Pix,"
type textarea "x"
type textarea "No dia 20/08 um cliente fez um Pix, e"
type textarea "x"
type textarea "No dia 20/08 um cliente fez um Pix, e"
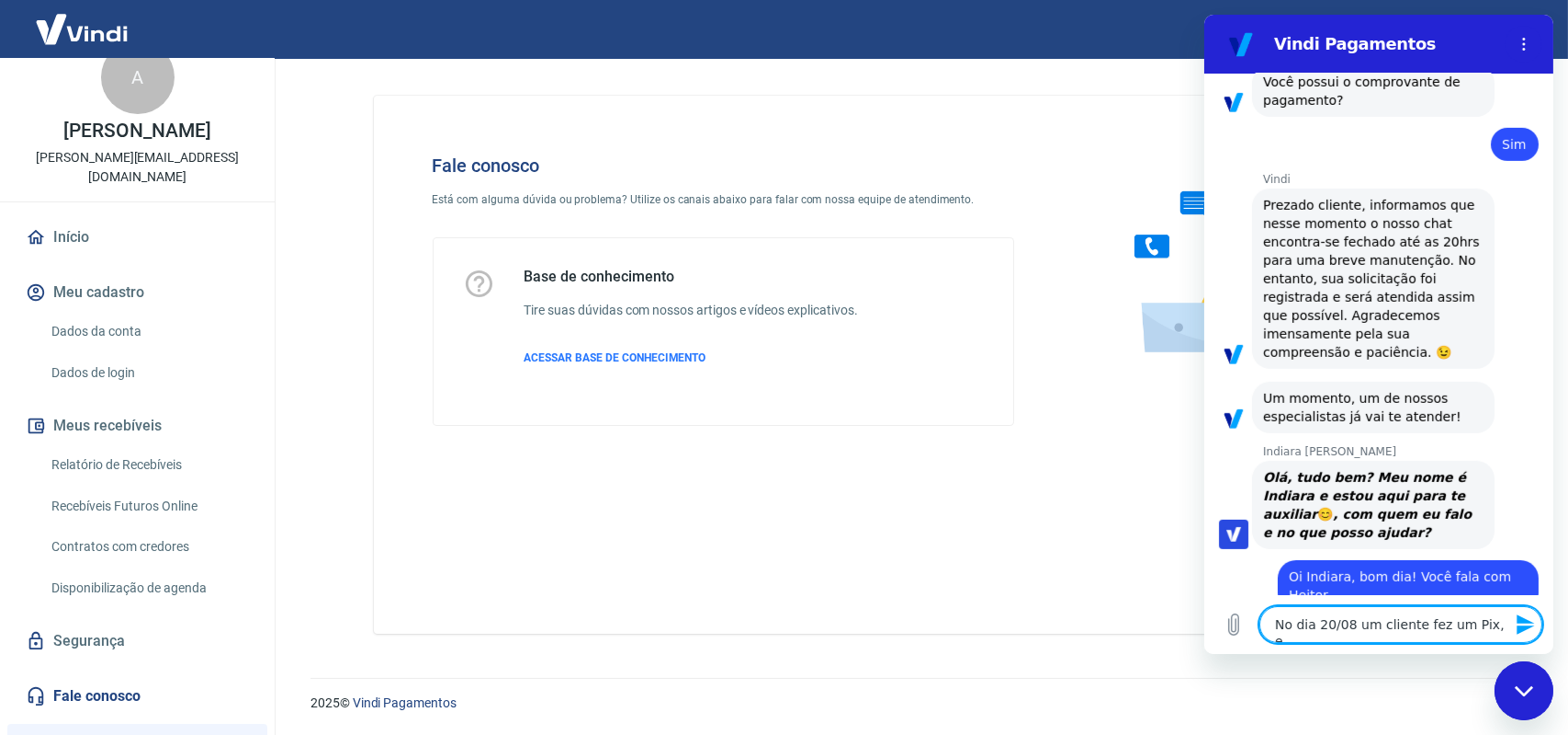
type textarea "x"
type textarea "No dia 20/08 um cliente fez um Pix, e a"
type textarea "x"
type textarea "No dia 20/08 um cliente fez um Pix, e ao"
type textarea "x"
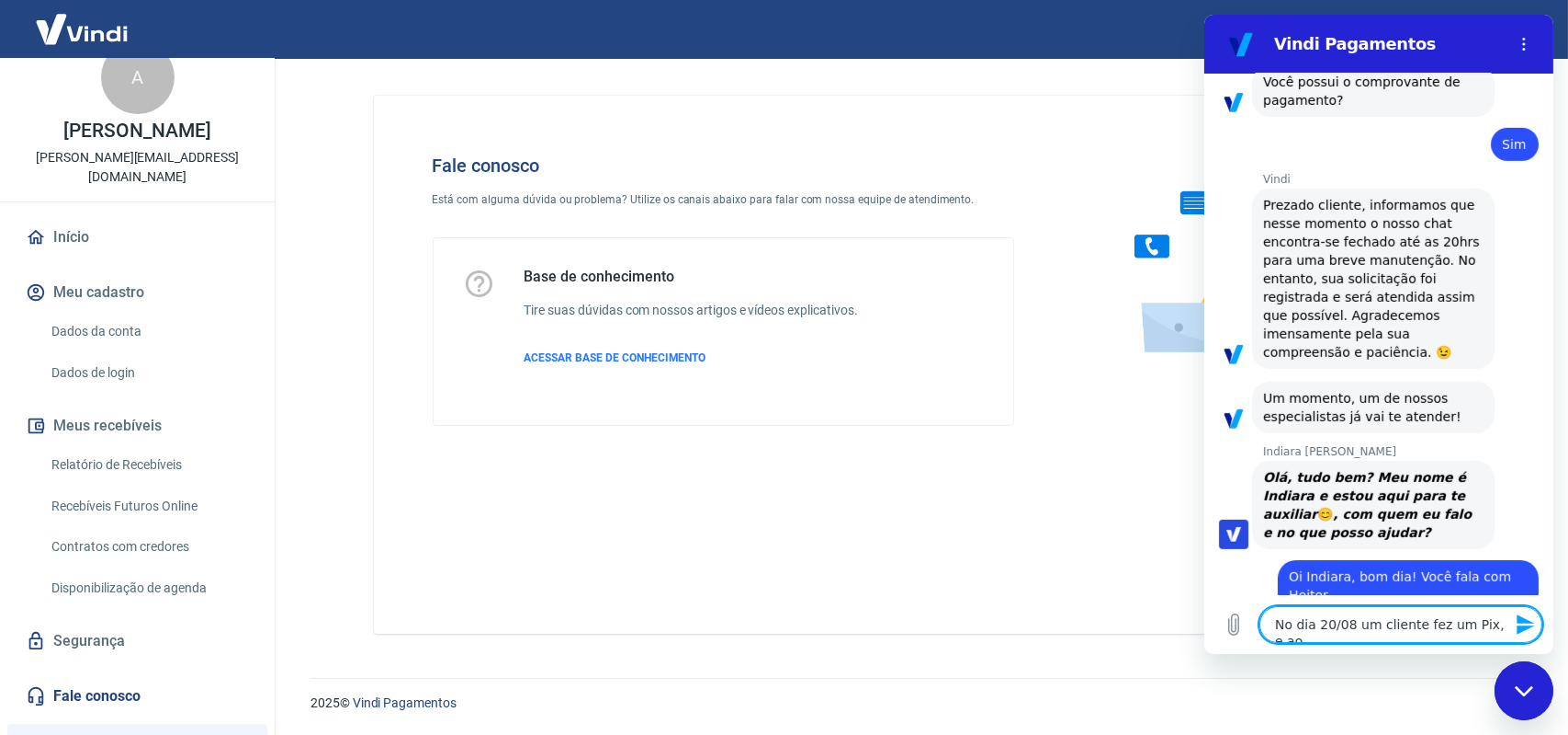
type textarea "No dia 20/08 um cliente fez um Pix, e ao"
type textarea "x"
type textarea "No dia 20/08 um cliente fez um Pix, e ao c"
type textarea "x"
type textarea "No dia 20/08 um cliente fez um Pix, e ao co"
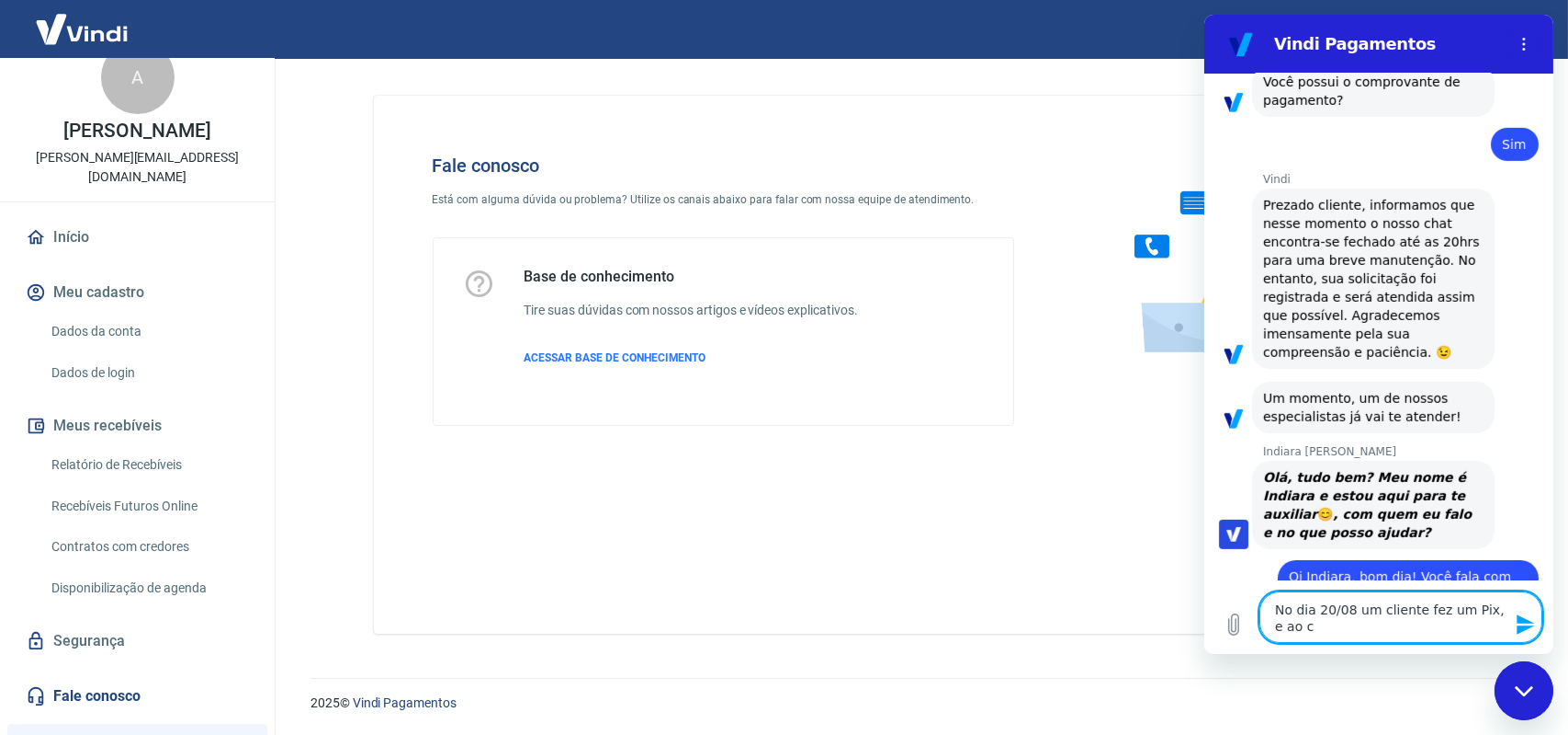
type textarea "x"
type textarea "No dia 20/08 um cliente fez um Pix, e ao con"
type textarea "x"
type textarea "No dia 20/08 um cliente fez um Pix, e ao cons"
type textarea "x"
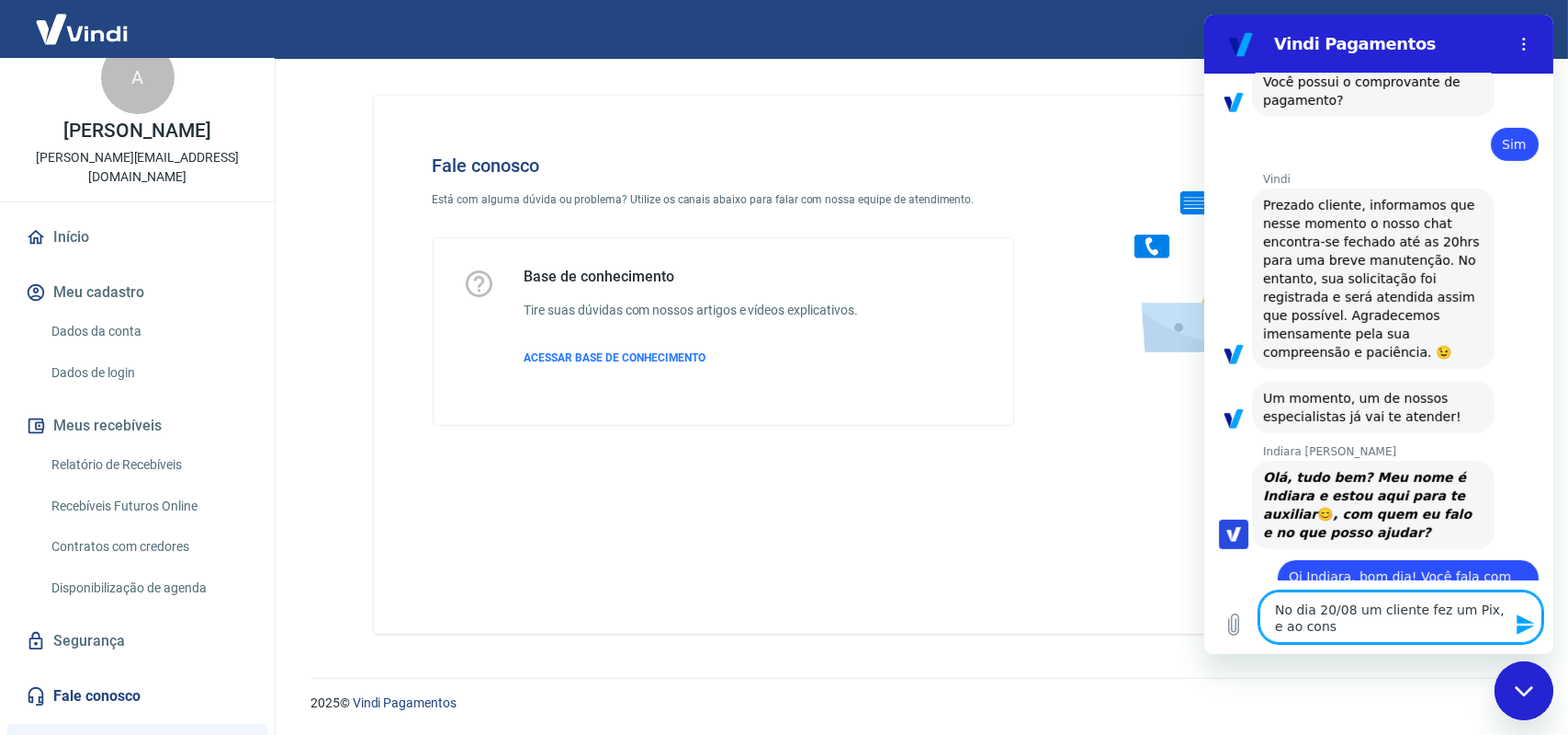
type textarea "No dia 20/08 um cliente fez um Pix, e ao consu"
type textarea "x"
type textarea "No dia 20/08 um cliente fez um Pix, e ao consul"
type textarea "x"
type textarea "No dia 20/08 um cliente fez um Pix, e ao consult"
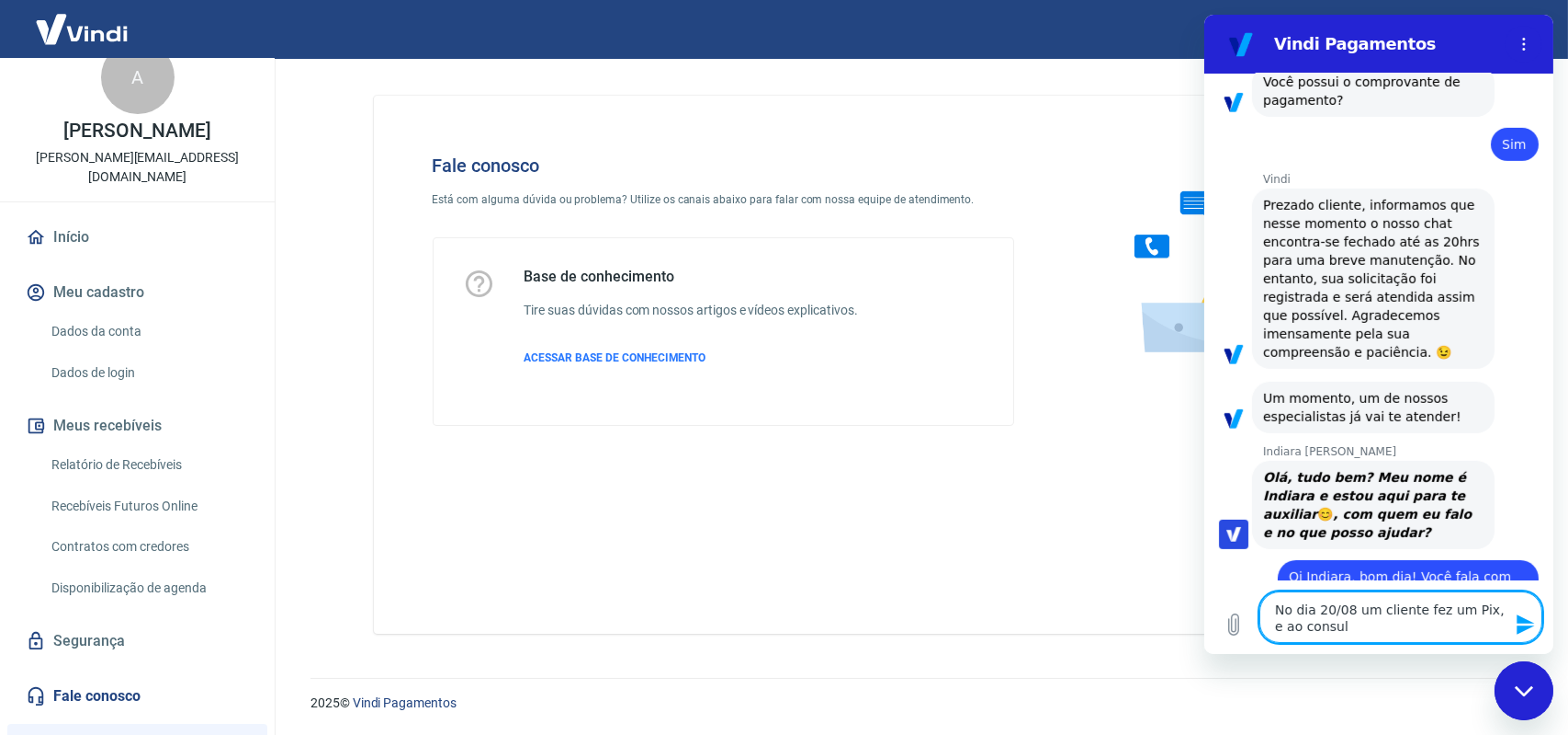
type textarea "x"
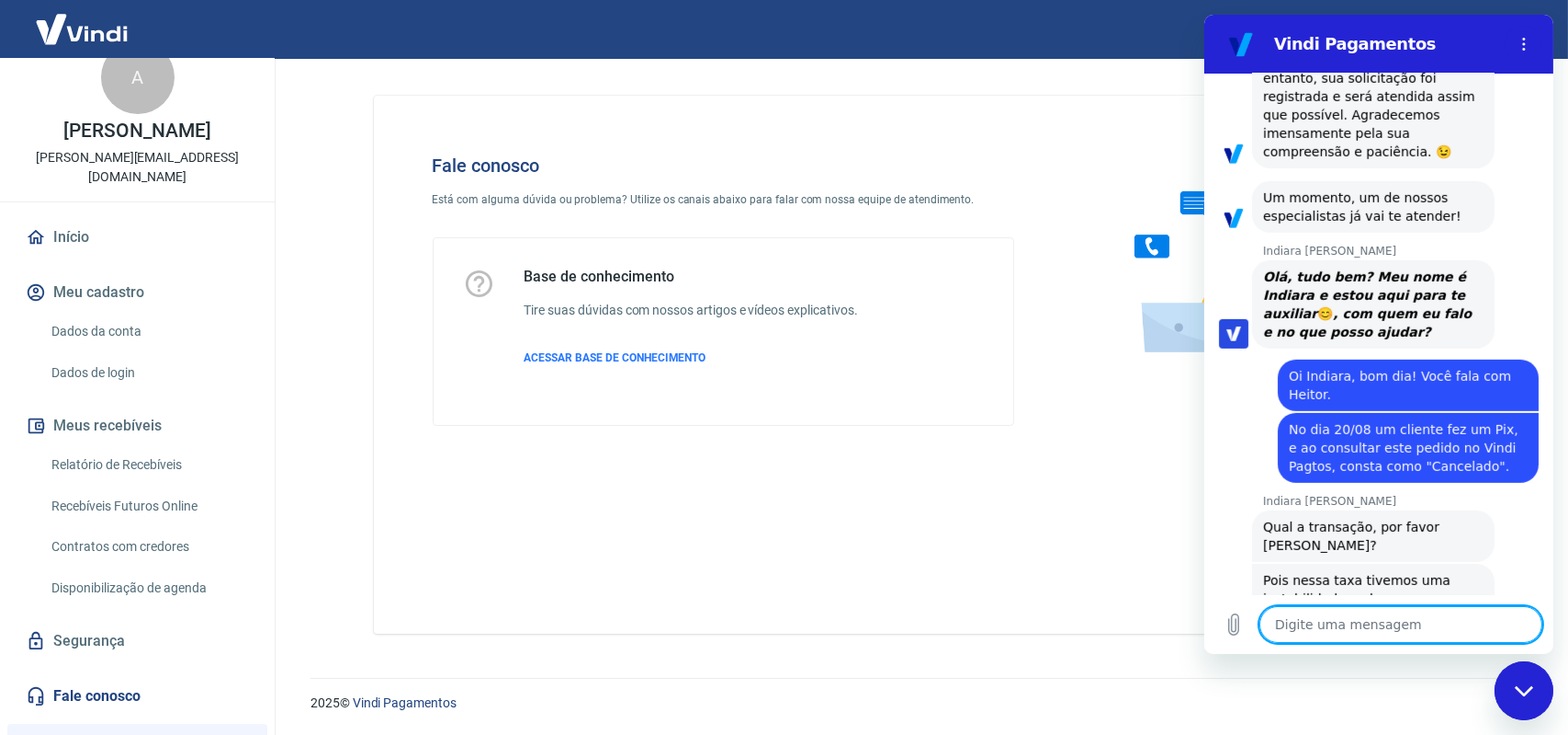
scroll to position [1907, 0]
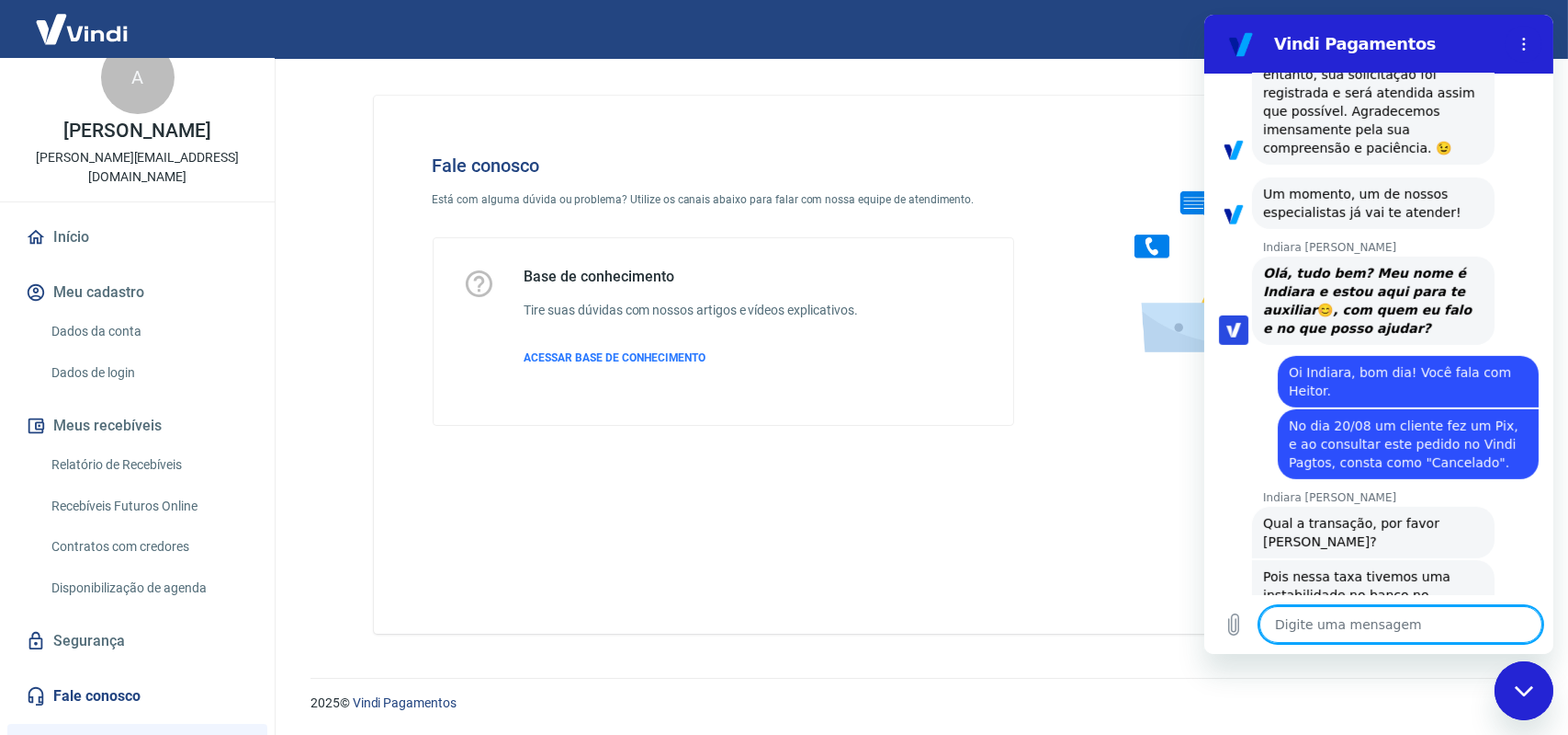
click at [1396, 631] on textarea at bounding box center [1400, 623] width 283 height 37
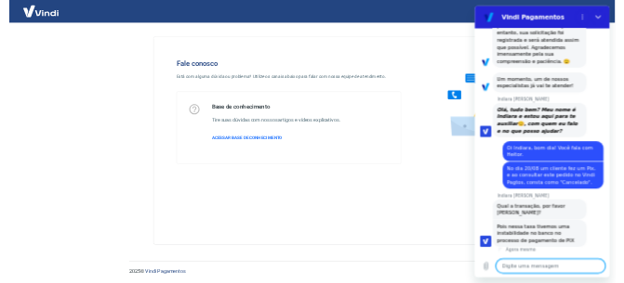
scroll to position [2307, 0]
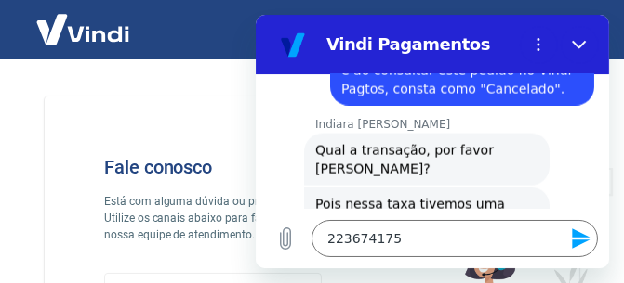
click at [578, 249] on icon "Enviar mensagem" at bounding box center [580, 239] width 18 height 20
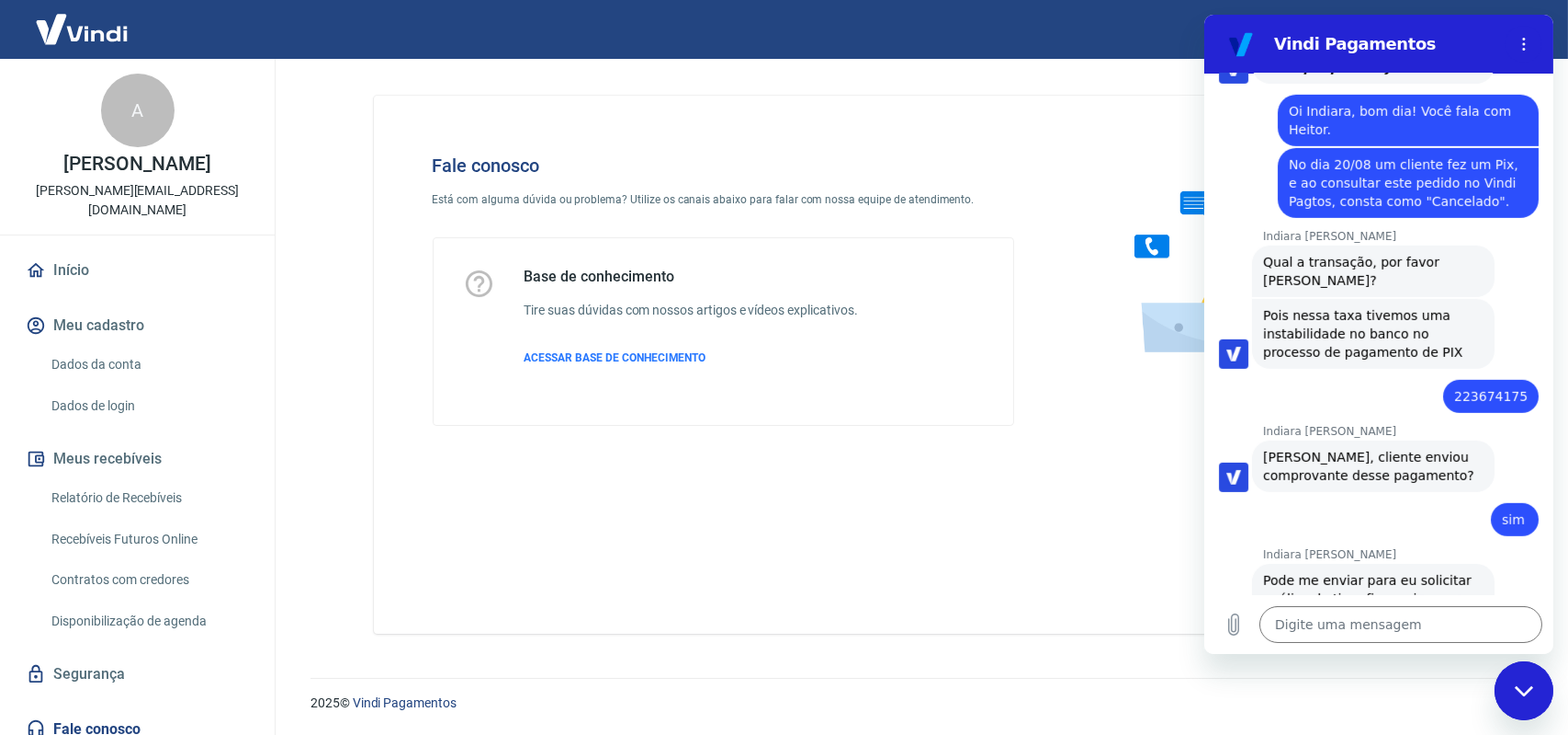
scroll to position [2172, 0]
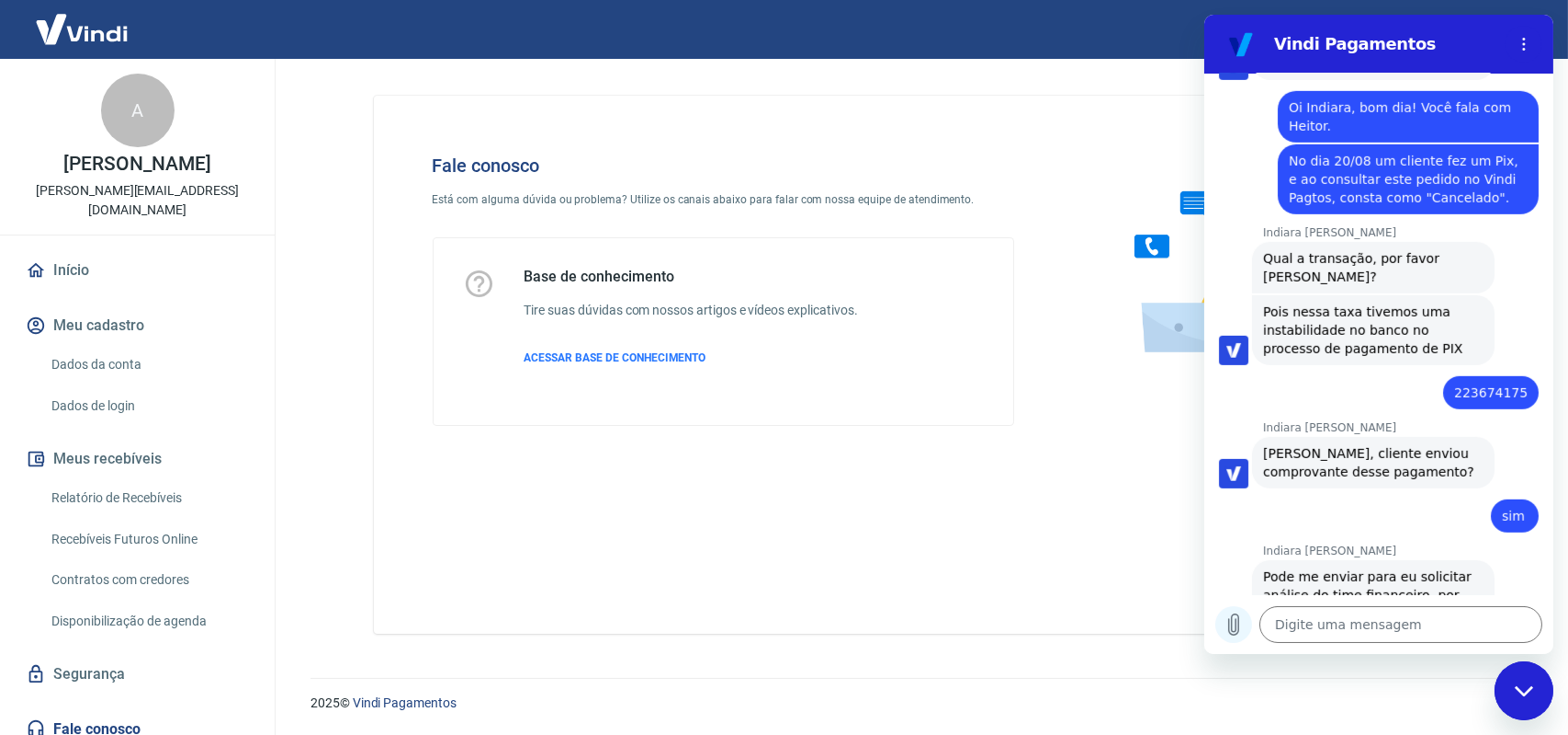
click at [1235, 627] on icon "Carregar arquivo" at bounding box center [1234, 624] width 10 height 21
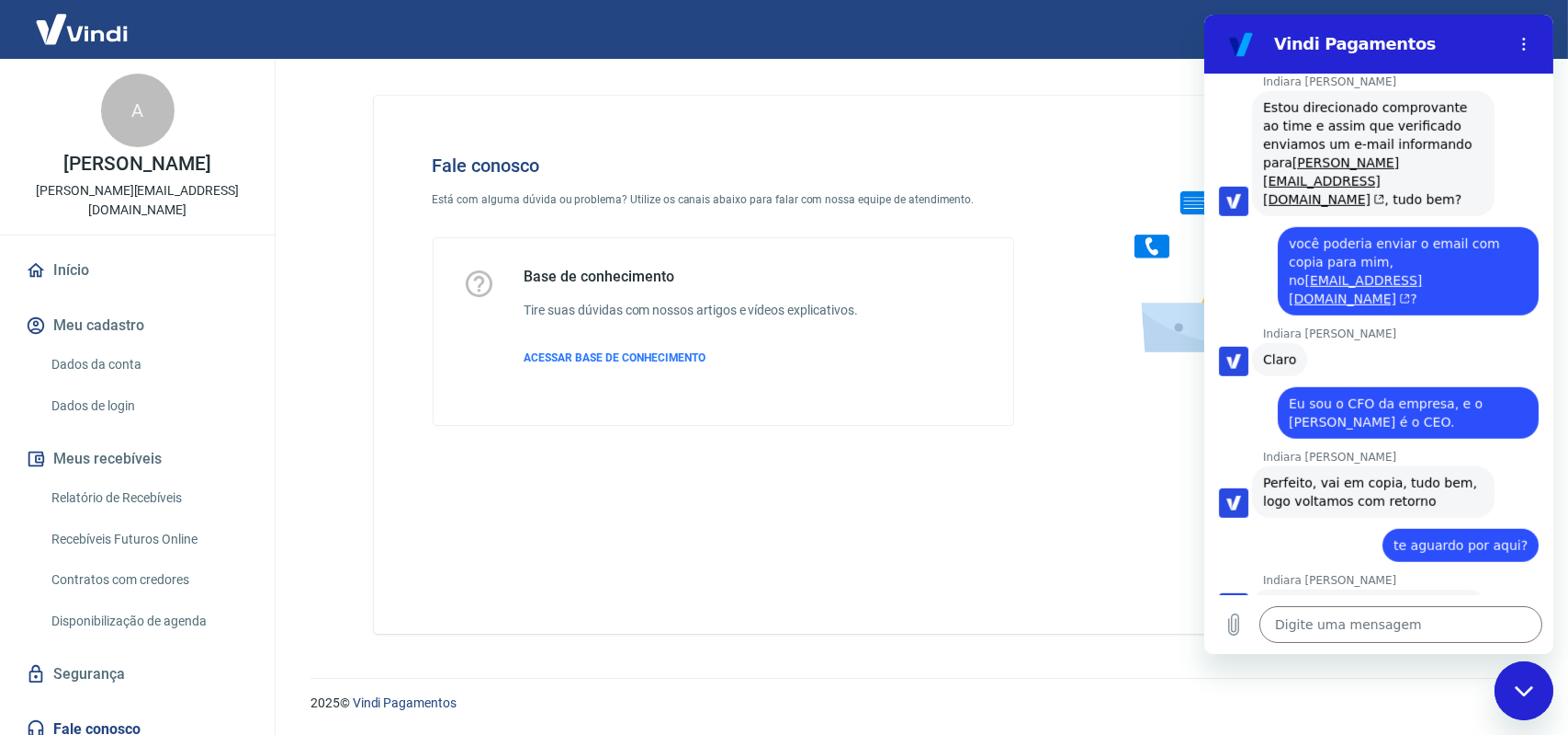
scroll to position [2855, 0]
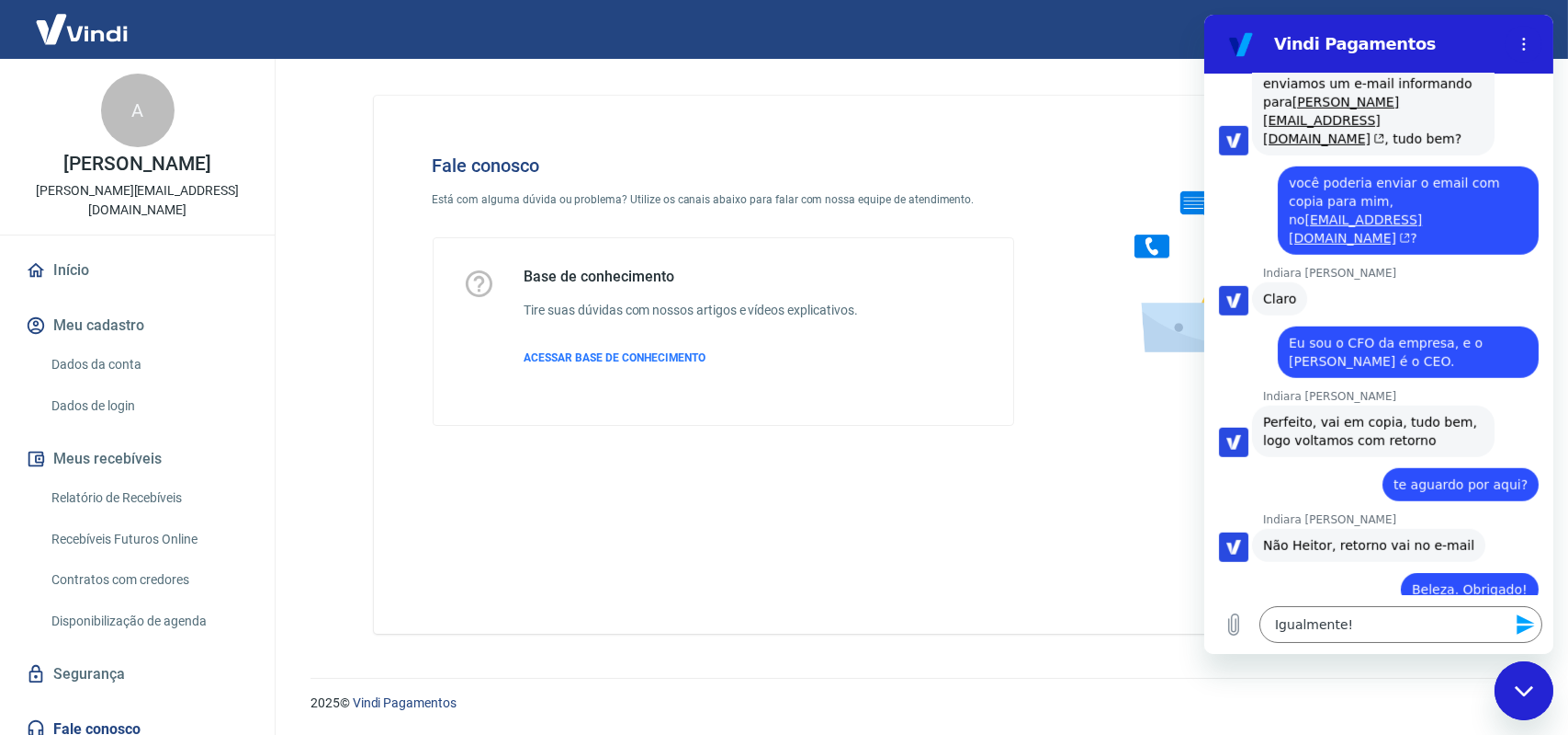
click at [1531, 699] on div "Fechar janela de mensagens" at bounding box center [1524, 689] width 55 height 55
